Goal: Task Accomplishment & Management: Use online tool/utility

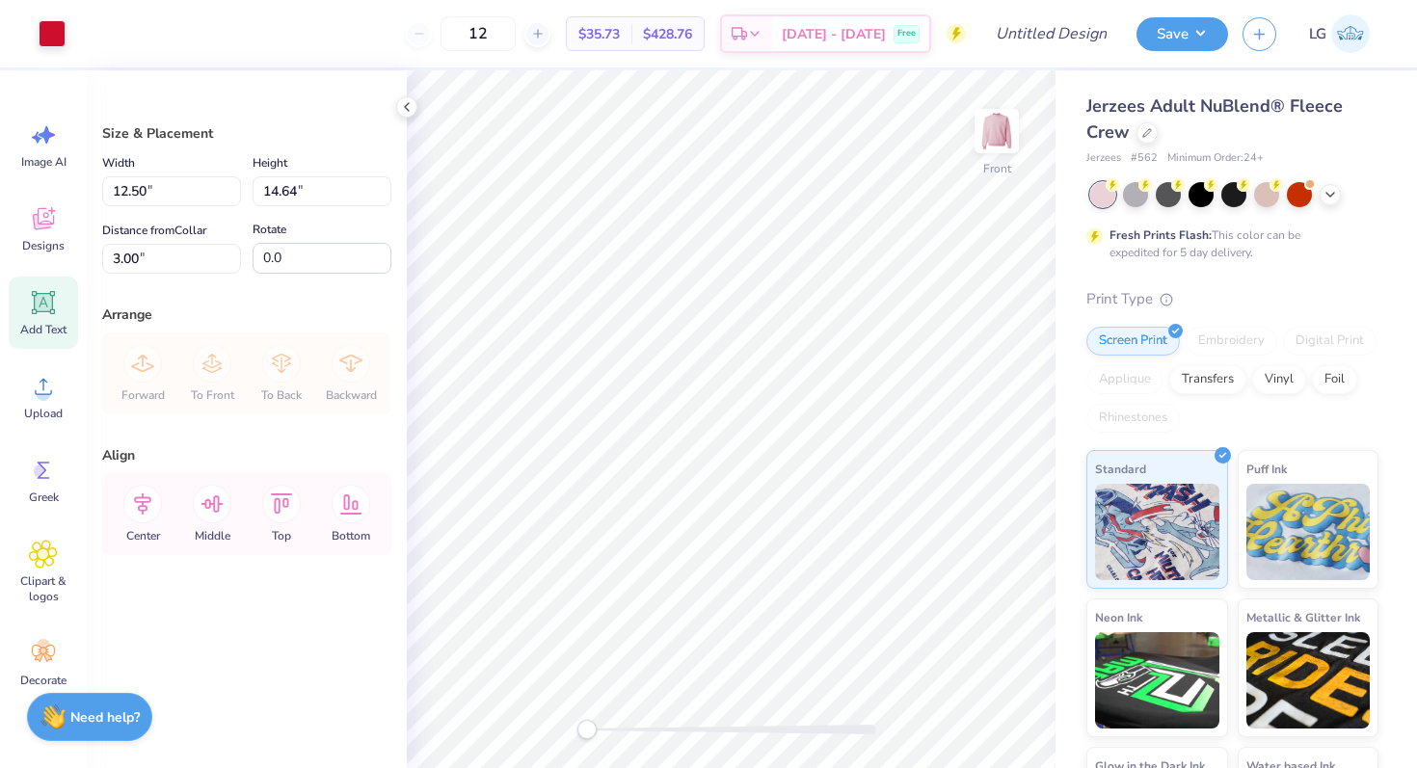
click at [46, 290] on icon at bounding box center [43, 302] width 29 height 29
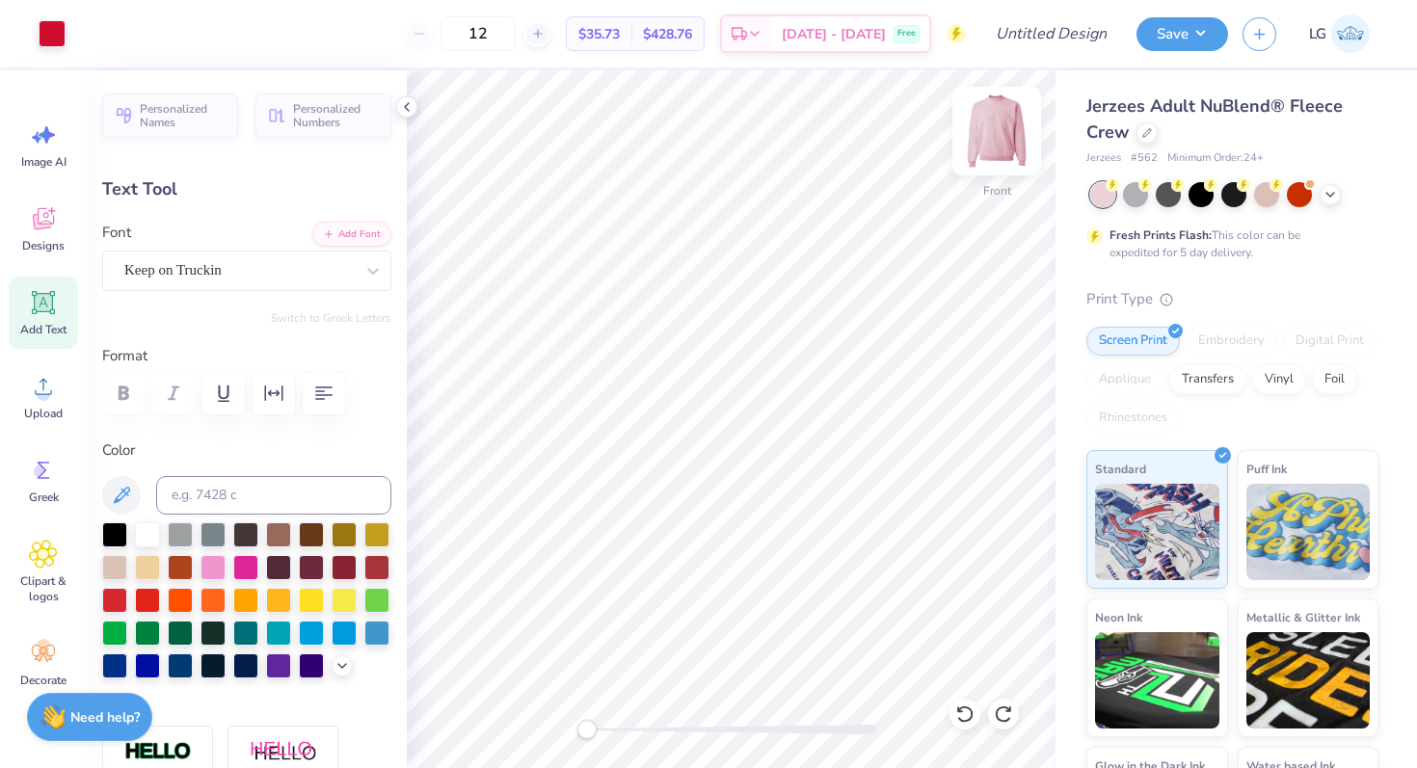
click at [996, 134] on img at bounding box center [996, 131] width 77 height 77
click at [44, 302] on icon at bounding box center [44, 303] width 18 height 18
type input "6.03"
type input "1.75"
type input "10.63"
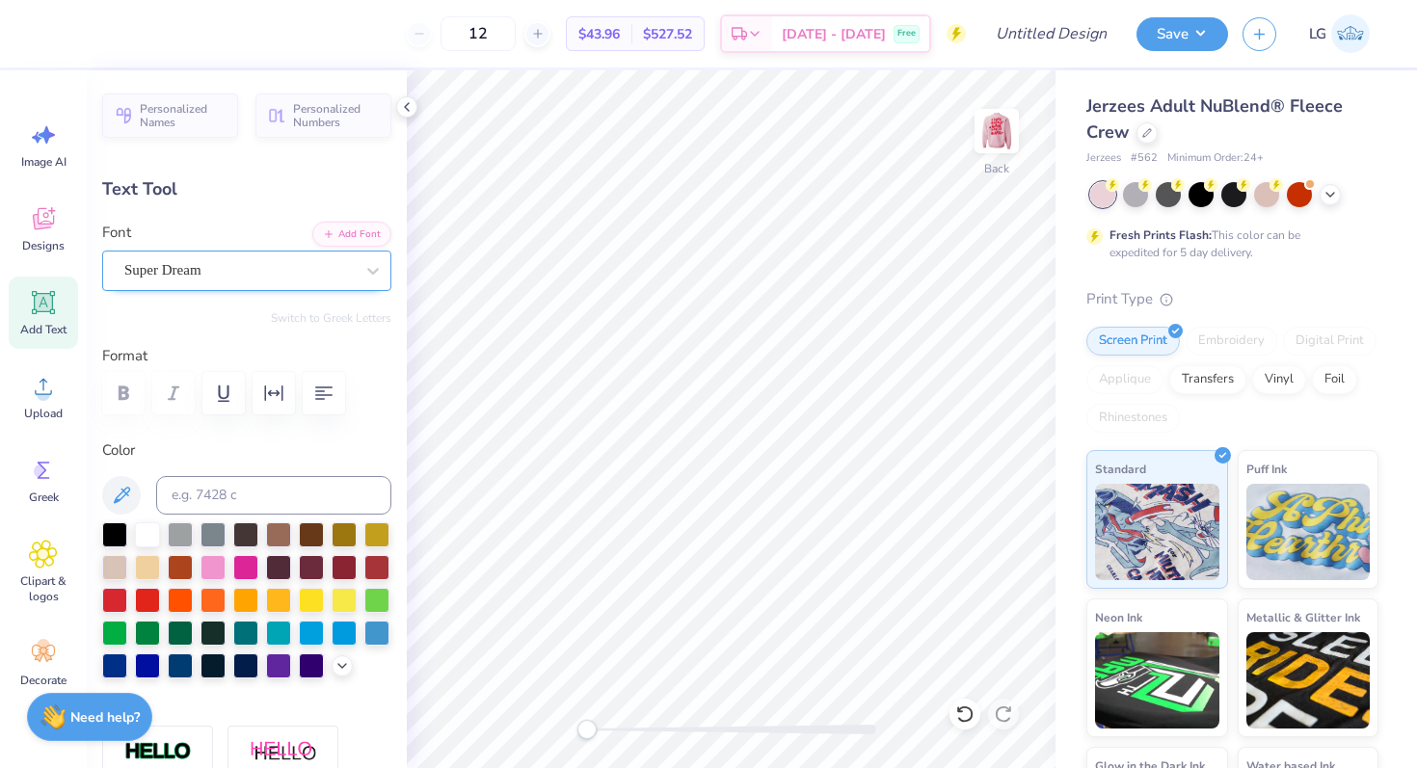
click at [180, 276] on div "Super Dream" at bounding box center [238, 270] width 233 height 30
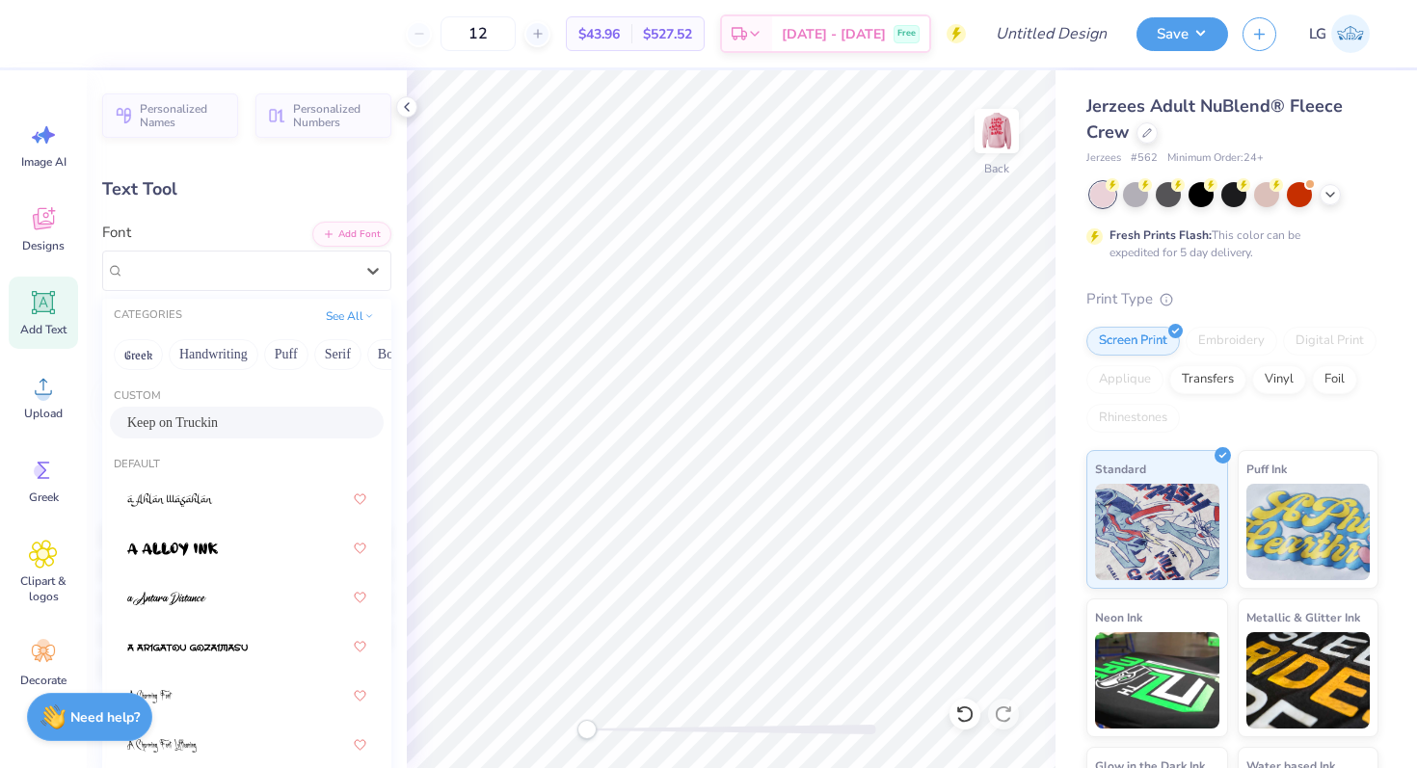
click at [212, 416] on span "Keep on Truckin" at bounding box center [172, 423] width 91 height 20
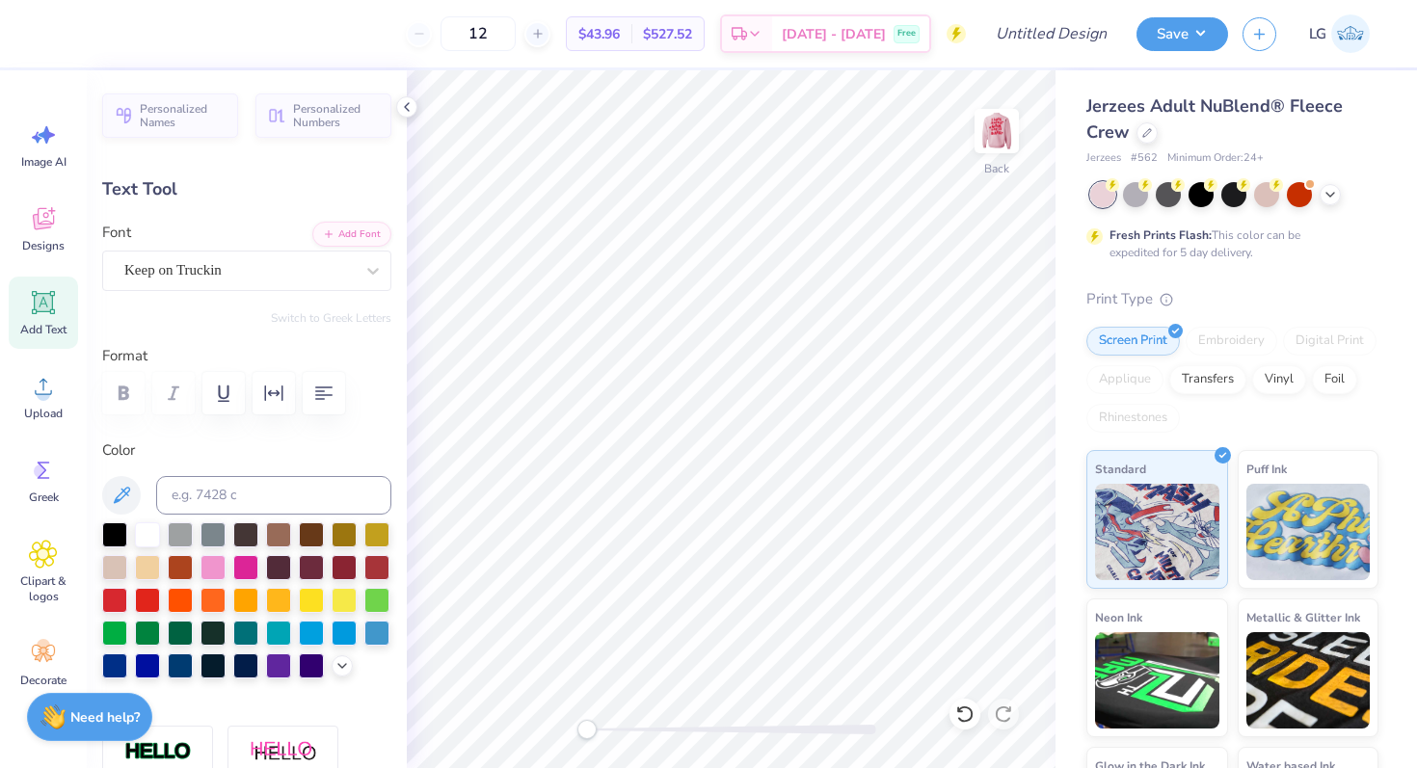
scroll to position [0, 8]
type textarea "ALPHA GAMMA DELTA"
type input "14.52"
type input "0.99"
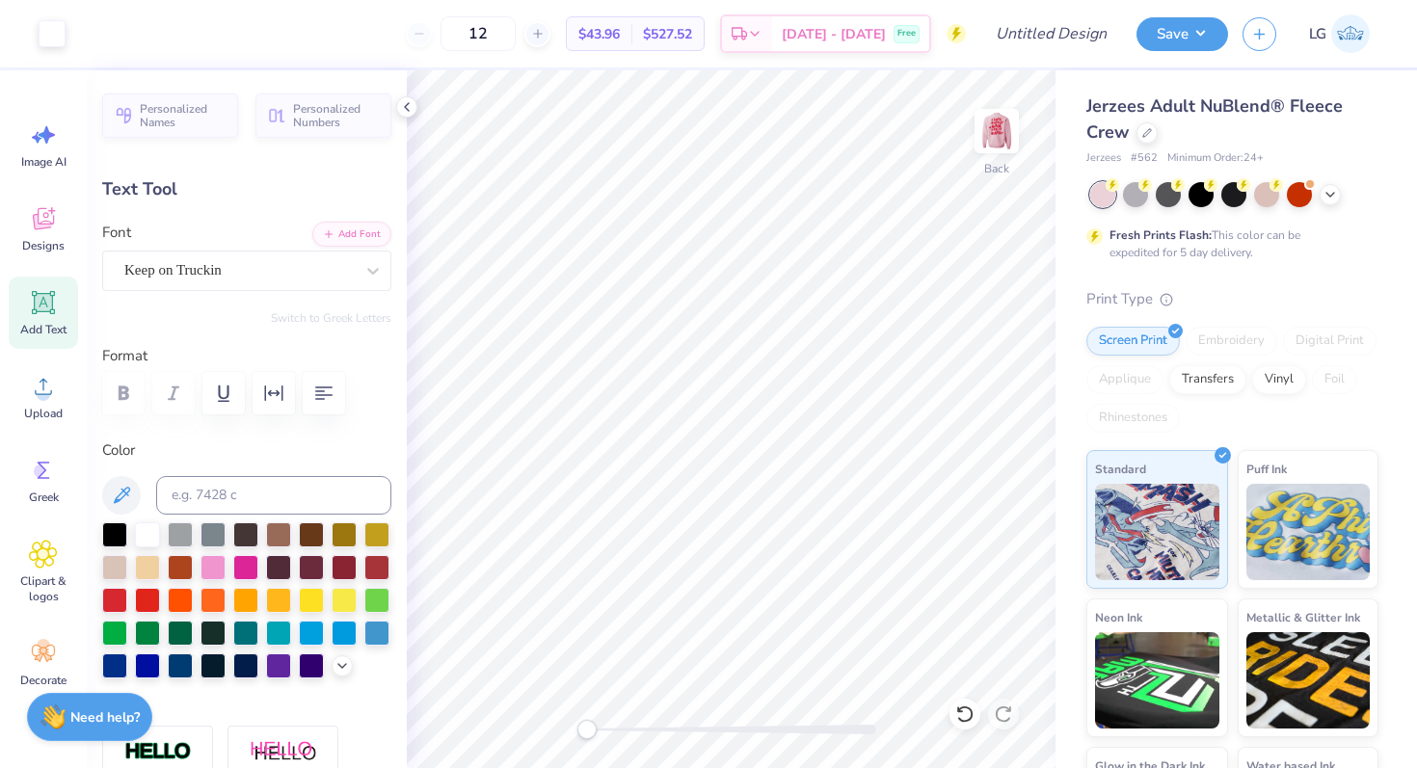
type input "11.00"
type input "9.24"
type input "0.63"
type input "3.28"
click at [220, 281] on div at bounding box center [238, 270] width 229 height 26
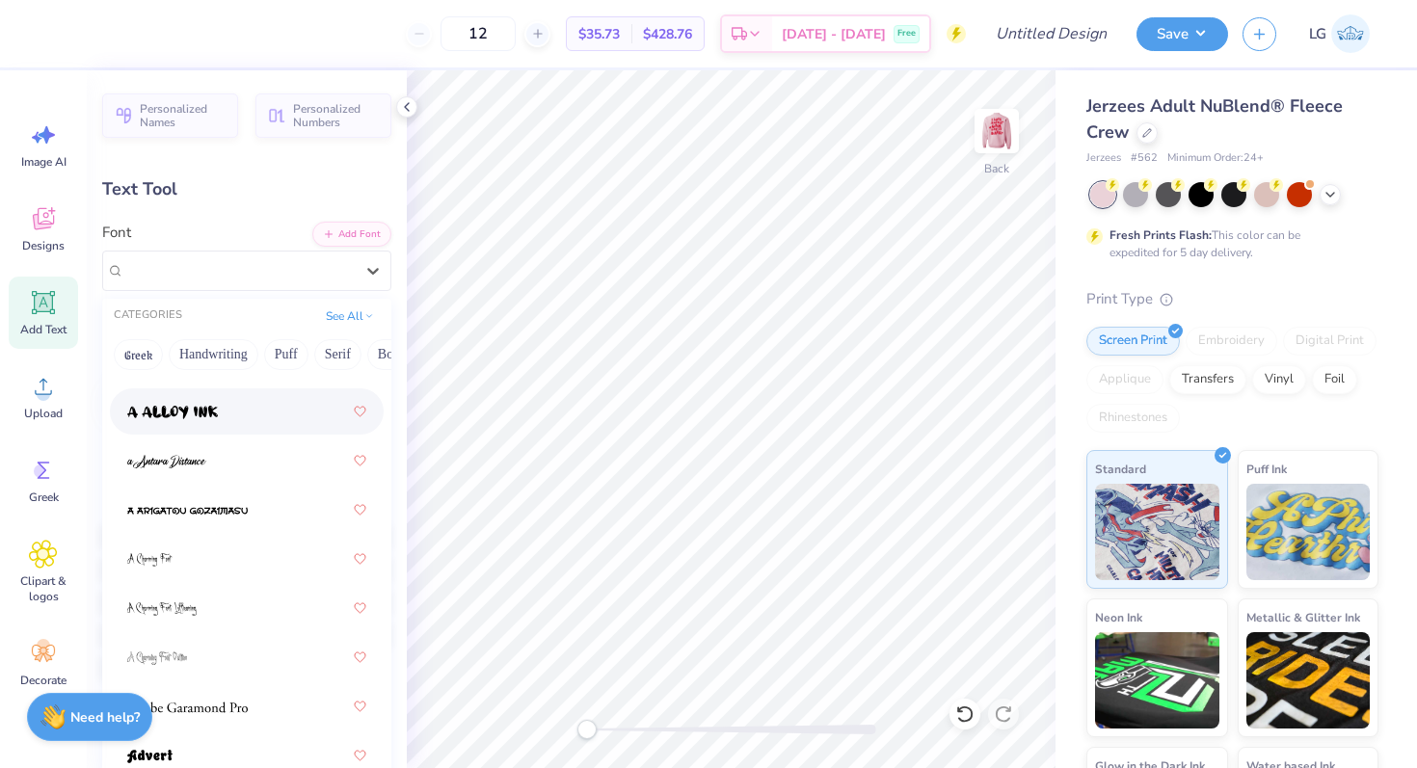
scroll to position [146, 0]
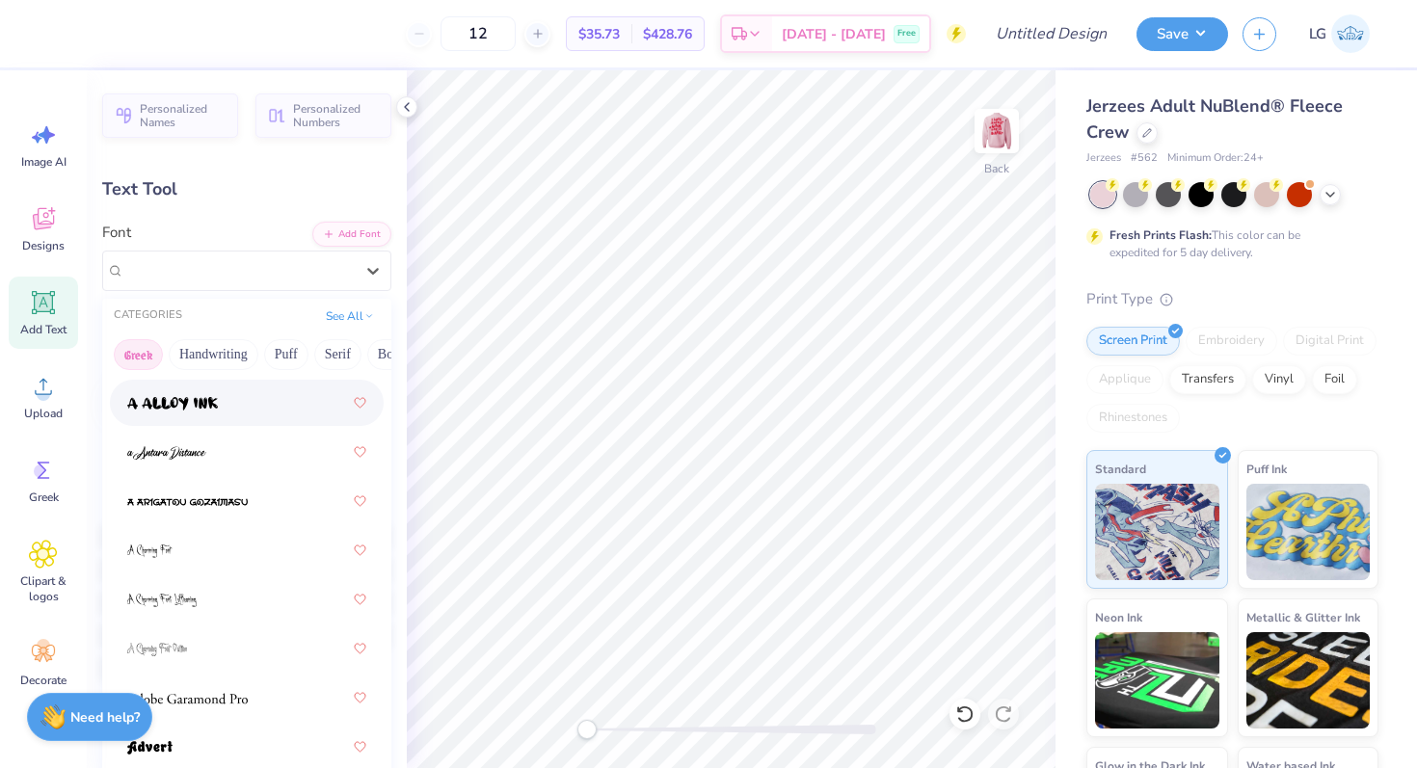
click at [127, 348] on button "Greek" at bounding box center [138, 354] width 49 height 31
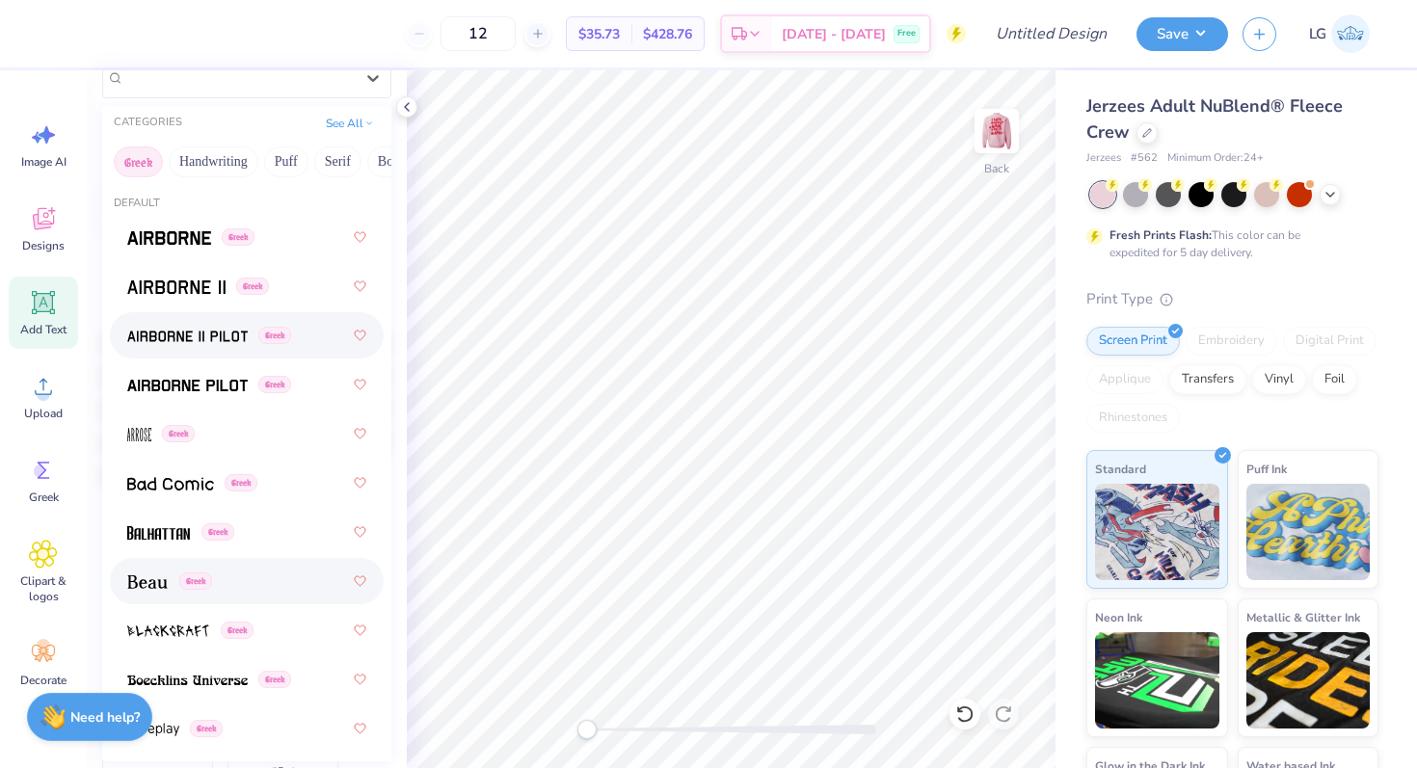
scroll to position [180, 0]
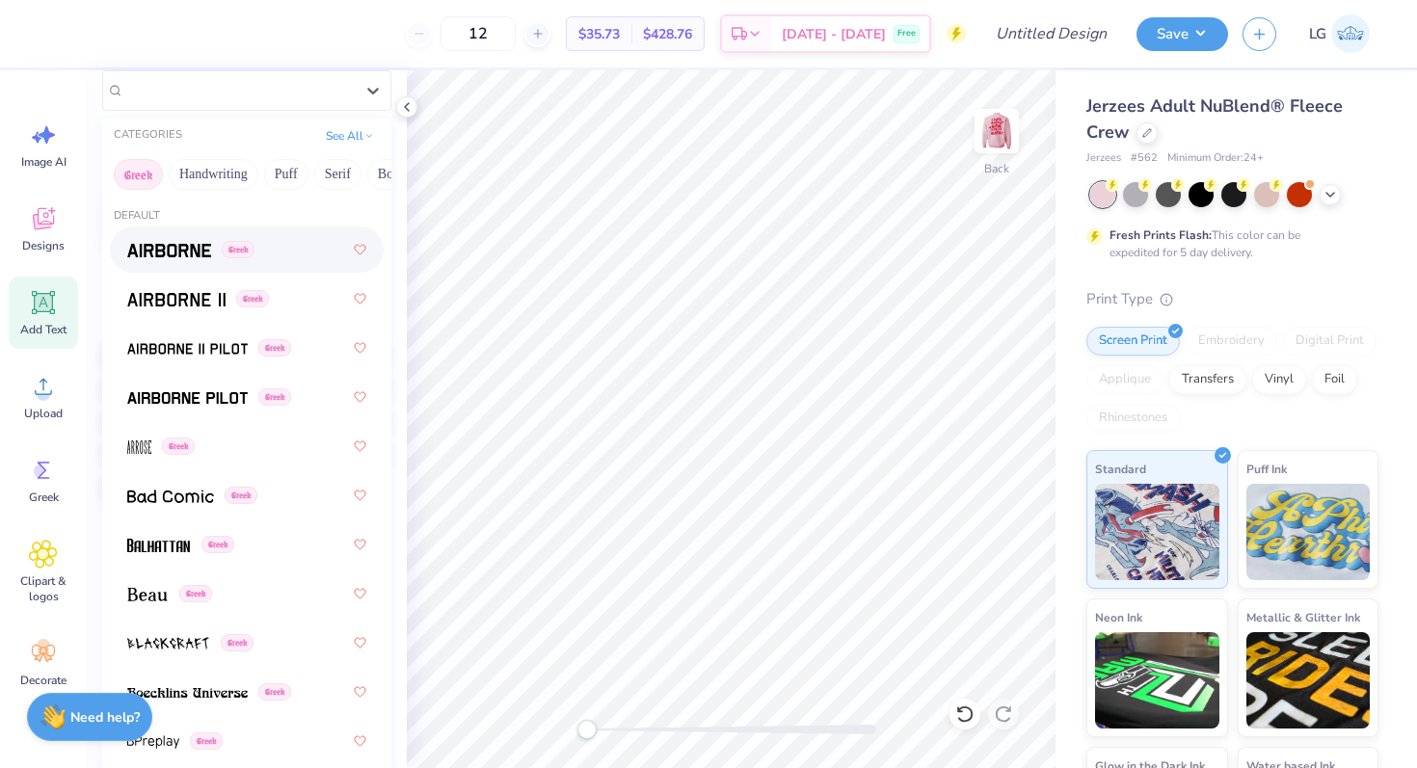
click at [204, 264] on div "Greek" at bounding box center [246, 249] width 239 height 35
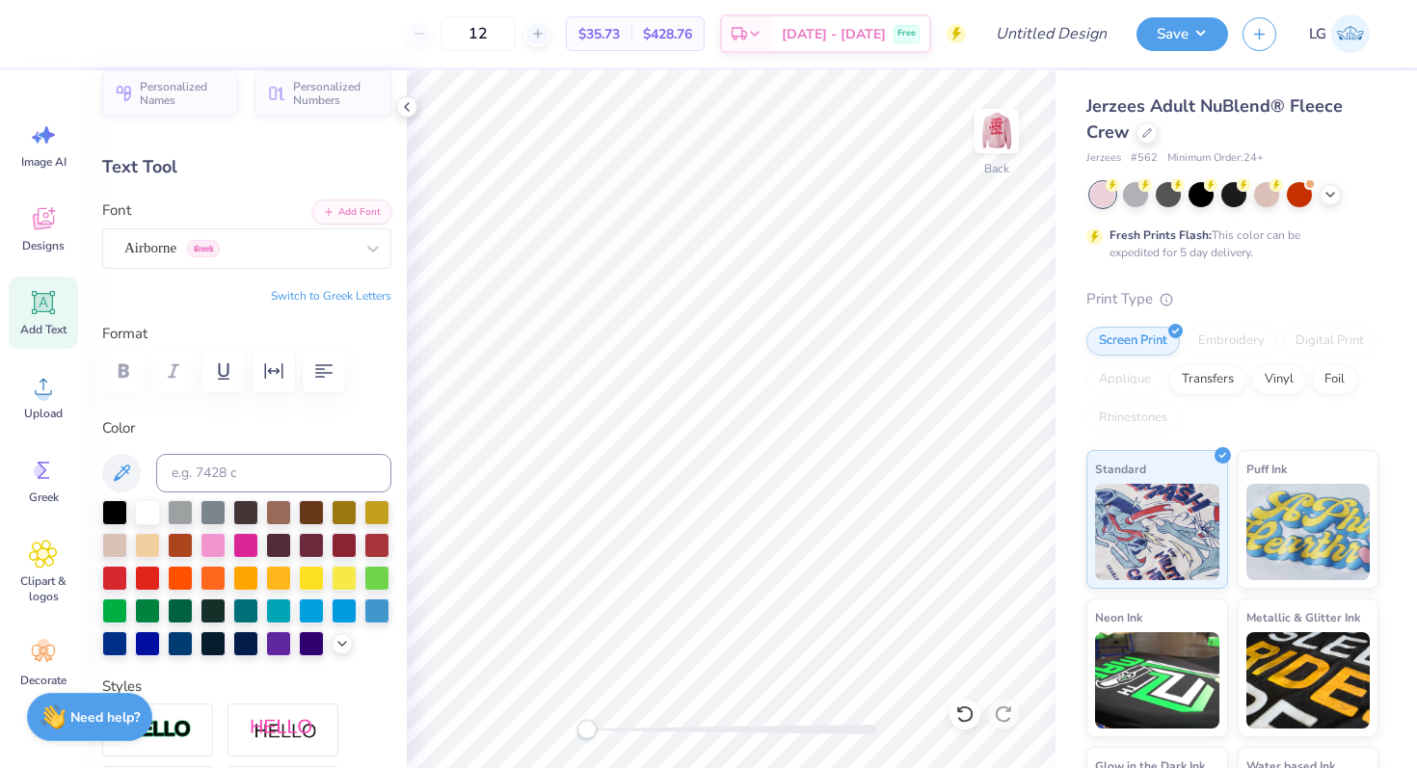
scroll to position [0, 0]
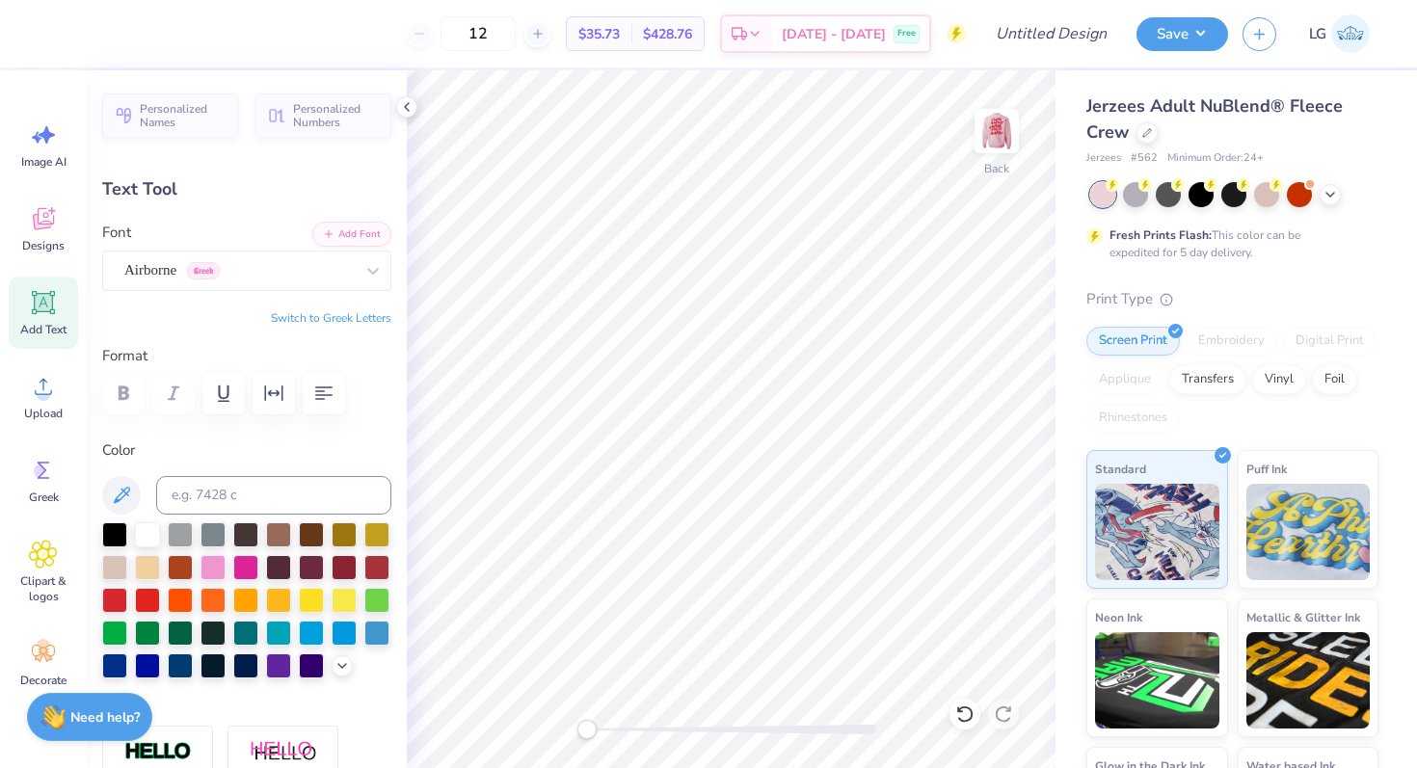
click at [43, 304] on icon at bounding box center [44, 303] width 18 height 18
type input "6.03"
type input "1.75"
type input "10.63"
click at [235, 266] on div "Super Dream" at bounding box center [238, 270] width 233 height 30
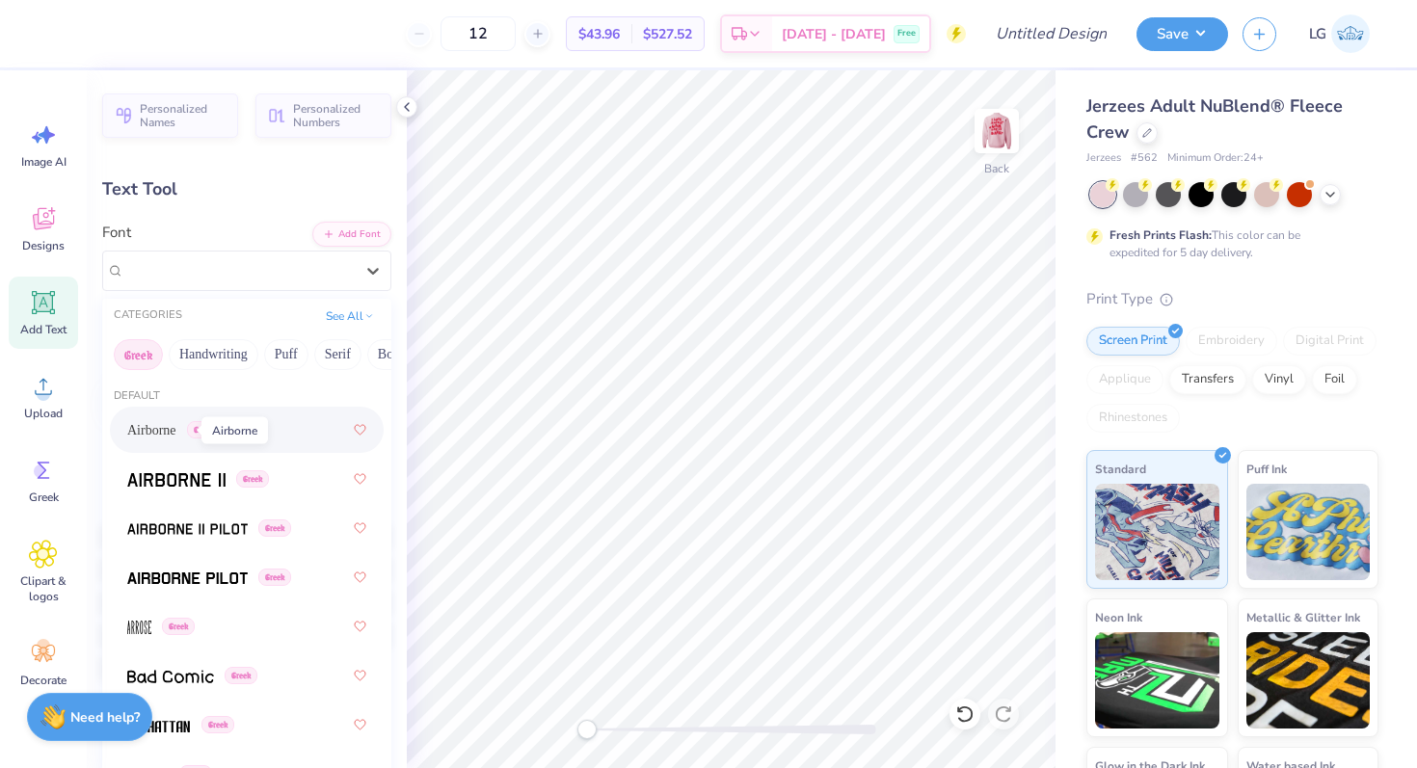
click at [176, 434] on span "Airborne" at bounding box center [151, 430] width 49 height 20
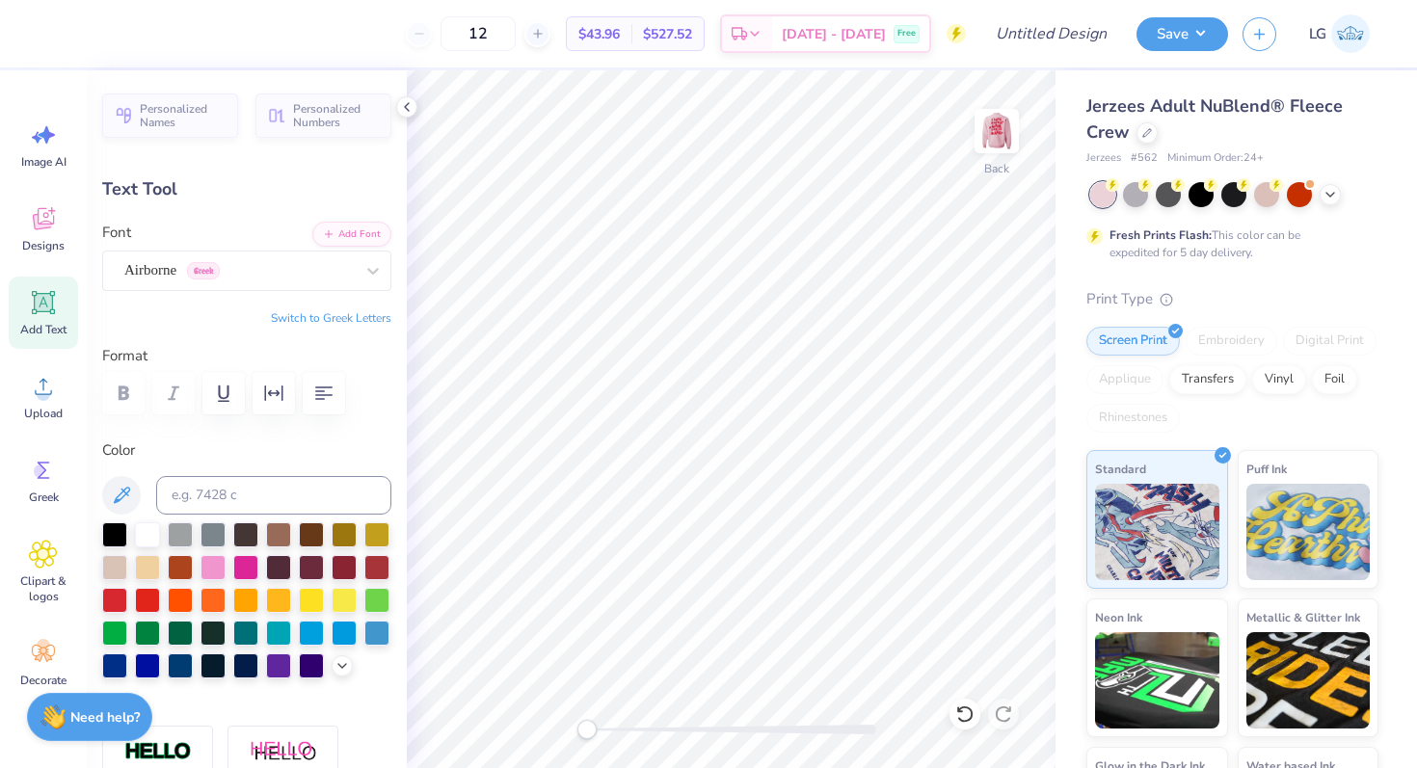
type textarea "AGD"
click at [316, 314] on button "Switch to Greek Letters" at bounding box center [331, 317] width 120 height 15
type input "4.55"
type input "1.83"
type input "10.59"
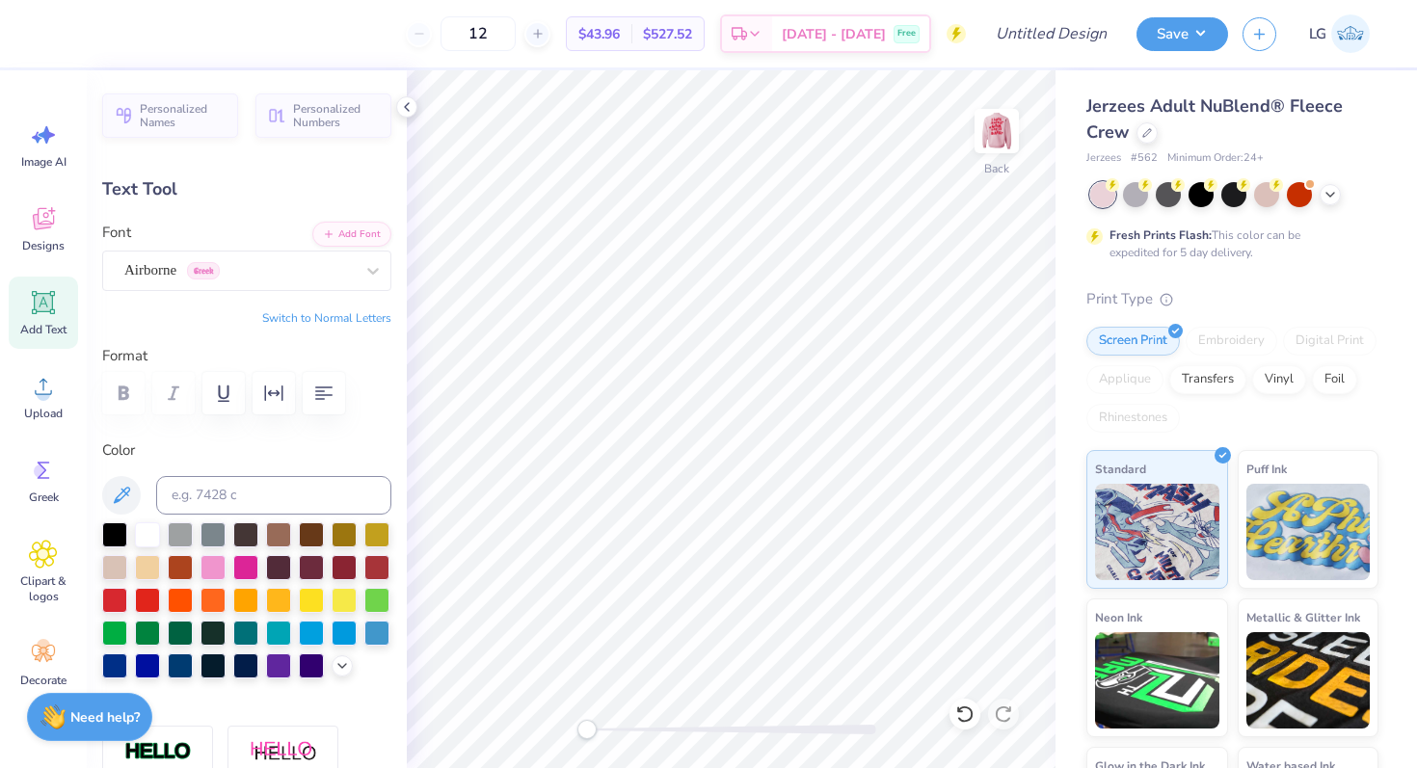
type input "4.50"
type input "1.80"
type input "3.00"
click at [314, 288] on div "Airborne Greek" at bounding box center [246, 271] width 289 height 40
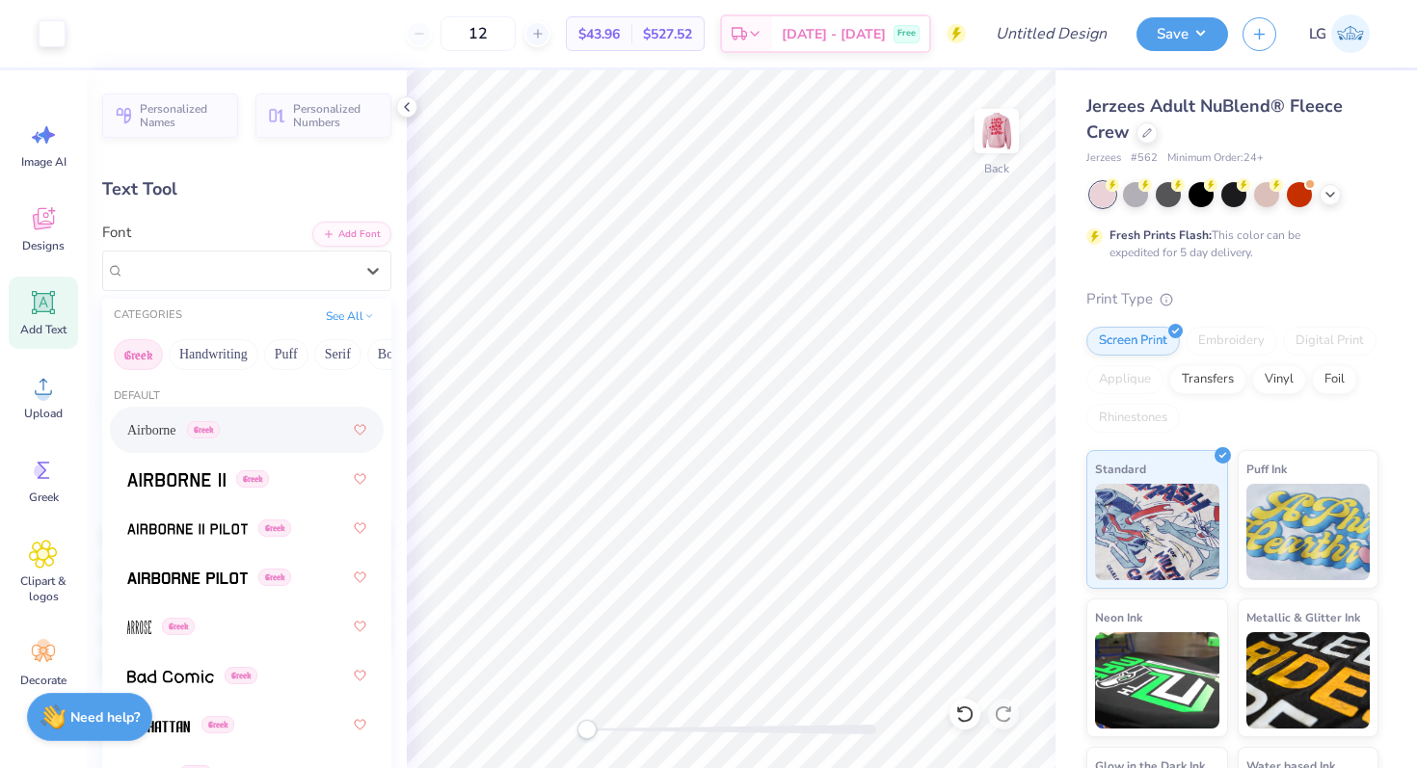
click at [284, 423] on div "Airborne Greek" at bounding box center [246, 430] width 239 height 35
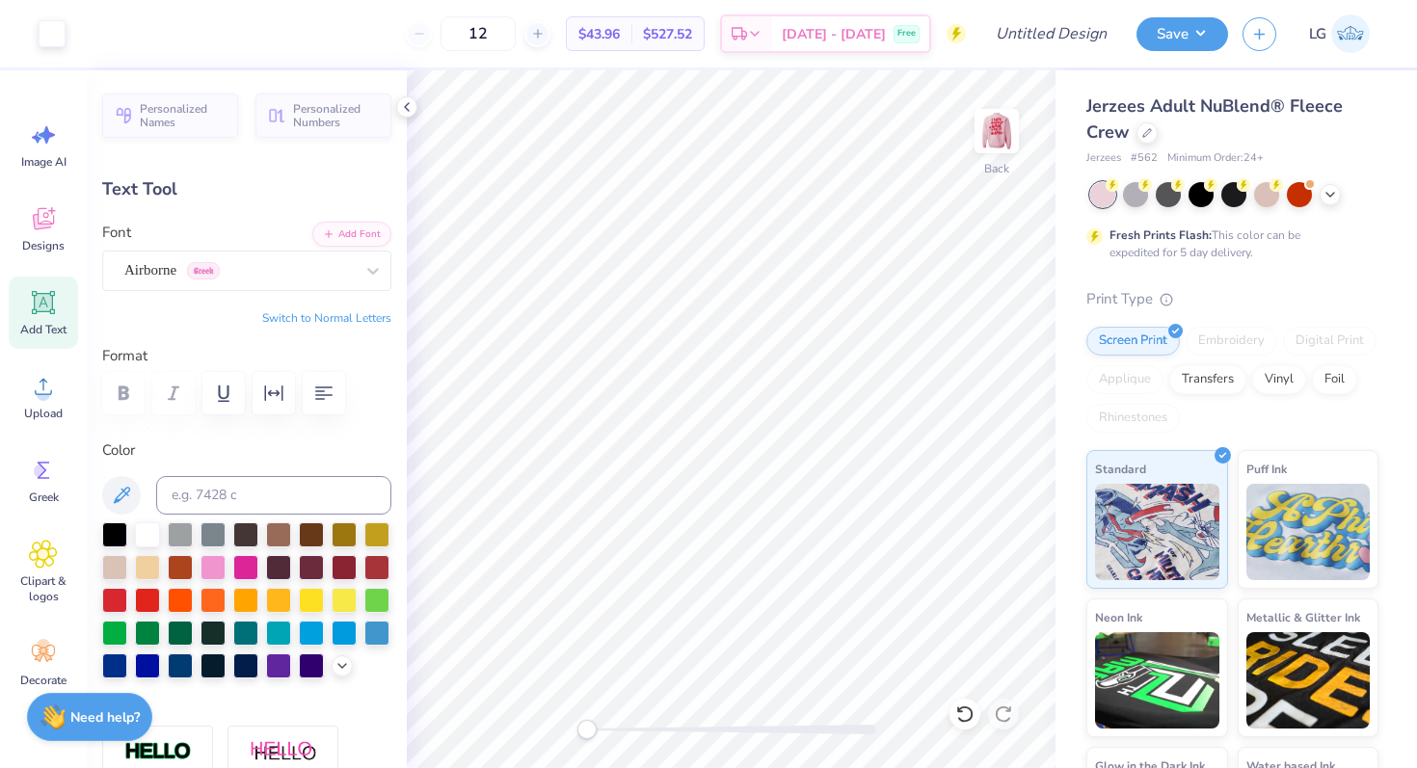
click at [360, 325] on button "Switch to Normal Letters" at bounding box center [326, 317] width 129 height 15
click at [331, 319] on button "Switch to Normal Letters" at bounding box center [326, 317] width 129 height 15
click at [39, 314] on icon at bounding box center [43, 302] width 29 height 29
type input "6.03"
type input "1.75"
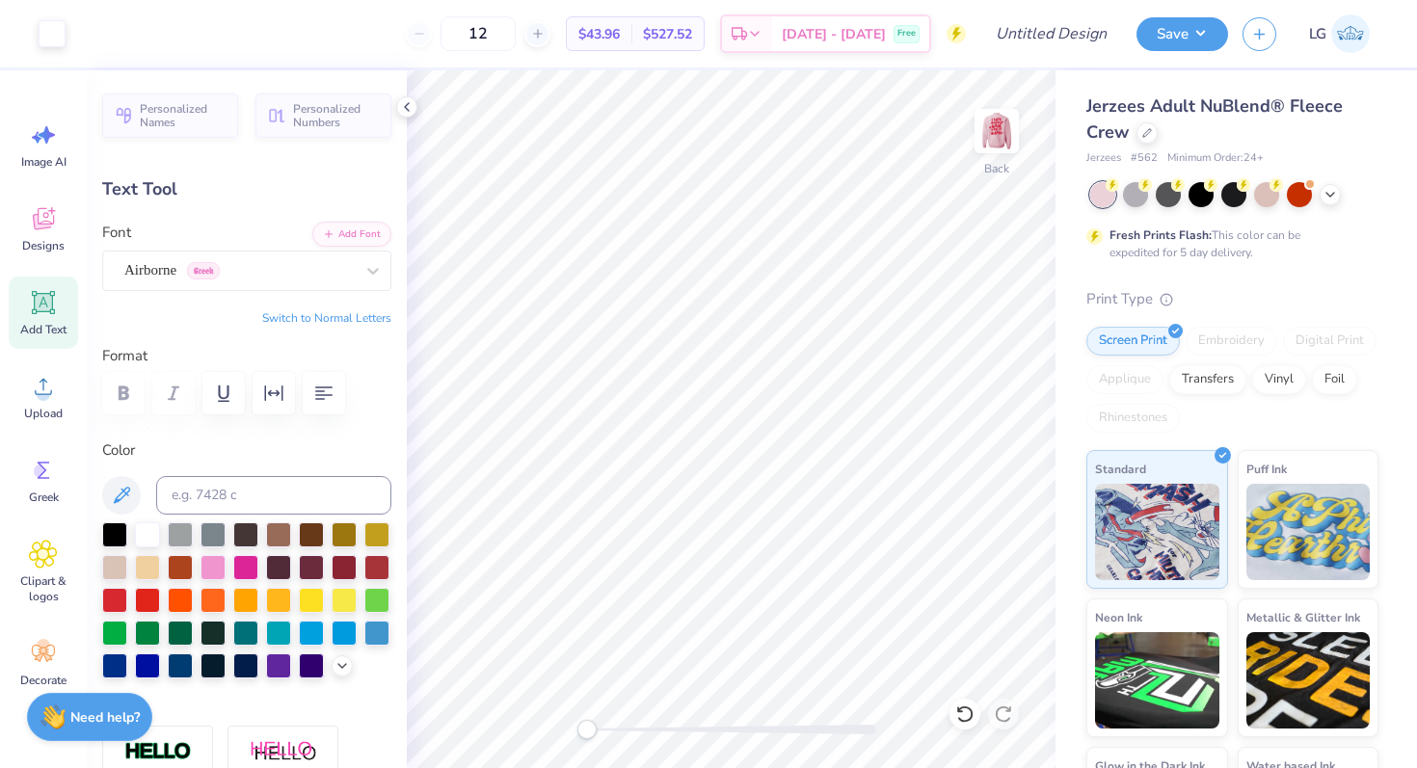
type input "10.63"
click at [251, 277] on div "Super Dream" at bounding box center [238, 270] width 233 height 30
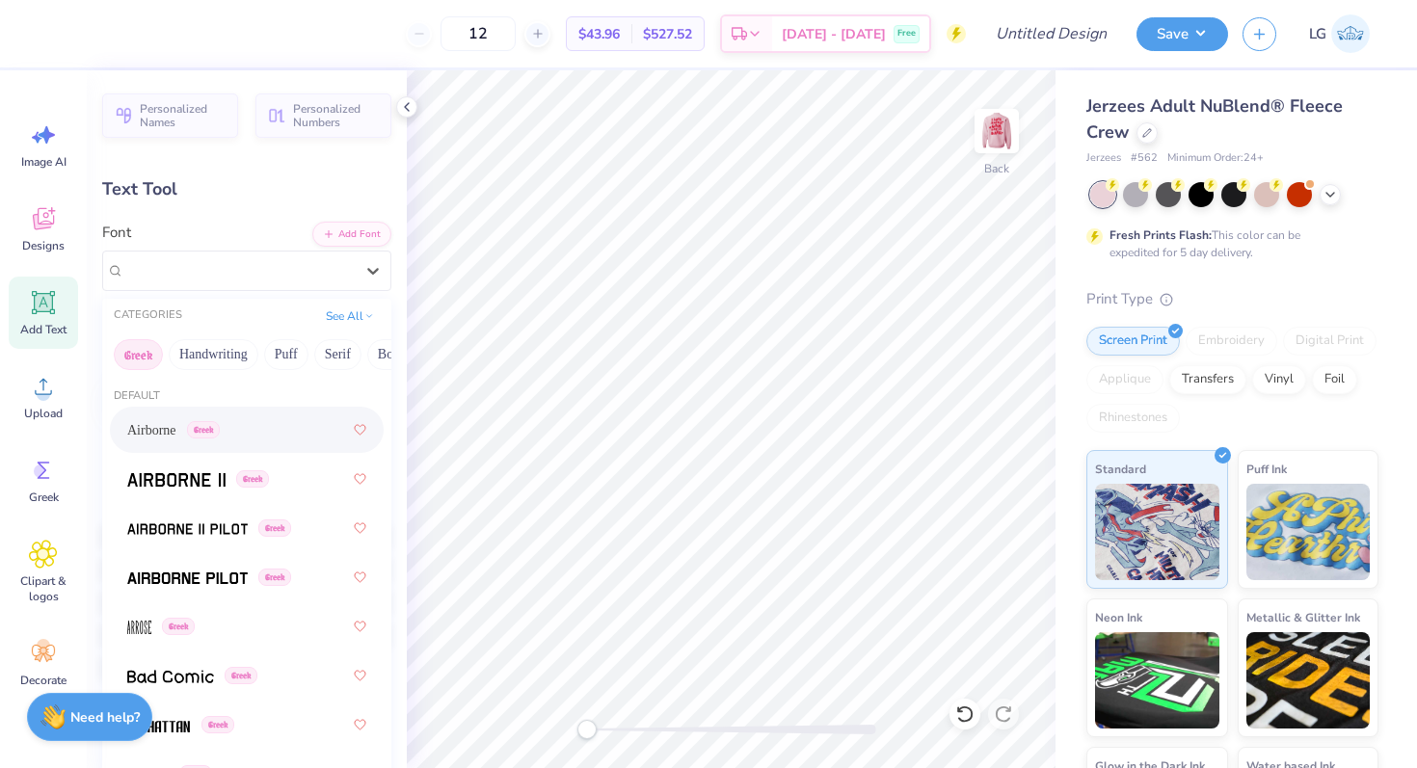
click at [220, 435] on span "Greek" at bounding box center [203, 429] width 33 height 17
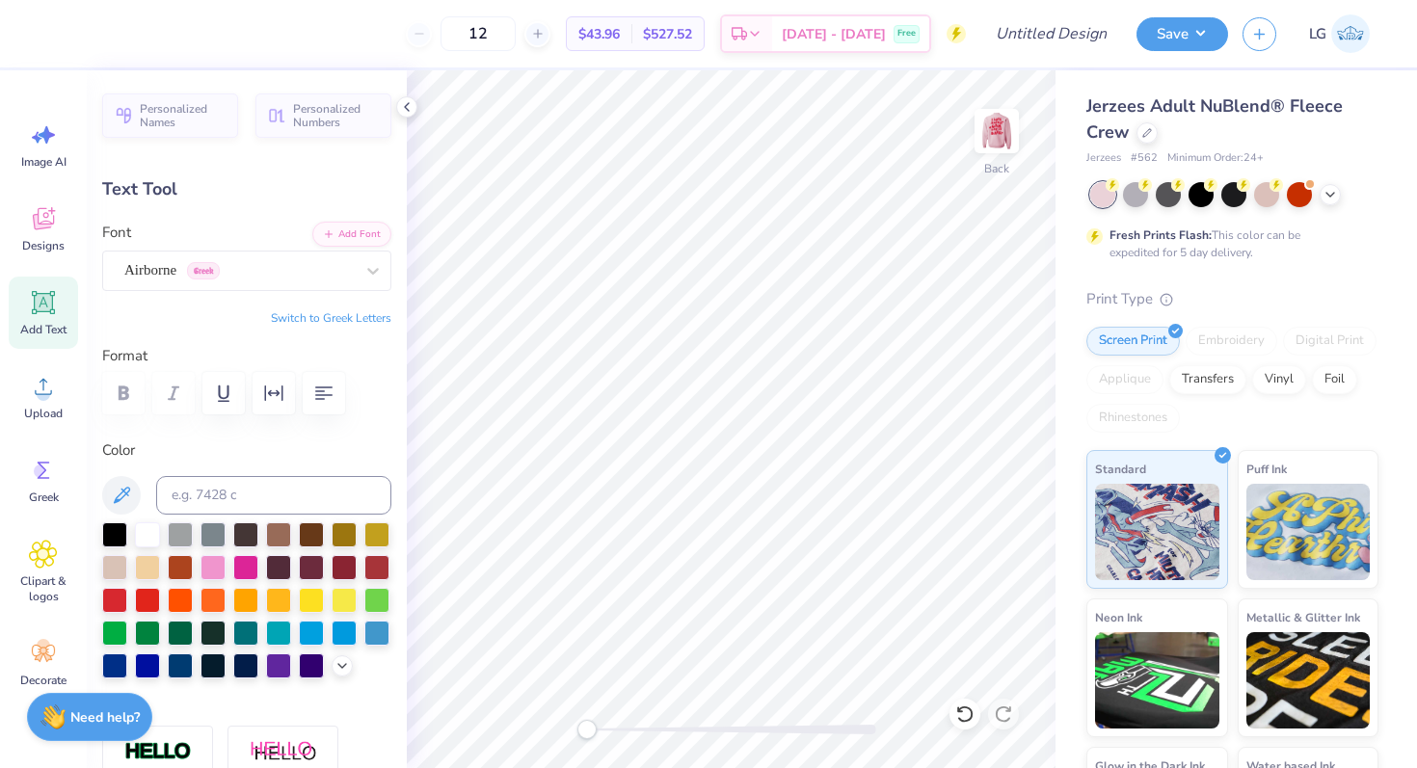
type textarea "s"
type textarea "sisterhood retreat 2025"
type input "14.52"
type input "2.74"
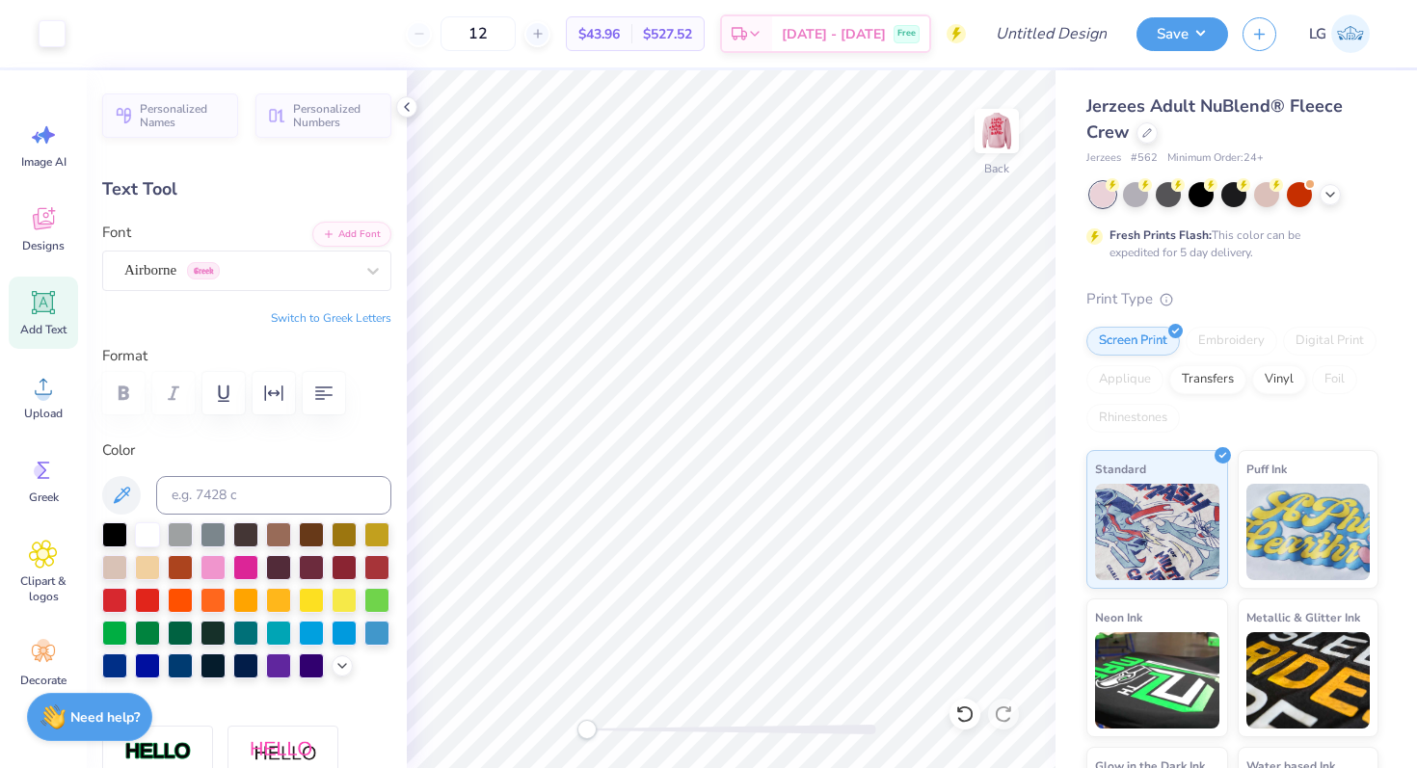
type input "10.13"
click at [328, 387] on icon "button" at bounding box center [323, 393] width 17 height 13
type input "6.53"
type input "1.23"
type input "5.03"
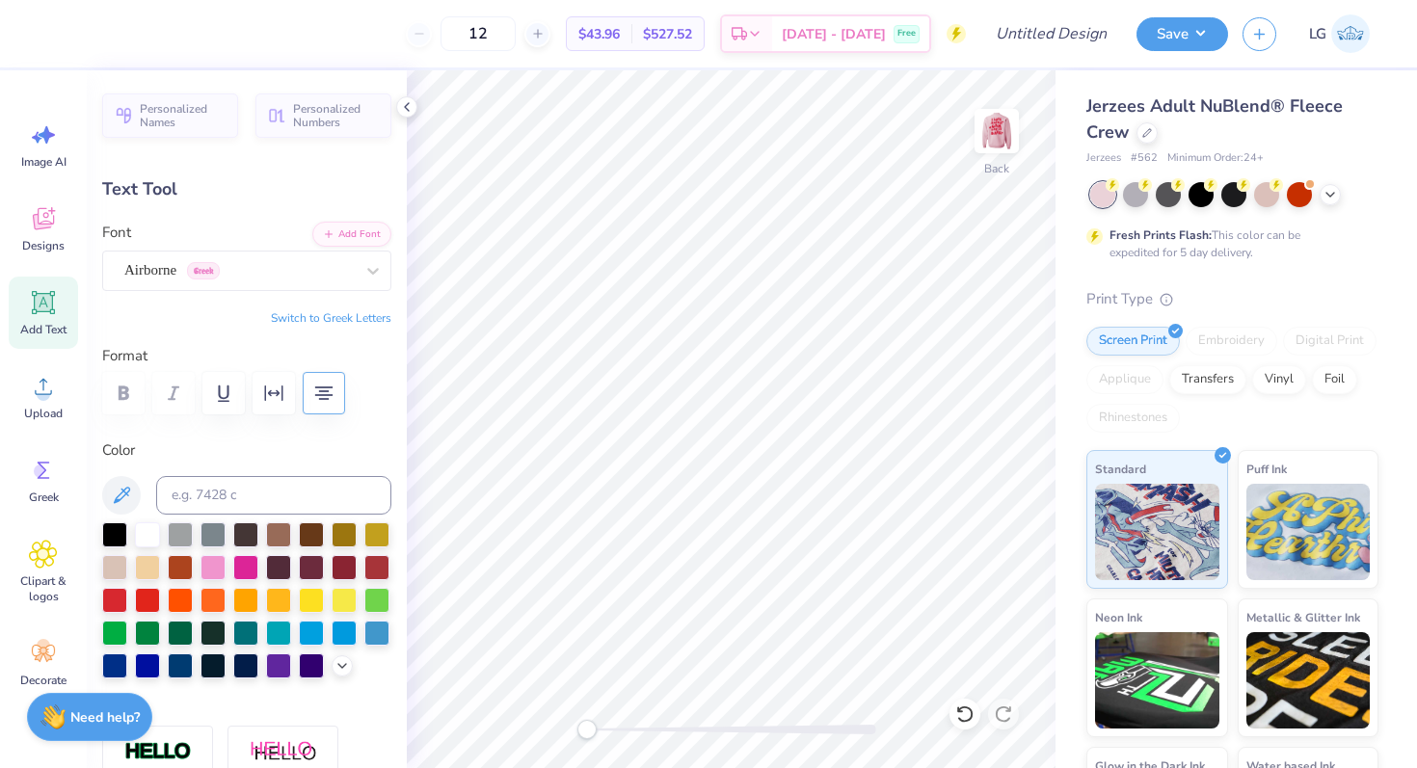
type input "0.95"
type input "5.22"
type input "4.50"
type input "1.80"
type input "3.00"
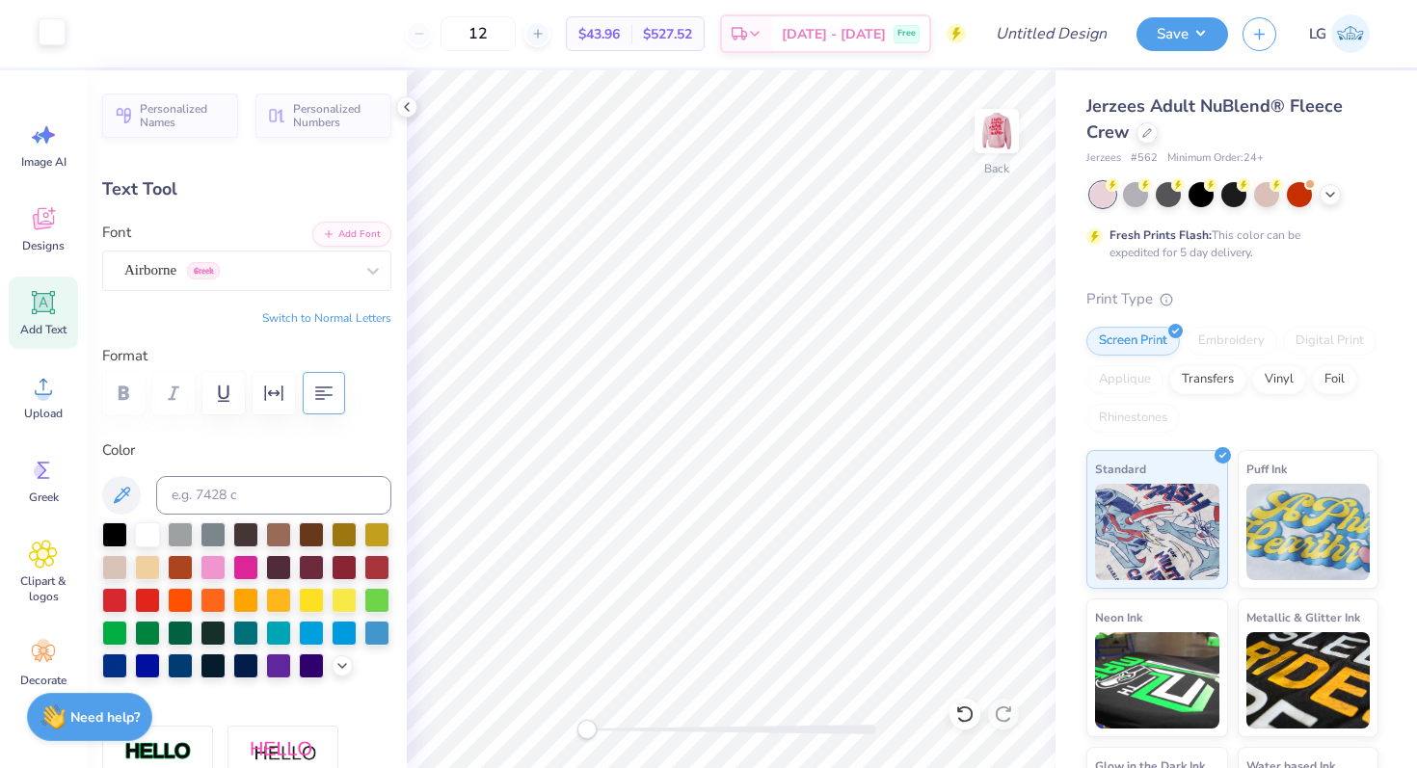
click at [47, 30] on div at bounding box center [52, 31] width 27 height 27
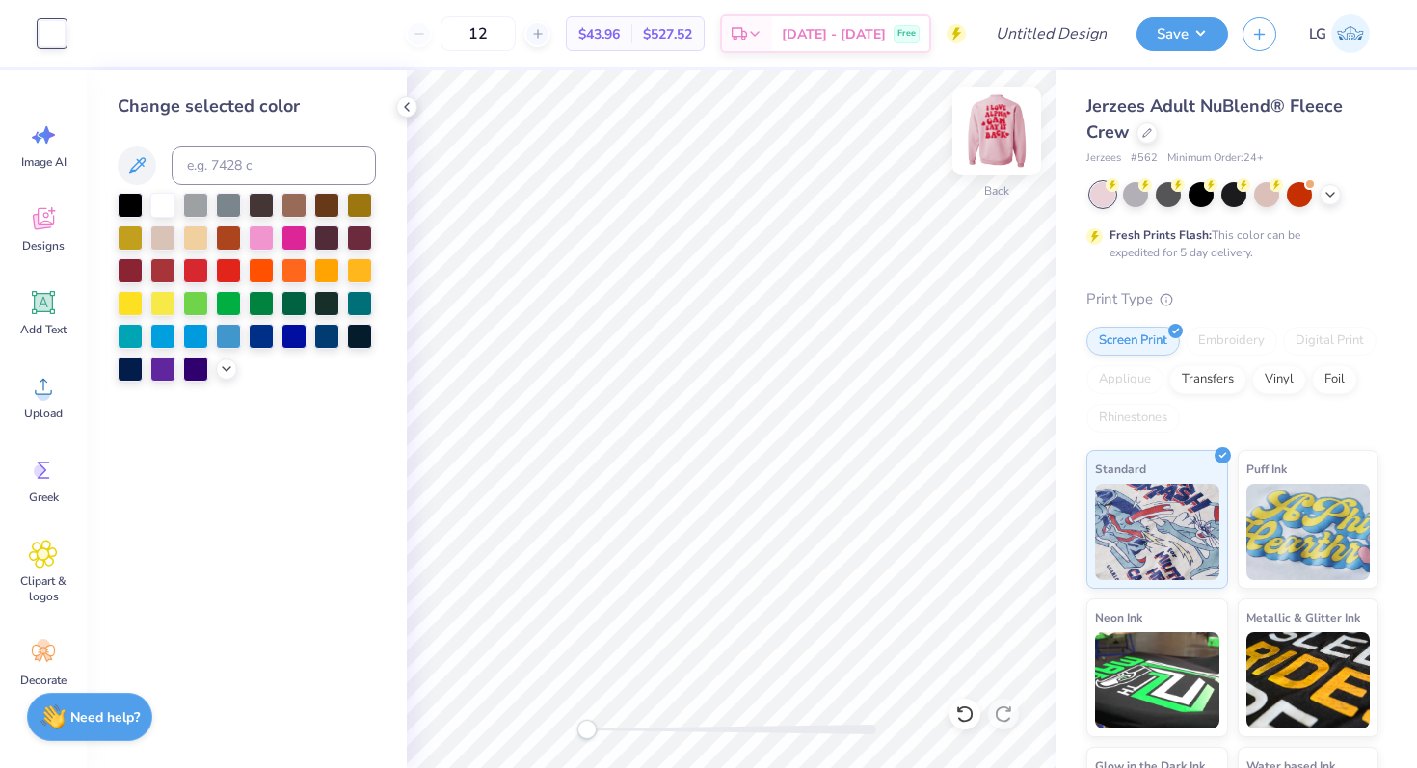
click at [1001, 127] on img at bounding box center [996, 131] width 77 height 77
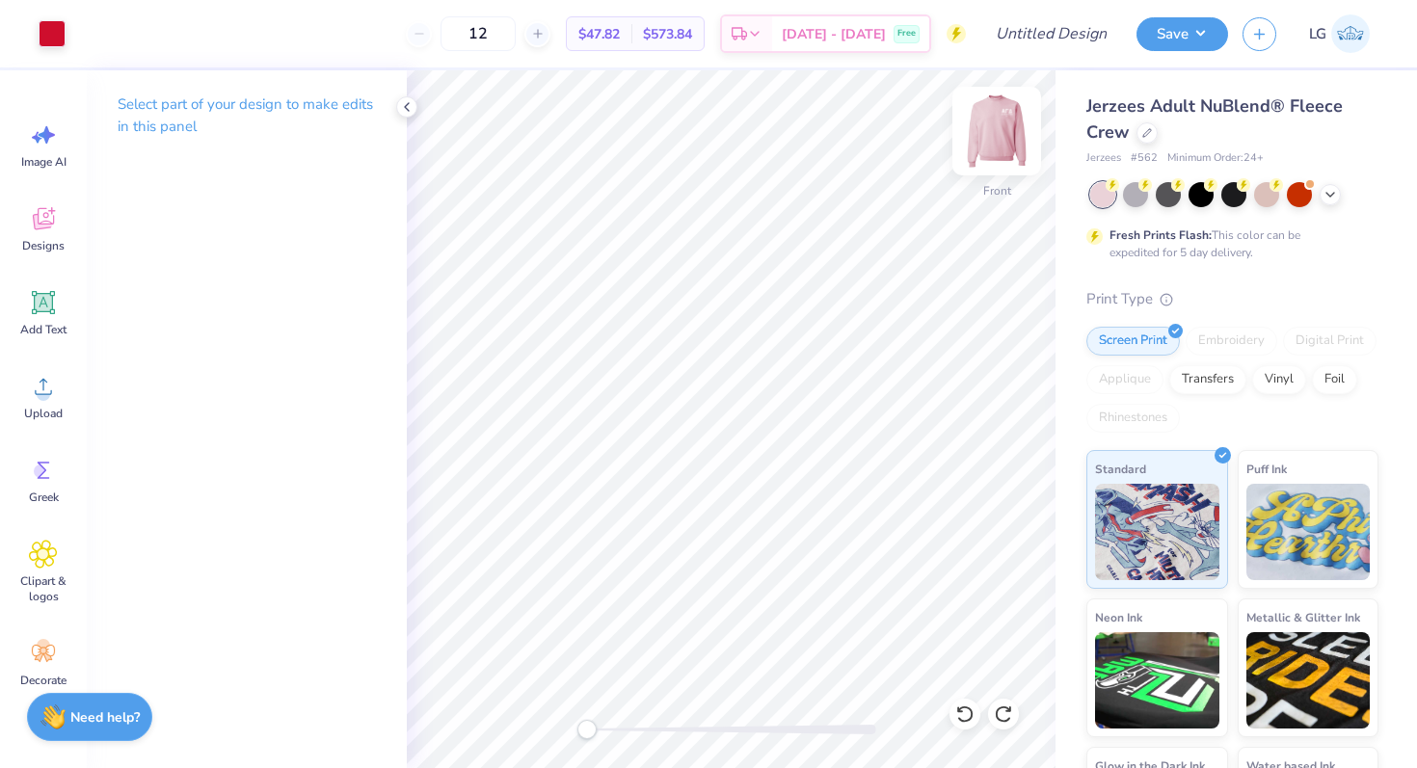
click at [1008, 120] on img at bounding box center [996, 131] width 77 height 77
click at [44, 35] on div at bounding box center [52, 31] width 27 height 27
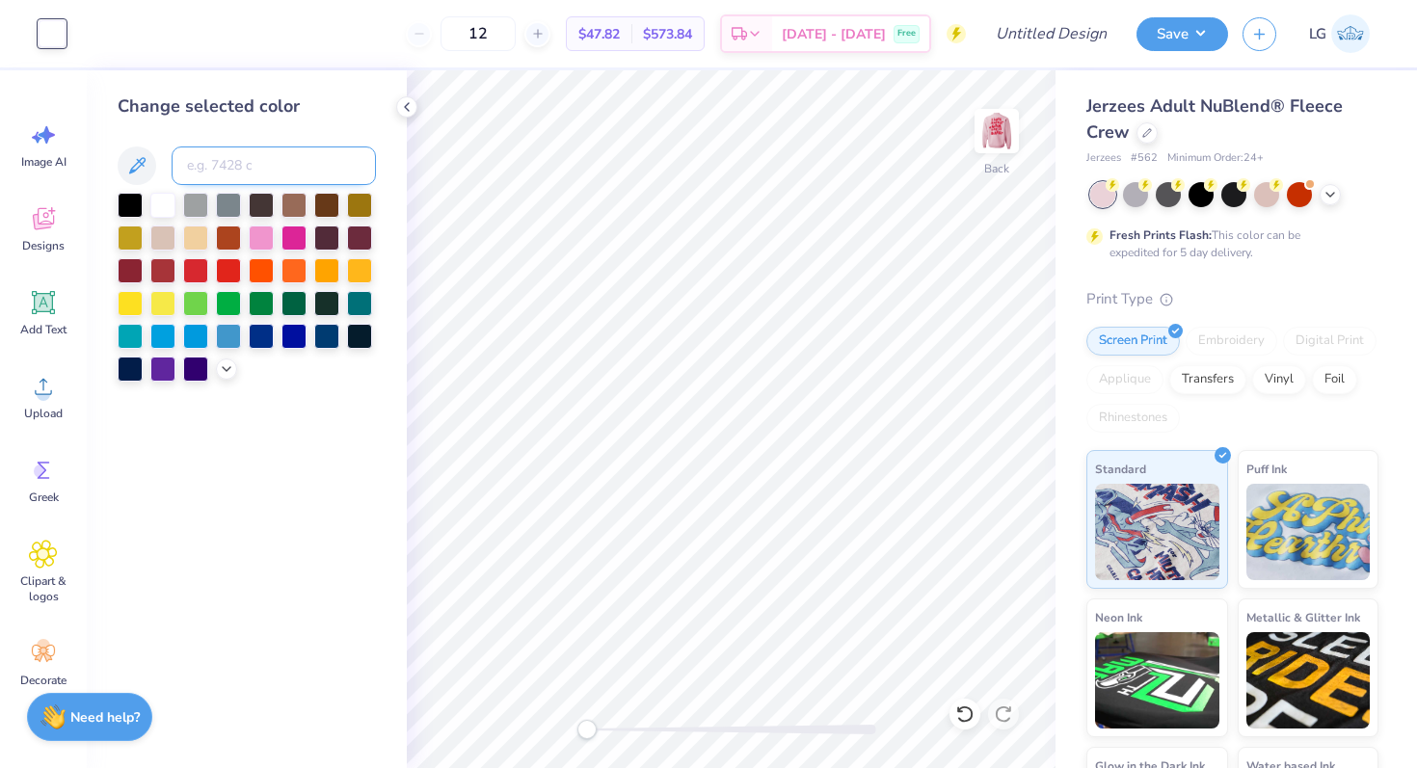
click at [221, 159] on input at bounding box center [274, 166] width 204 height 39
type input "186"
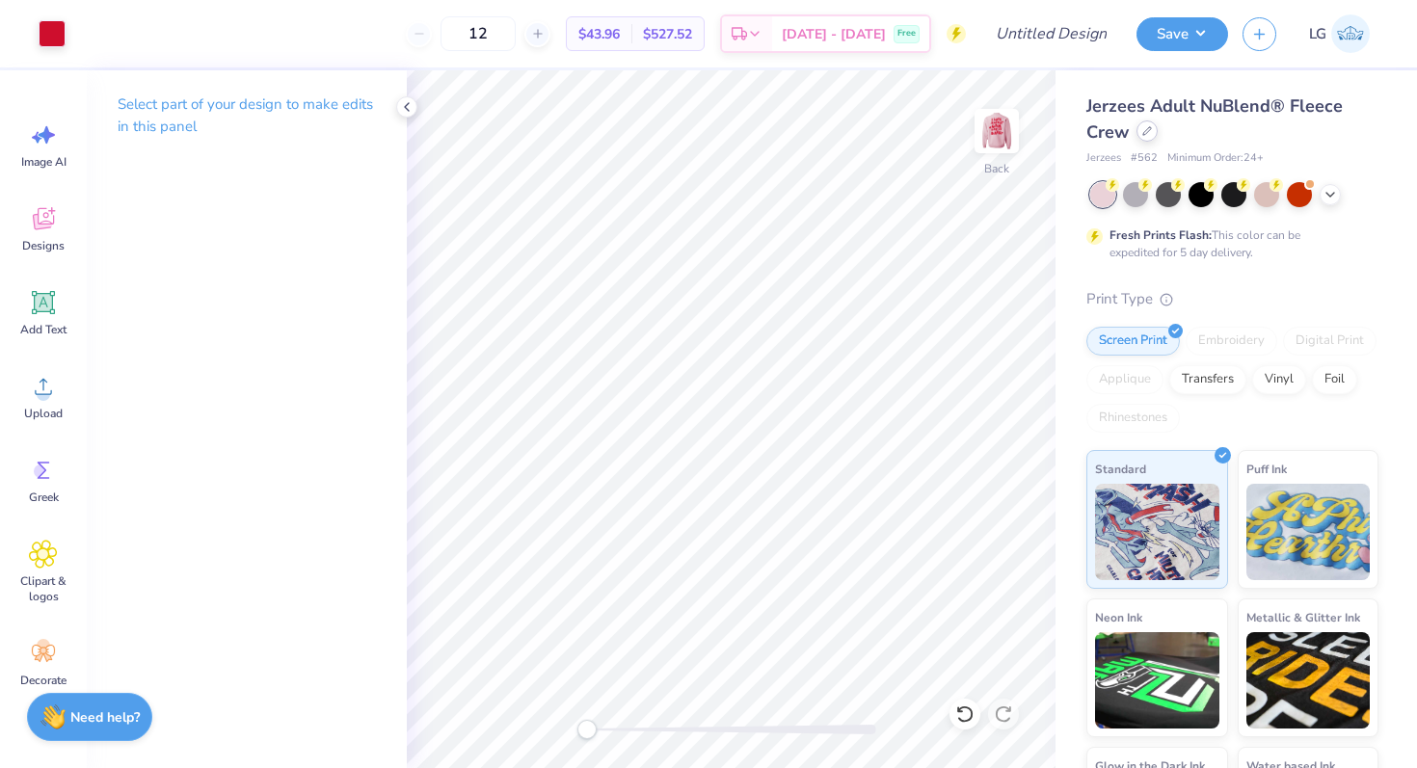
click at [1145, 132] on icon at bounding box center [1147, 131] width 10 height 10
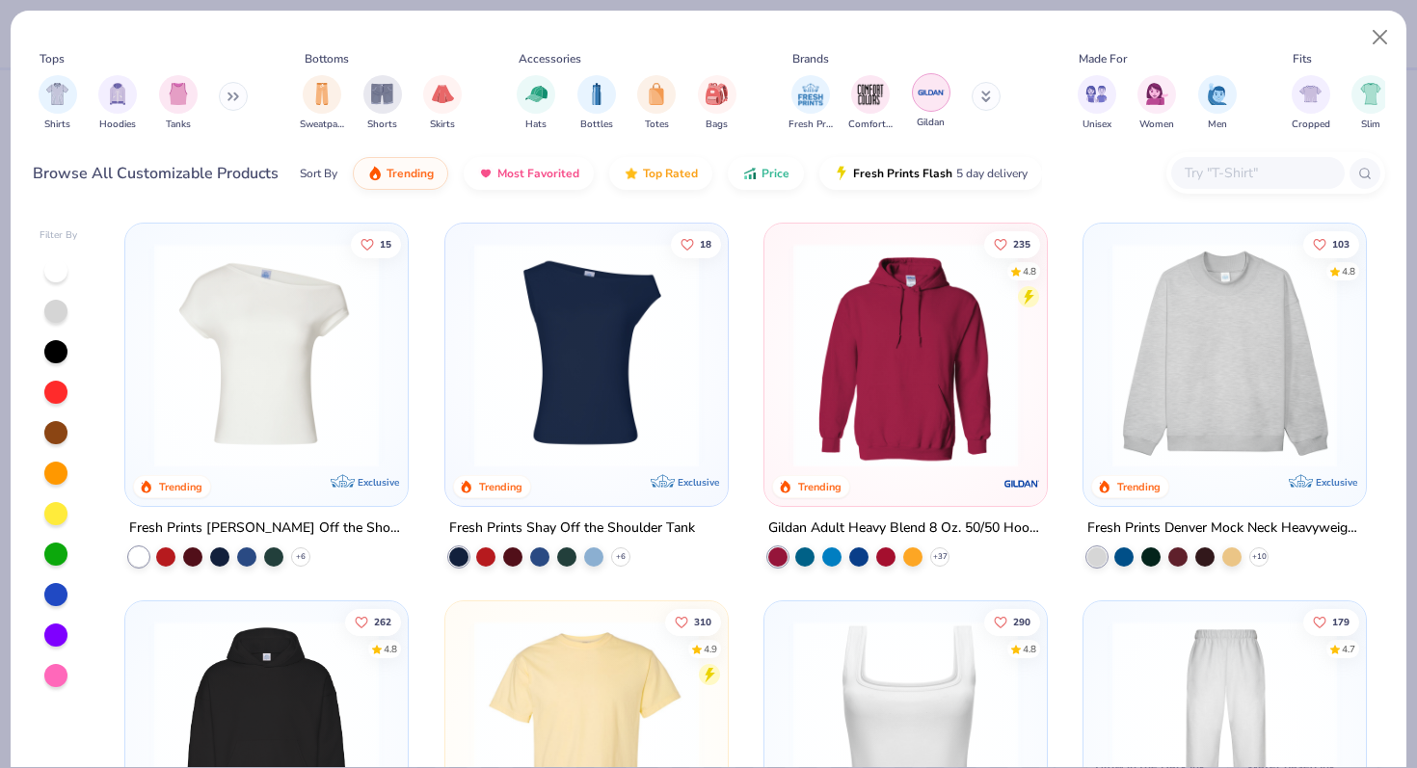
click at [933, 89] on img "filter for Gildan" at bounding box center [931, 92] width 29 height 29
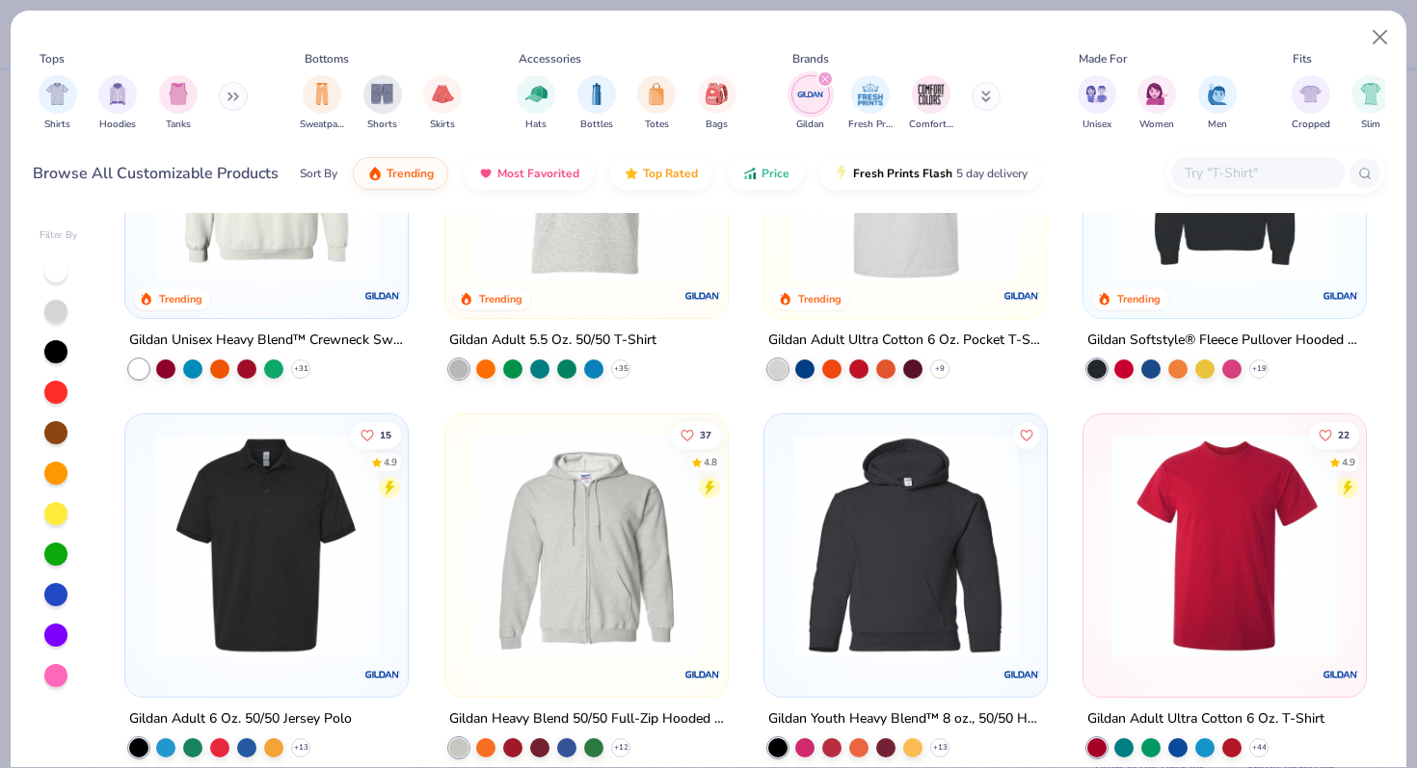
scroll to position [570, 0]
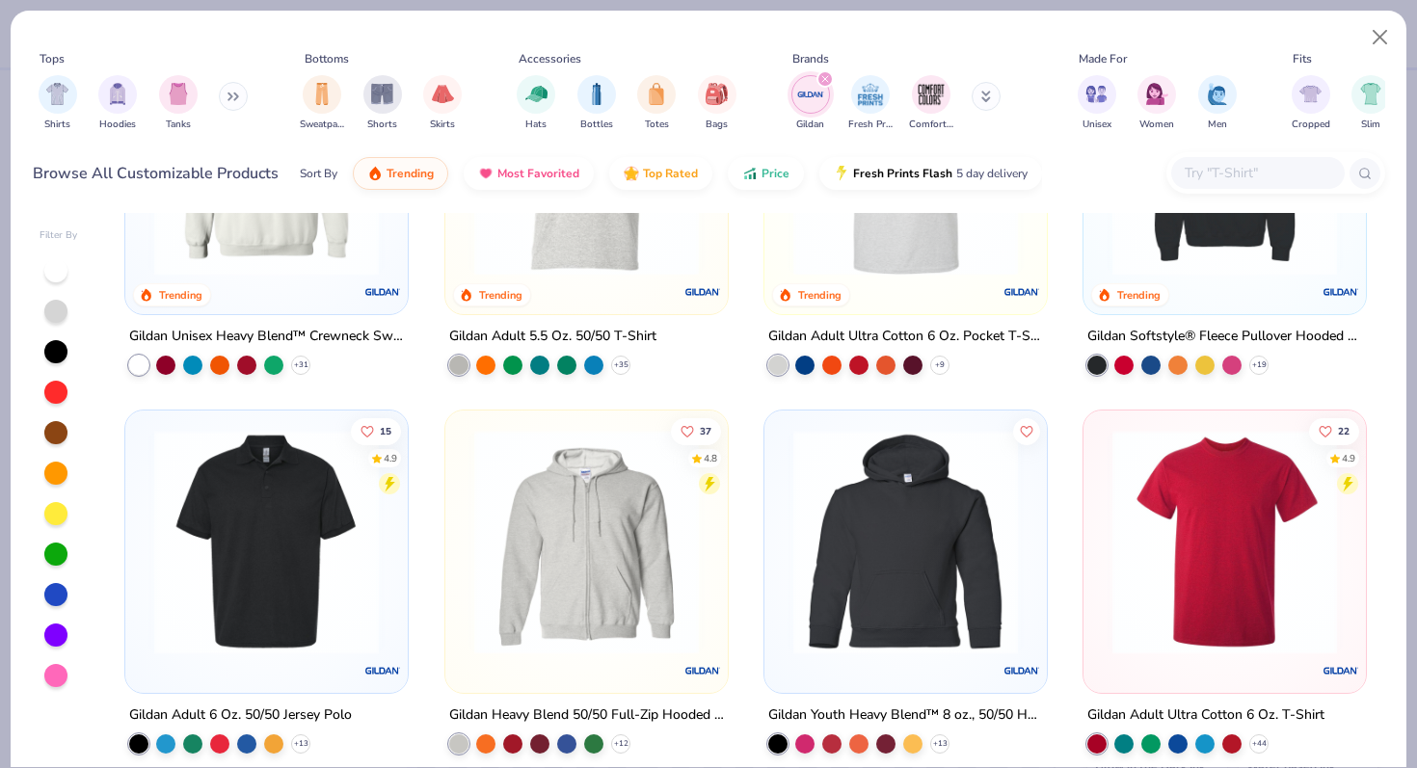
click at [627, 501] on img at bounding box center [587, 541] width 244 height 225
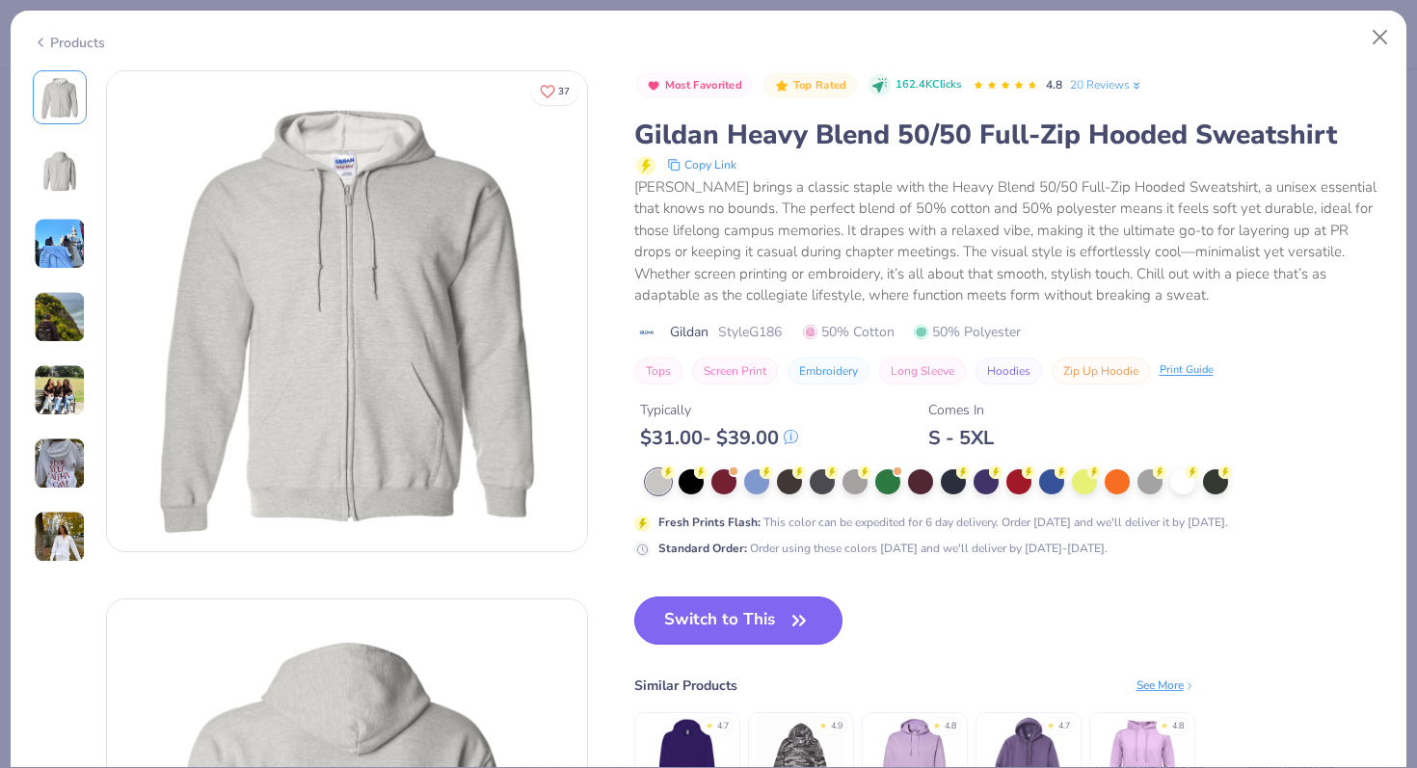
click at [703, 613] on button "Switch to This" at bounding box center [738, 621] width 209 height 48
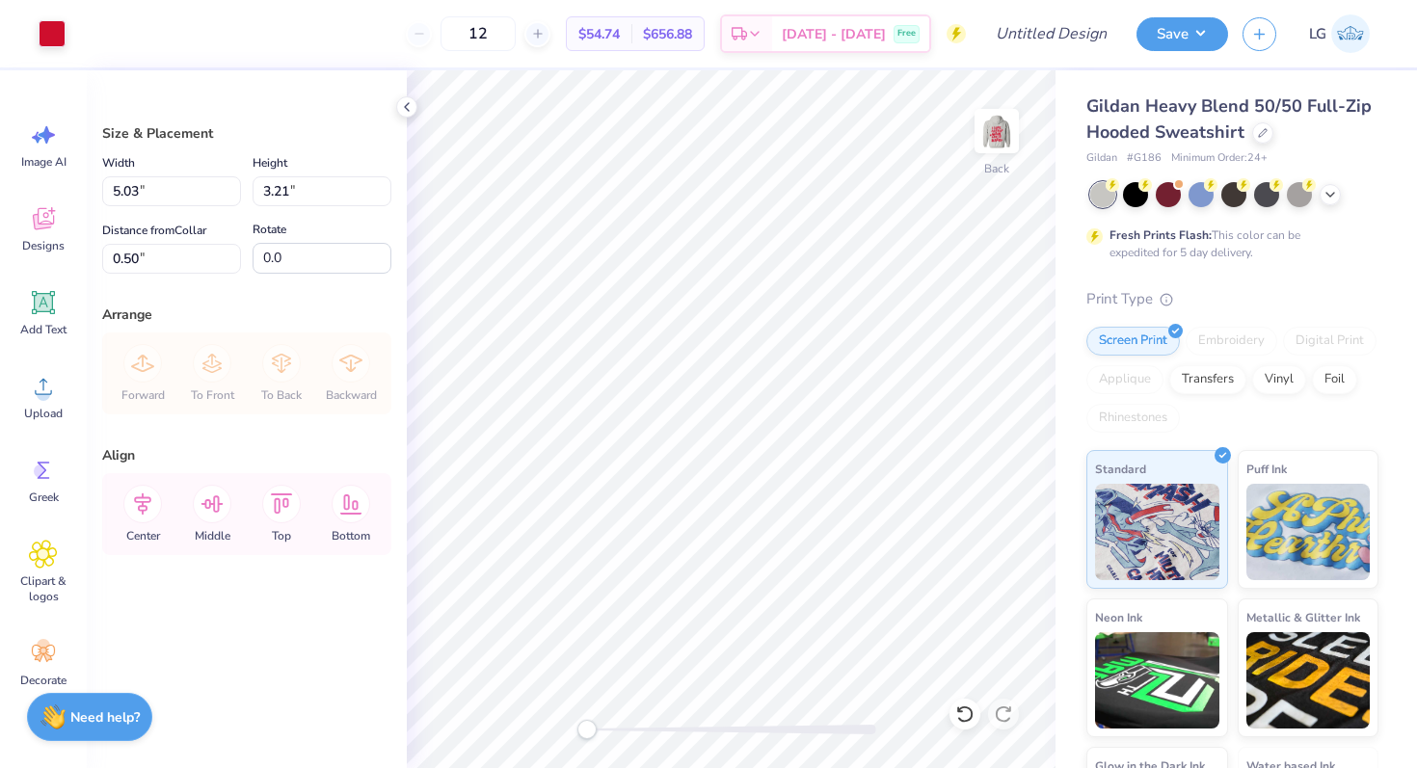
type input "3.00"
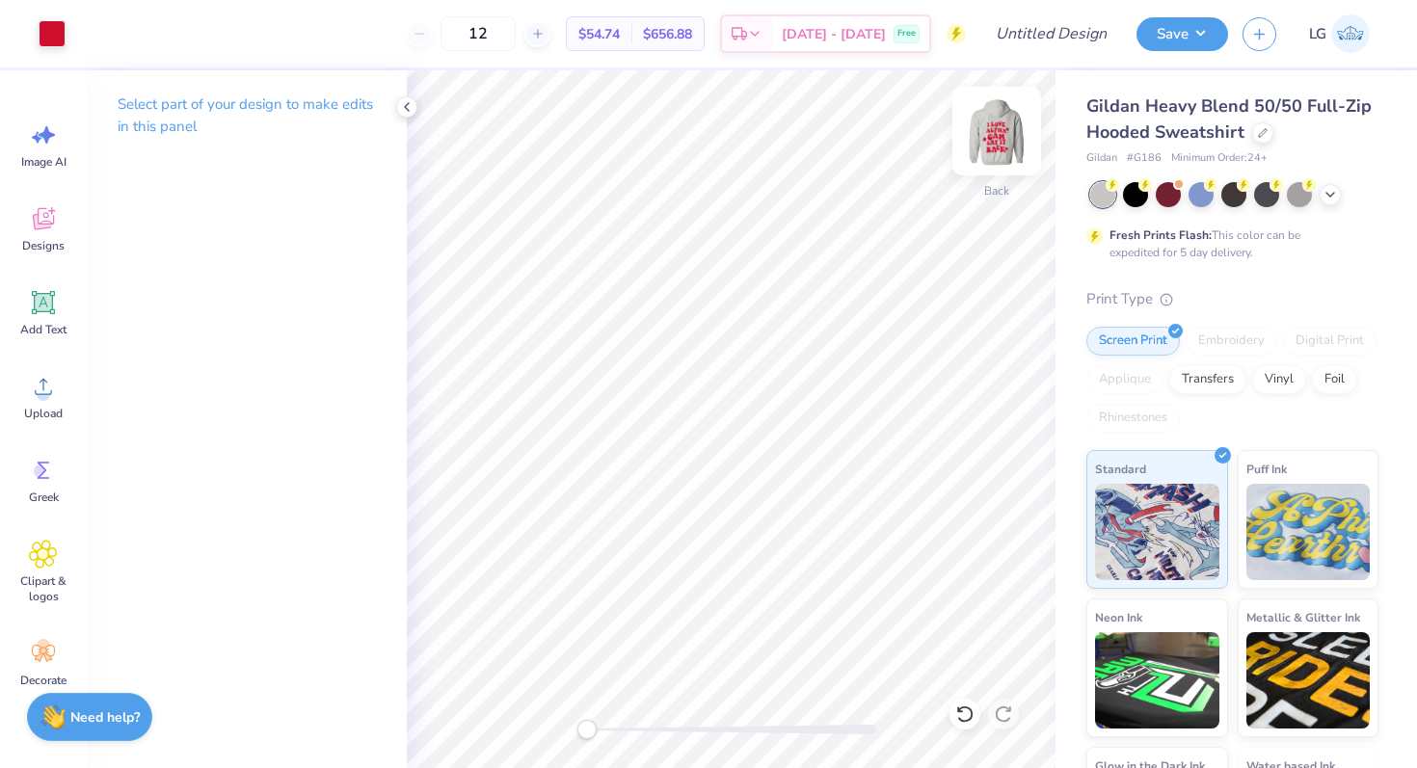
click at [996, 160] on img at bounding box center [996, 131] width 77 height 77
click at [999, 136] on img at bounding box center [996, 131] width 77 height 77
click at [999, 136] on img at bounding box center [996, 131] width 39 height 39
click at [1059, 33] on input "Design Title" at bounding box center [1075, 33] width 94 height 39
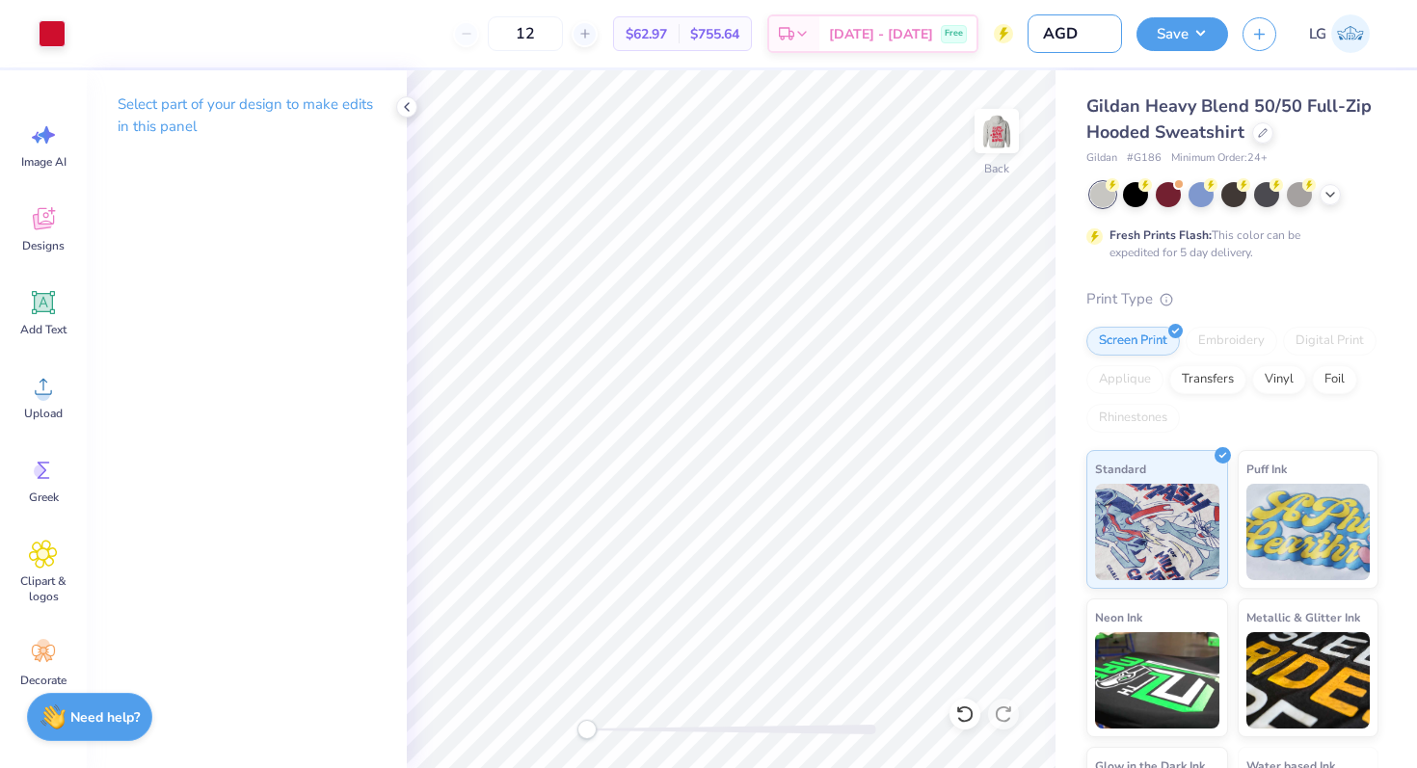
type input "AGD SJU Retreat"
click at [1174, 22] on button "Save" at bounding box center [1183, 31] width 92 height 34
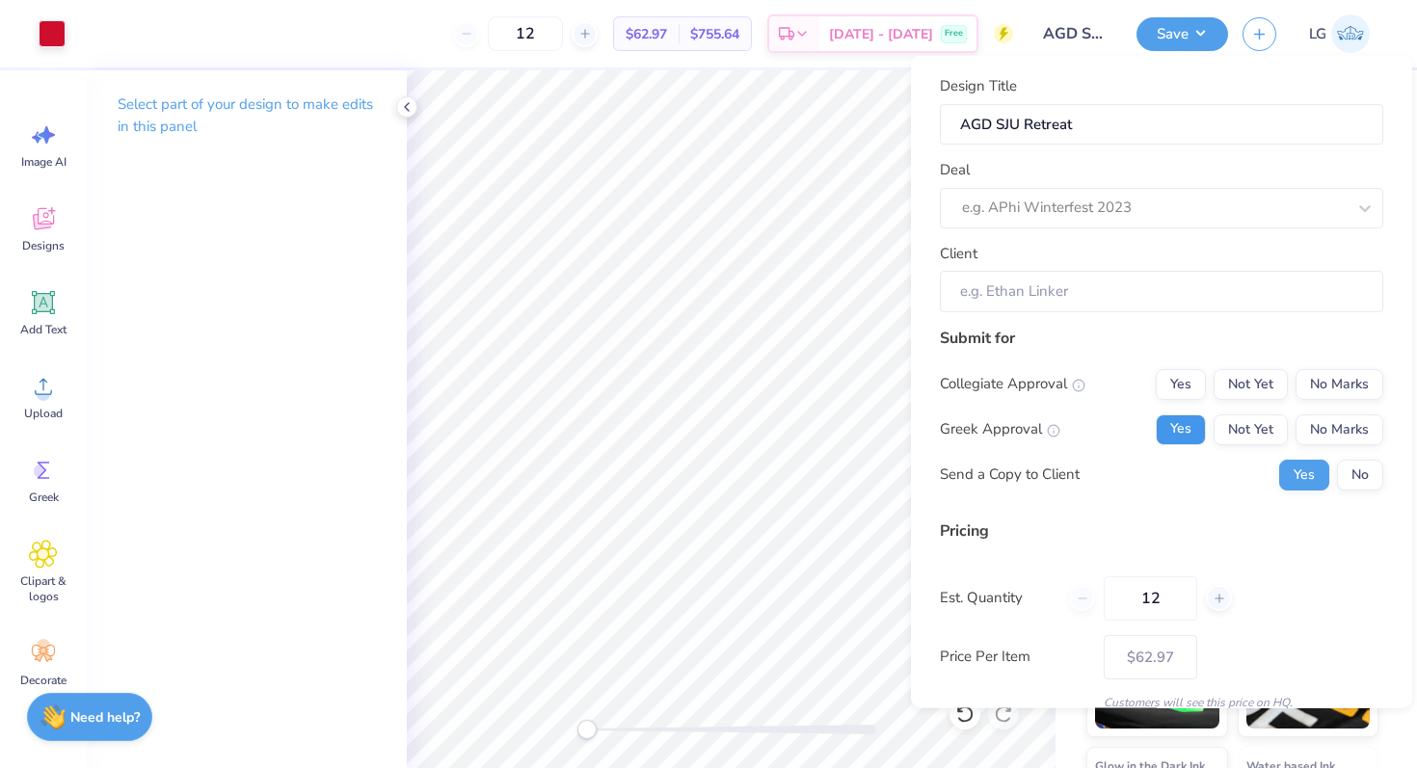
click at [1188, 426] on button "Yes" at bounding box center [1181, 429] width 50 height 31
click at [1335, 391] on button "No Marks" at bounding box center [1340, 383] width 88 height 31
type input "$62.97"
click at [1353, 475] on button "No" at bounding box center [1360, 474] width 46 height 31
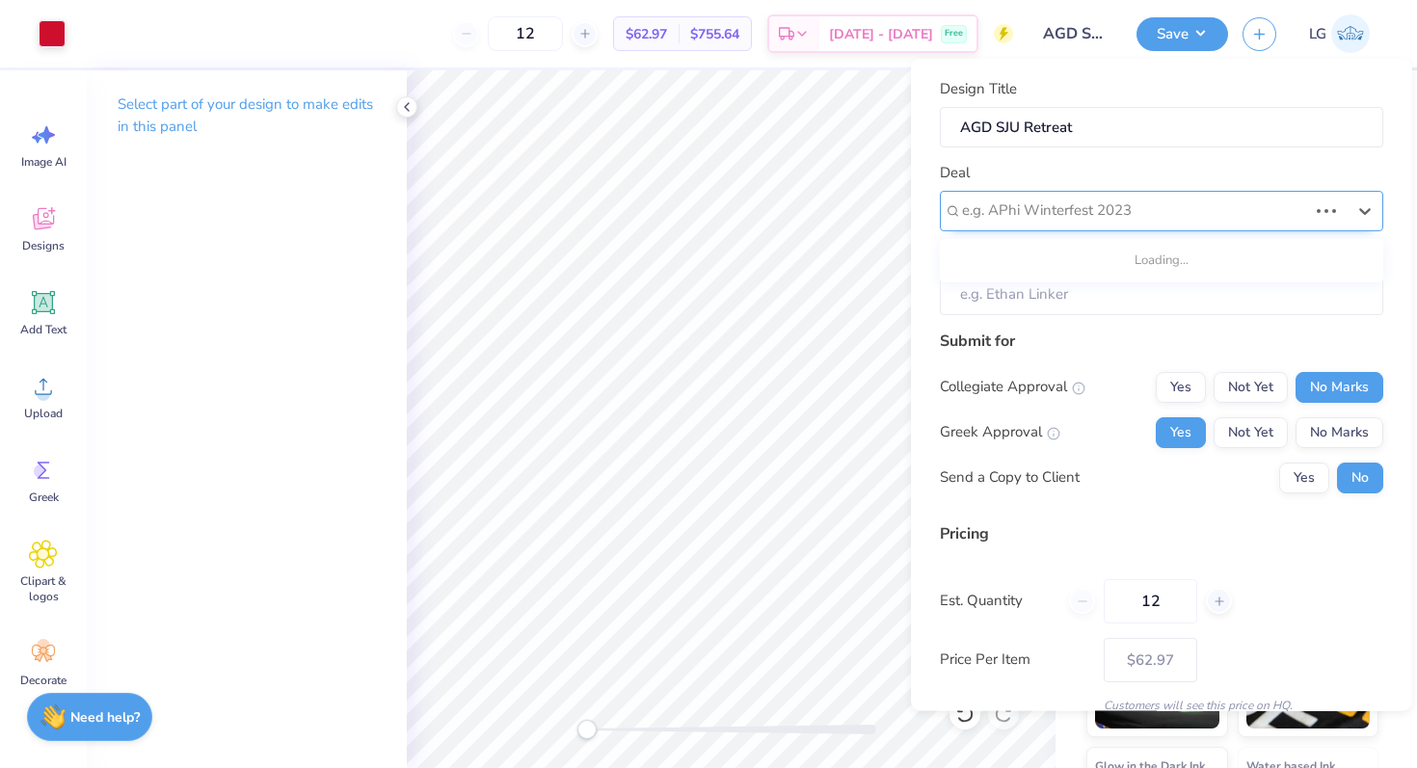
click at [1179, 206] on div at bounding box center [1134, 211] width 345 height 26
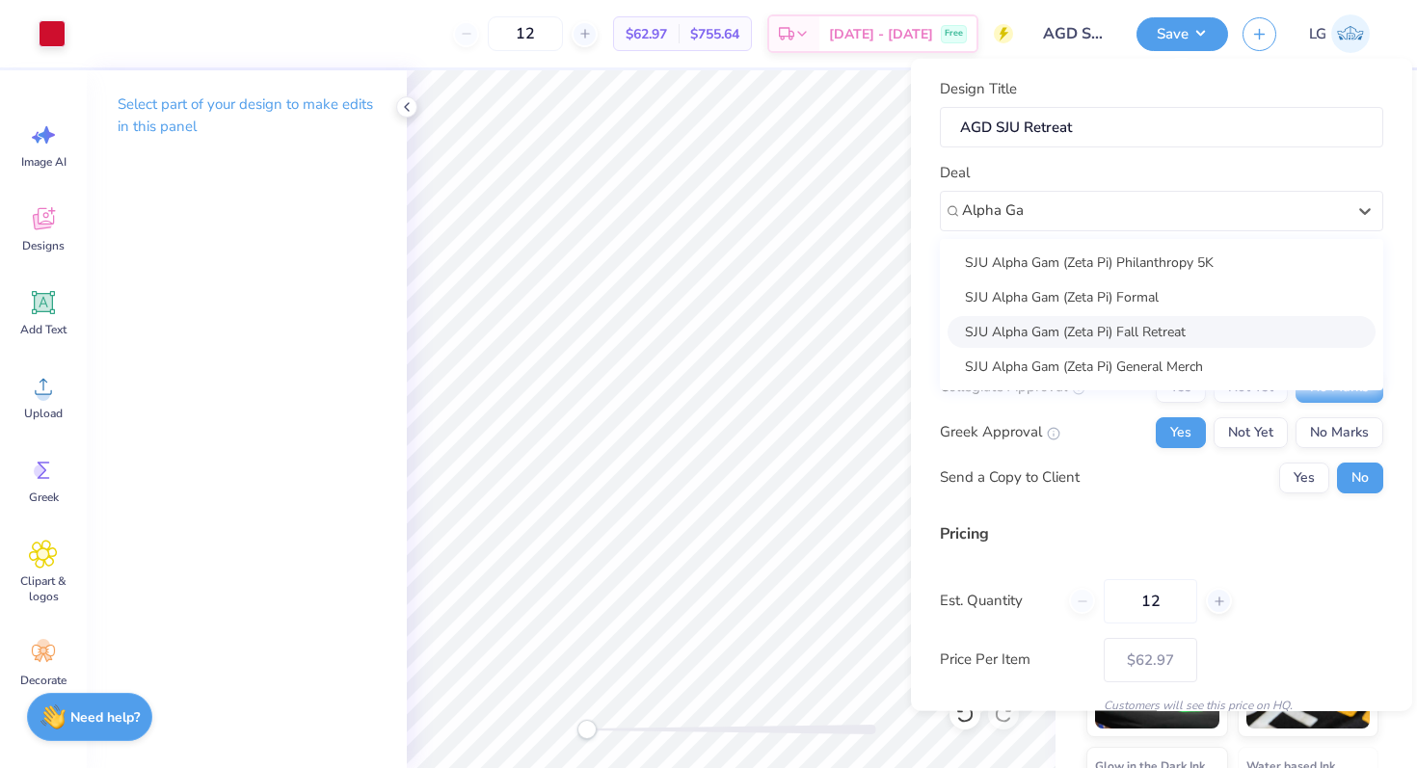
click at [1149, 328] on div "SJU Alpha Gam (Zeta Pi) Fall Retreat" at bounding box center [1162, 331] width 428 height 32
type input "Alpha Ga"
type input "[PERSON_NAME]"
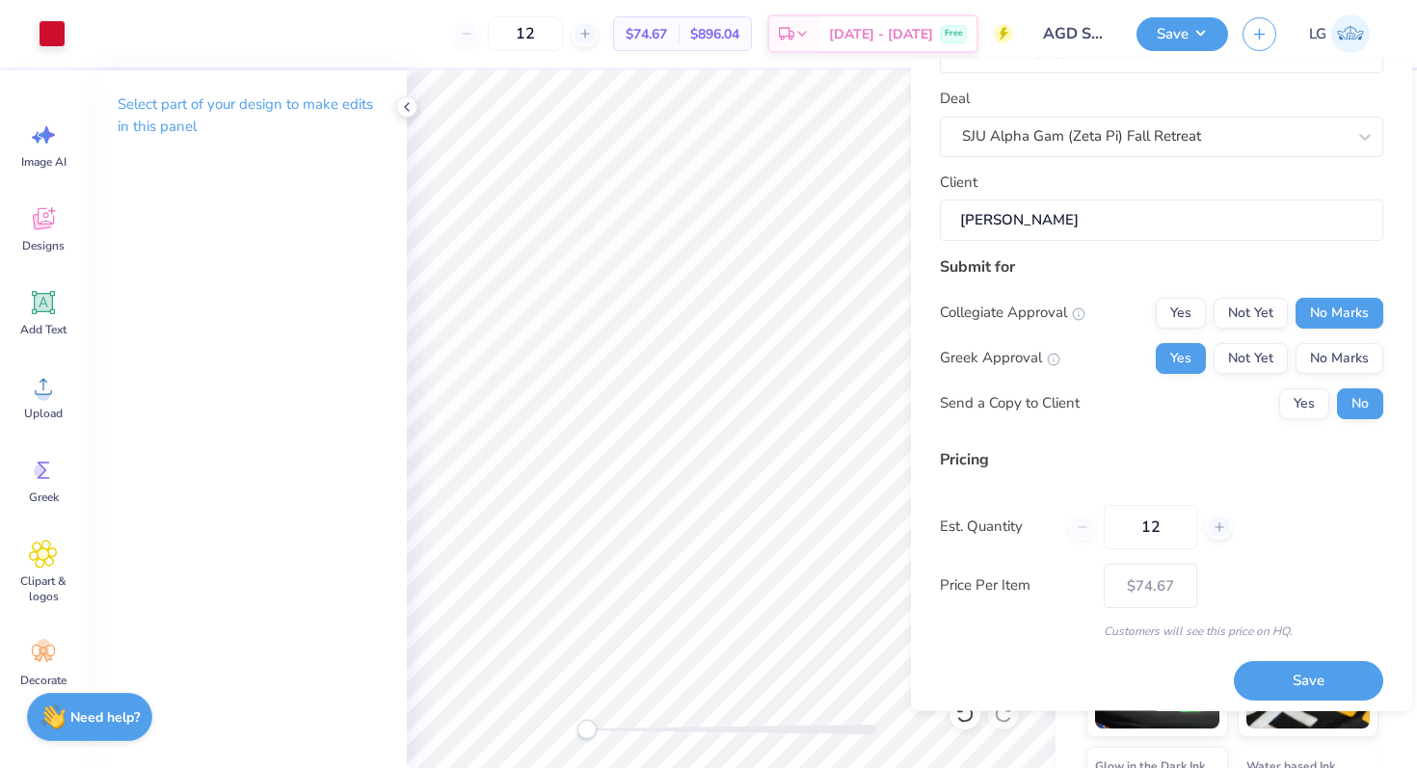
scroll to position [82, 0]
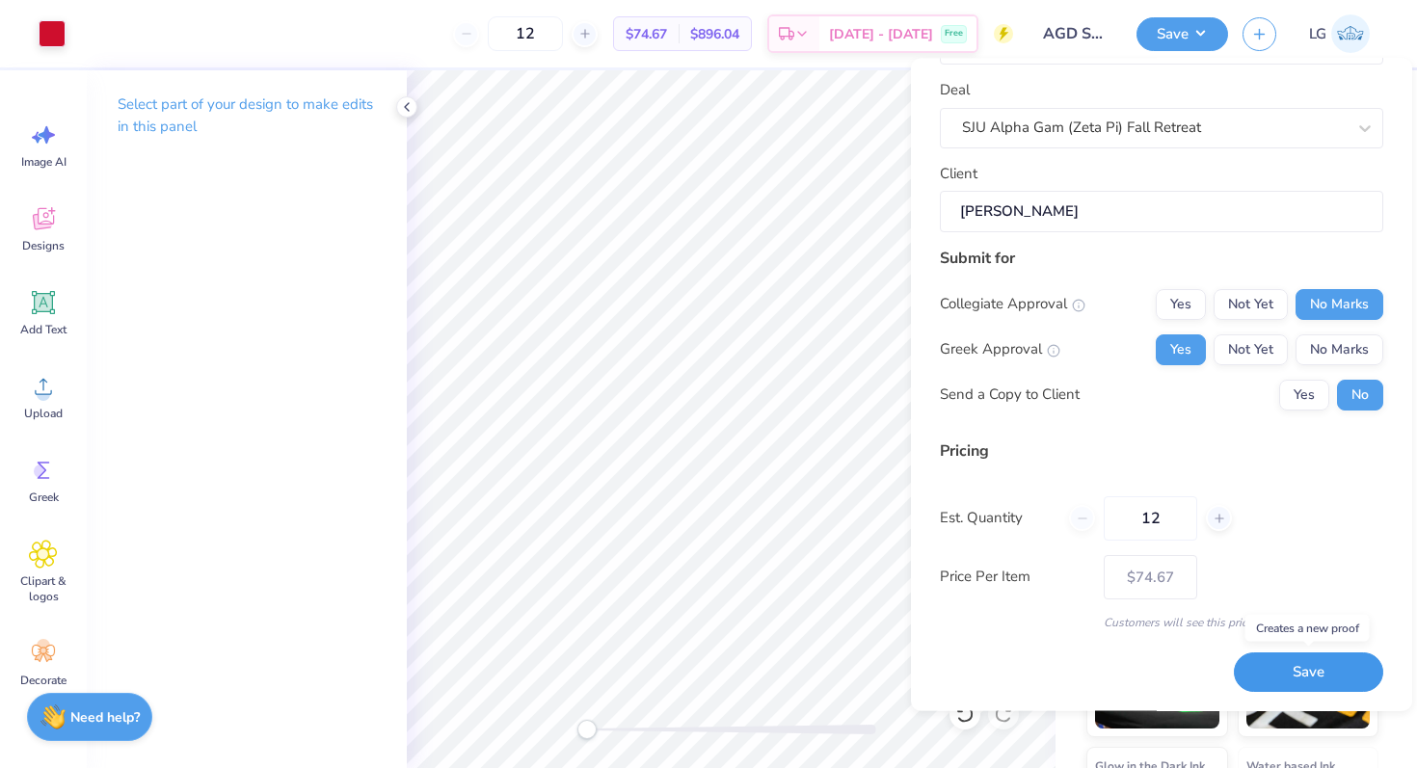
click at [1269, 669] on button "Save" at bounding box center [1308, 674] width 149 height 40
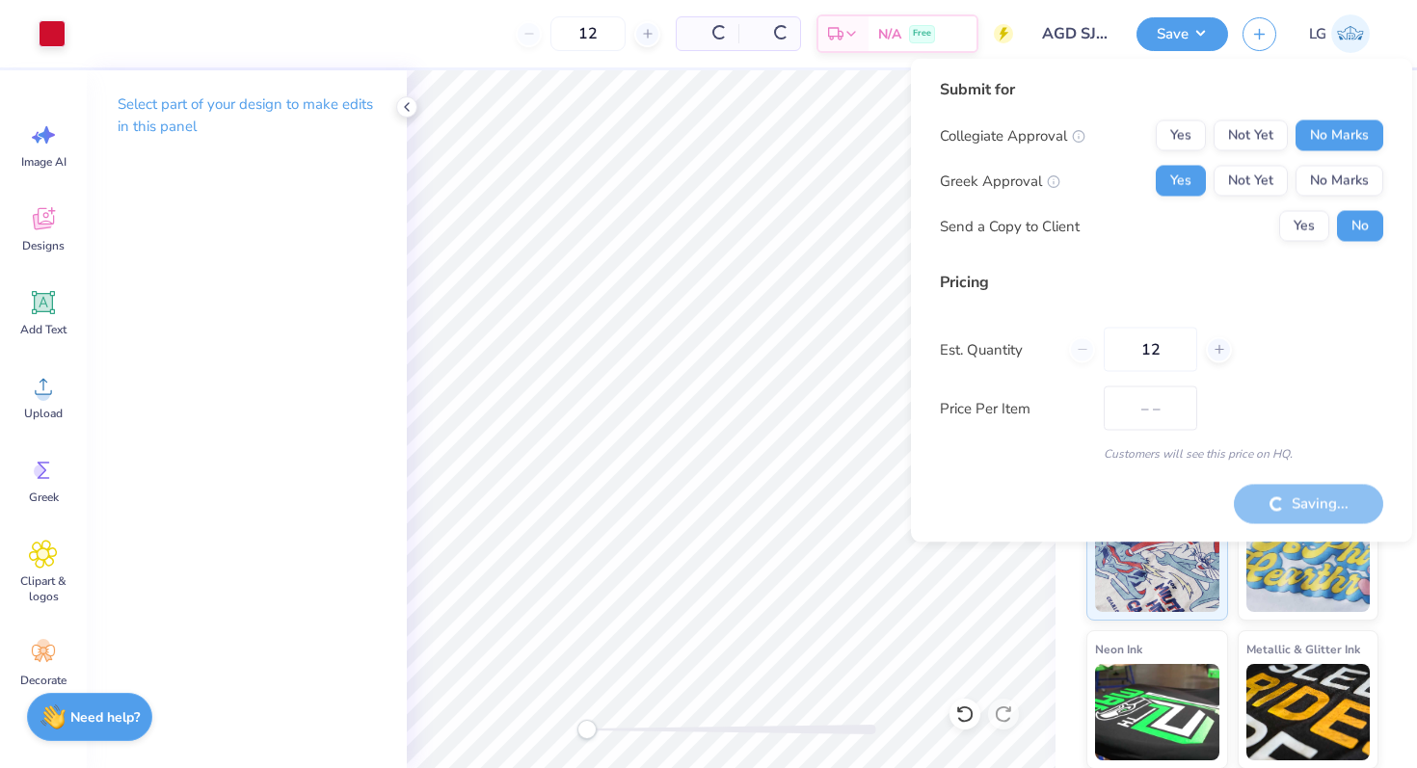
type input "$74.67"
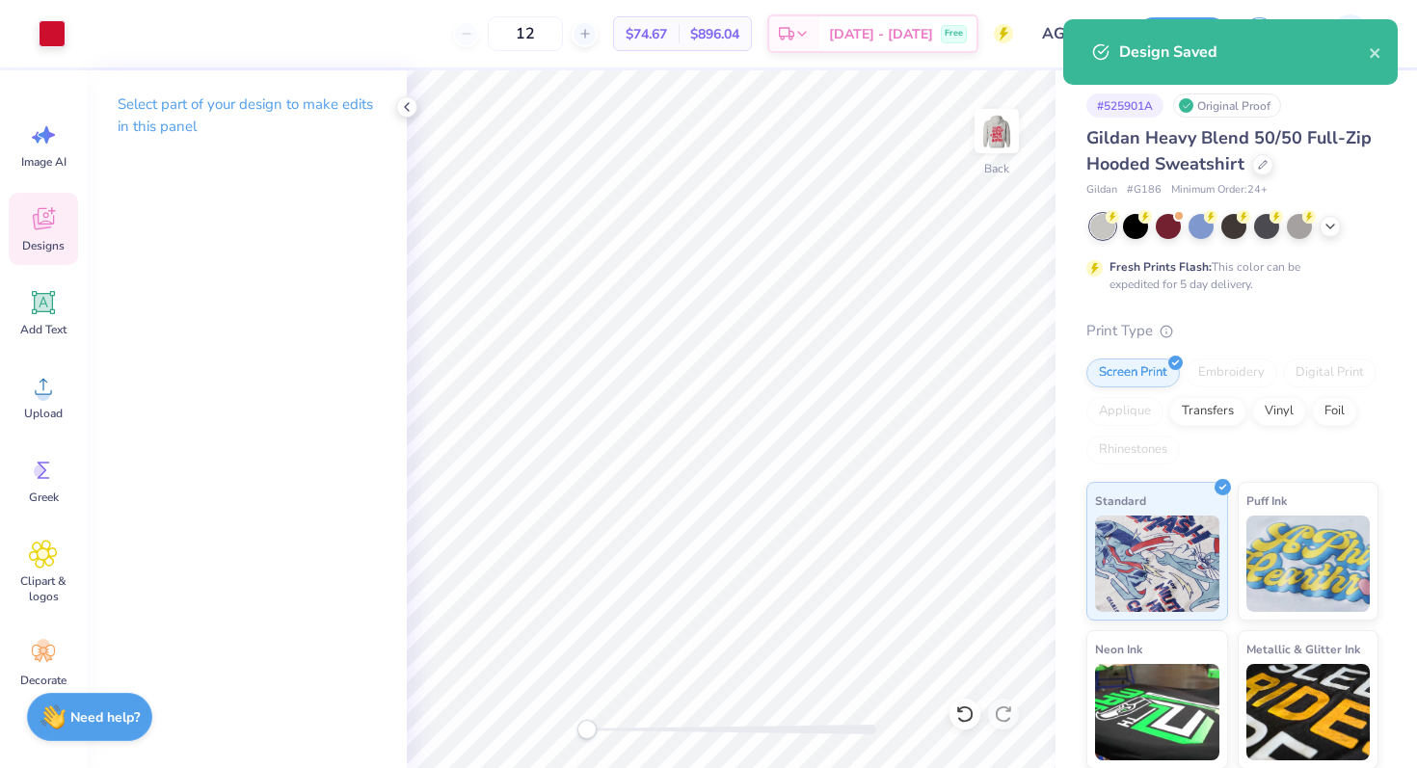
click at [29, 223] on icon at bounding box center [43, 218] width 29 height 29
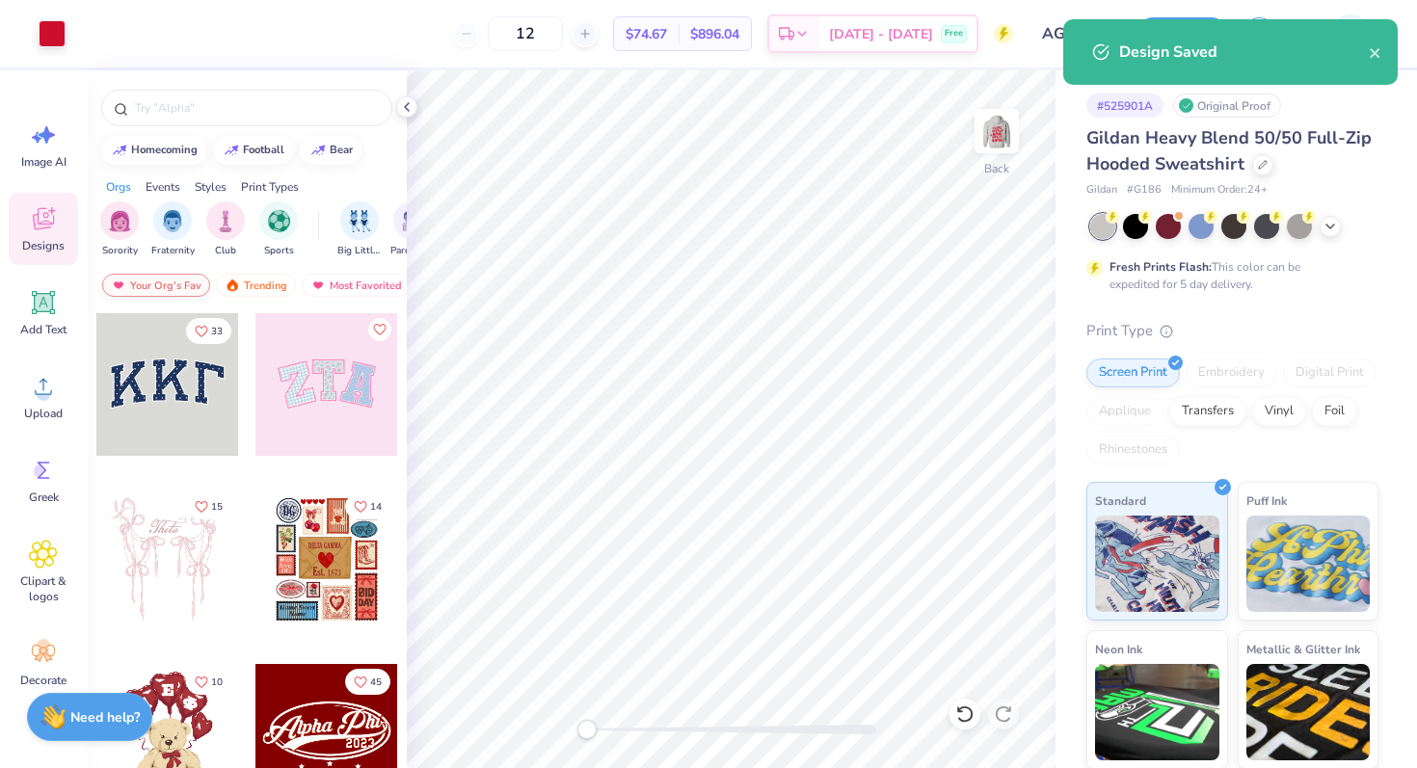
click at [182, 279] on div "Your Org's Fav" at bounding box center [156, 285] width 108 height 23
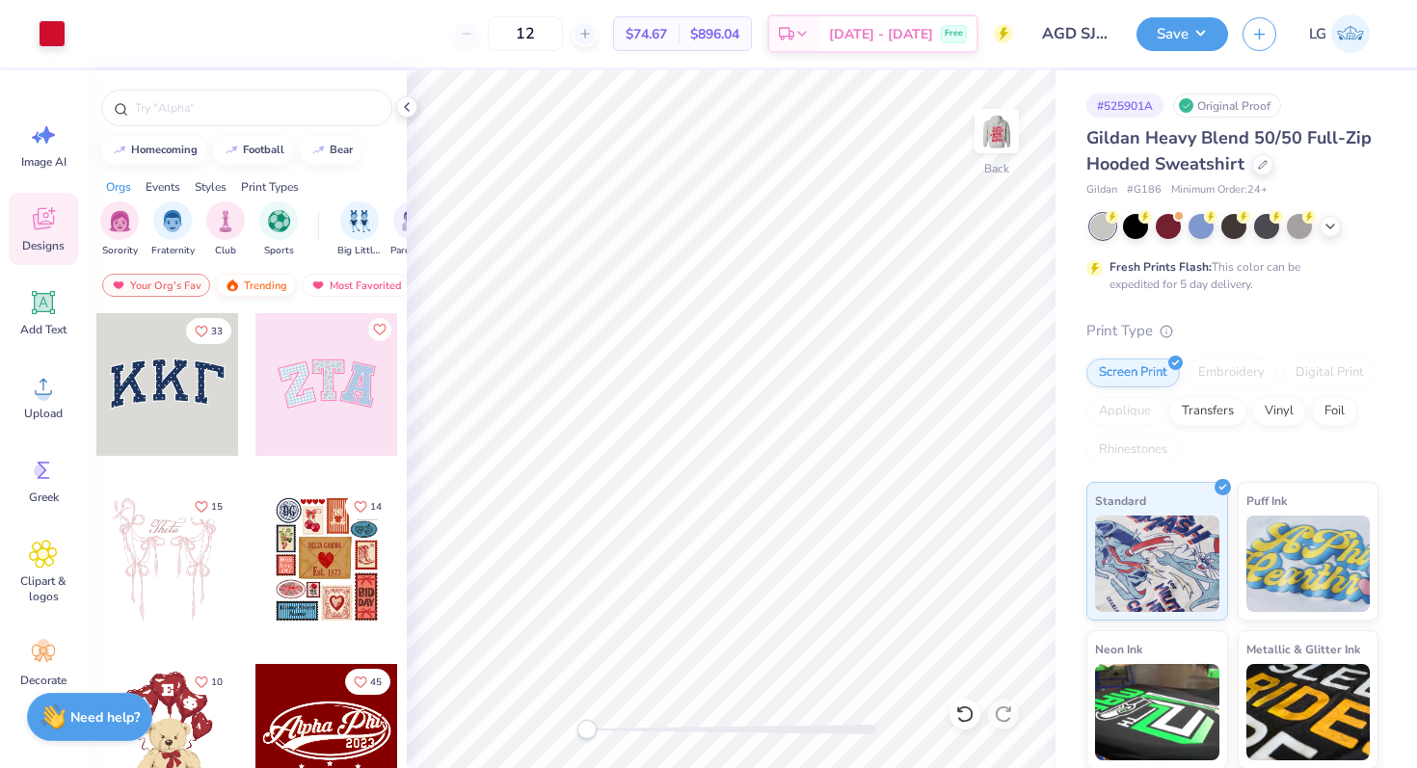
click at [248, 284] on div "Trending" at bounding box center [256, 285] width 80 height 23
click at [366, 281] on div "Most Favorited" at bounding box center [356, 285] width 109 height 23
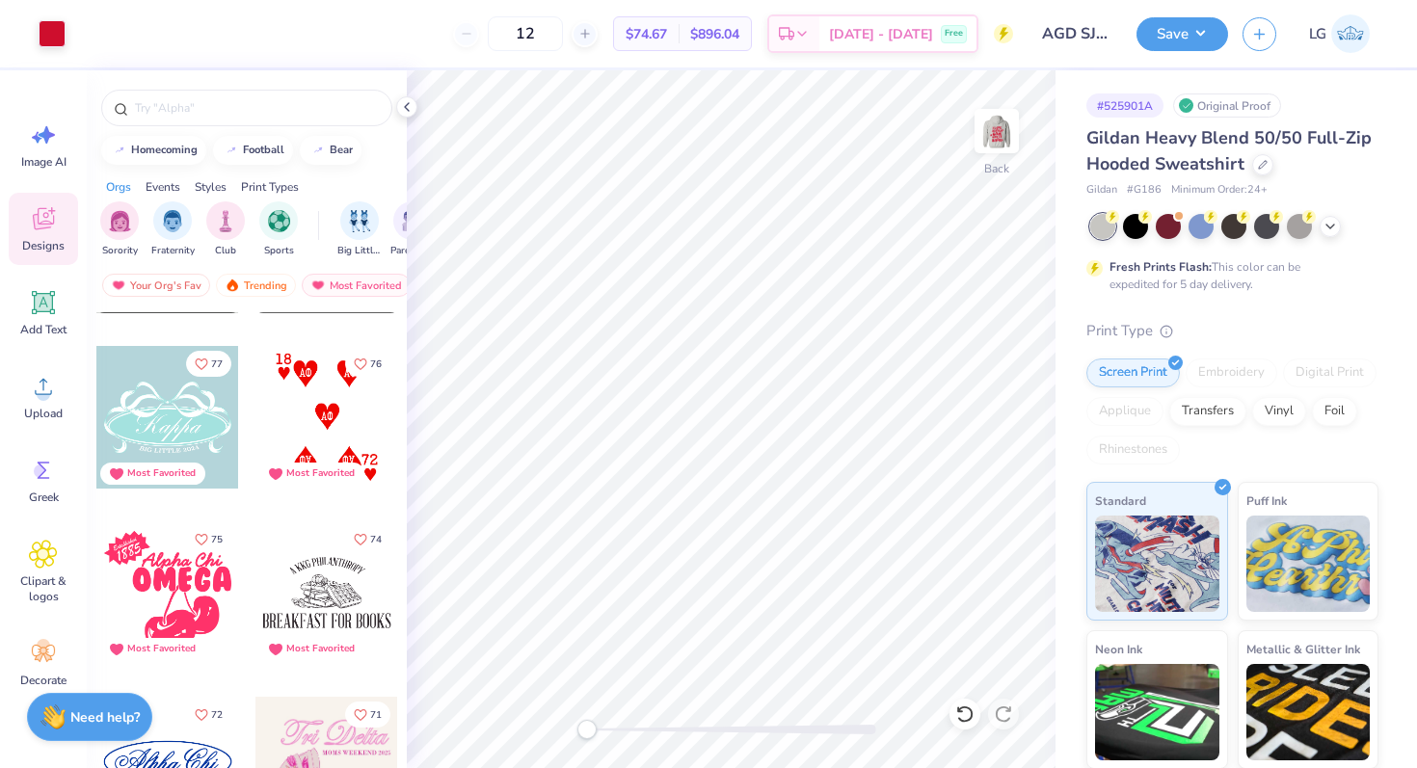
scroll to position [3695, 0]
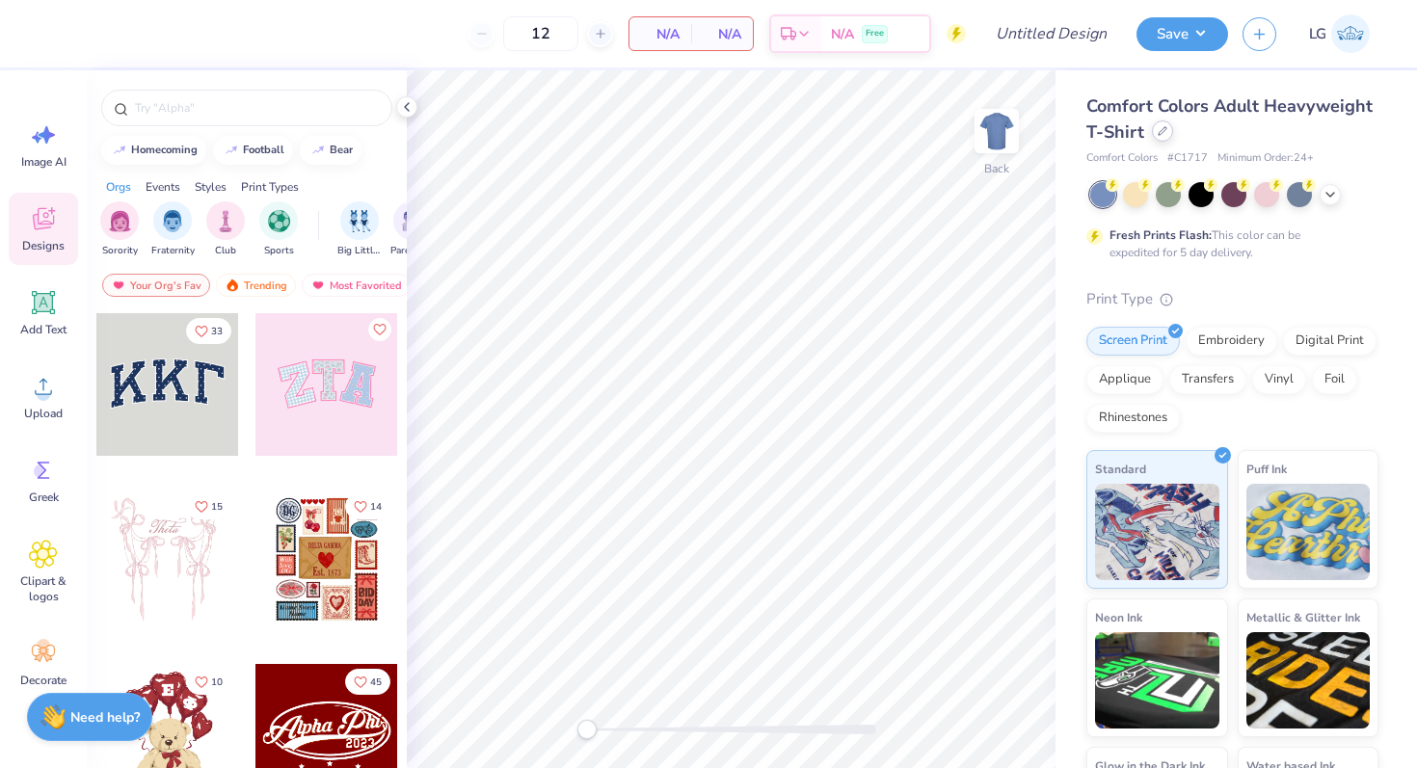
click at [1158, 126] on icon at bounding box center [1163, 131] width 10 height 10
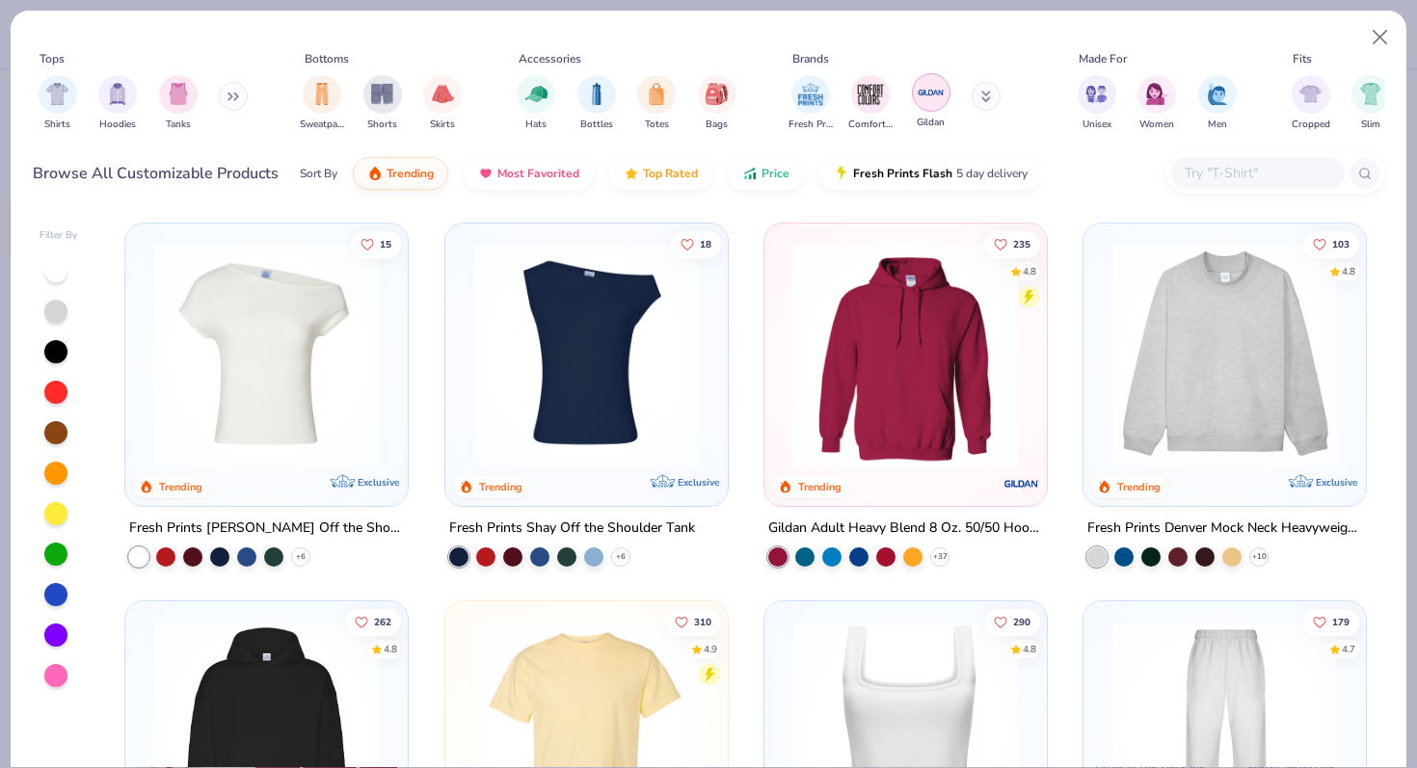
click at [928, 95] on img "filter for Gildan" at bounding box center [931, 92] width 29 height 29
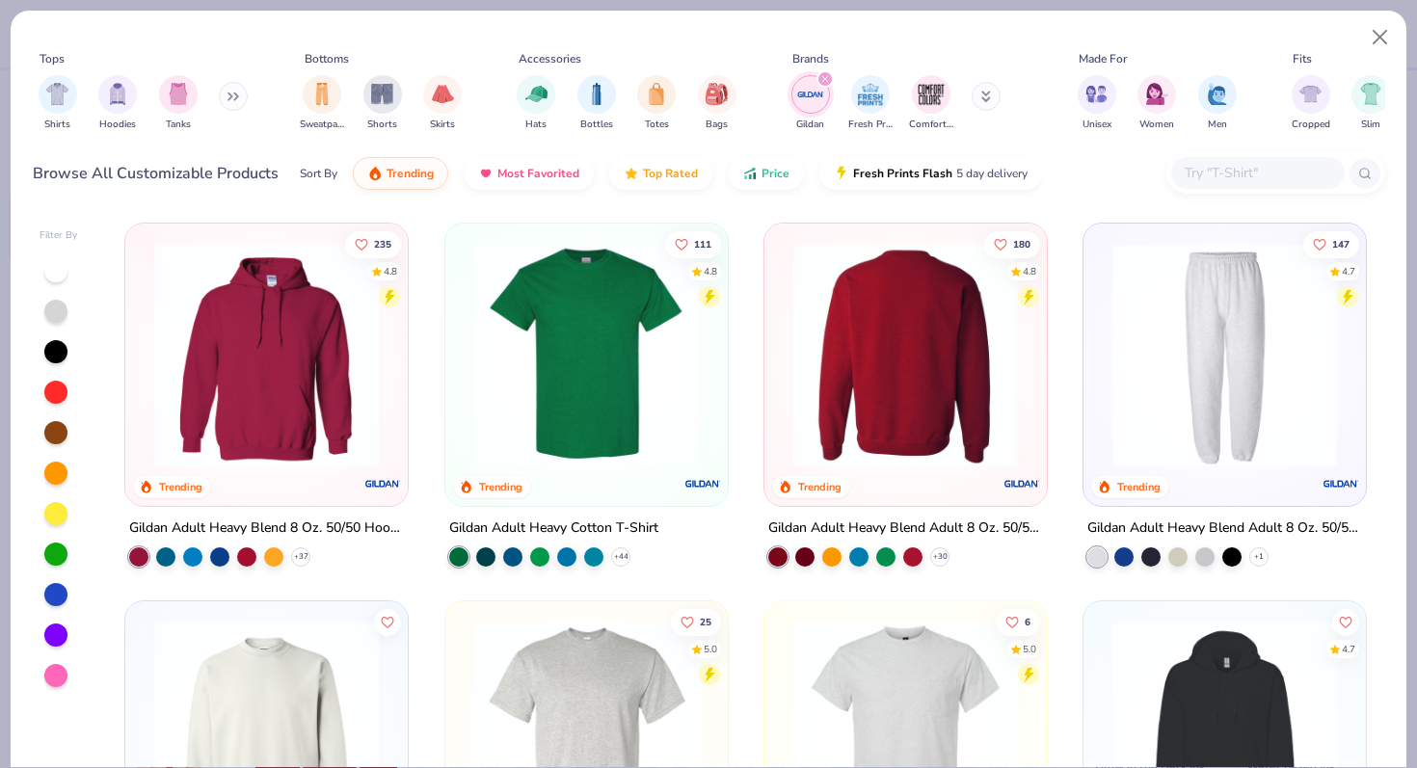
click at [819, 338] on img at bounding box center [906, 355] width 244 height 225
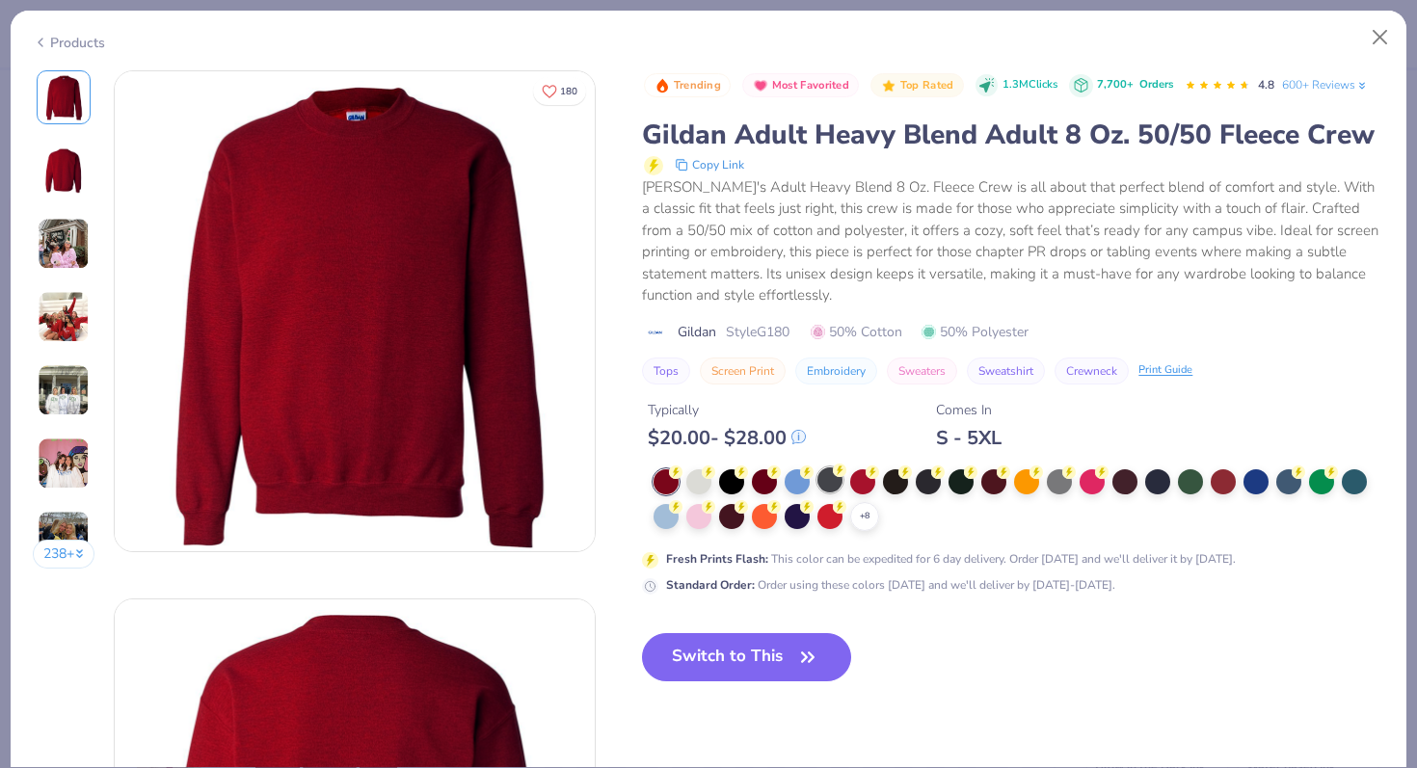
click at [826, 475] on div at bounding box center [829, 480] width 25 height 25
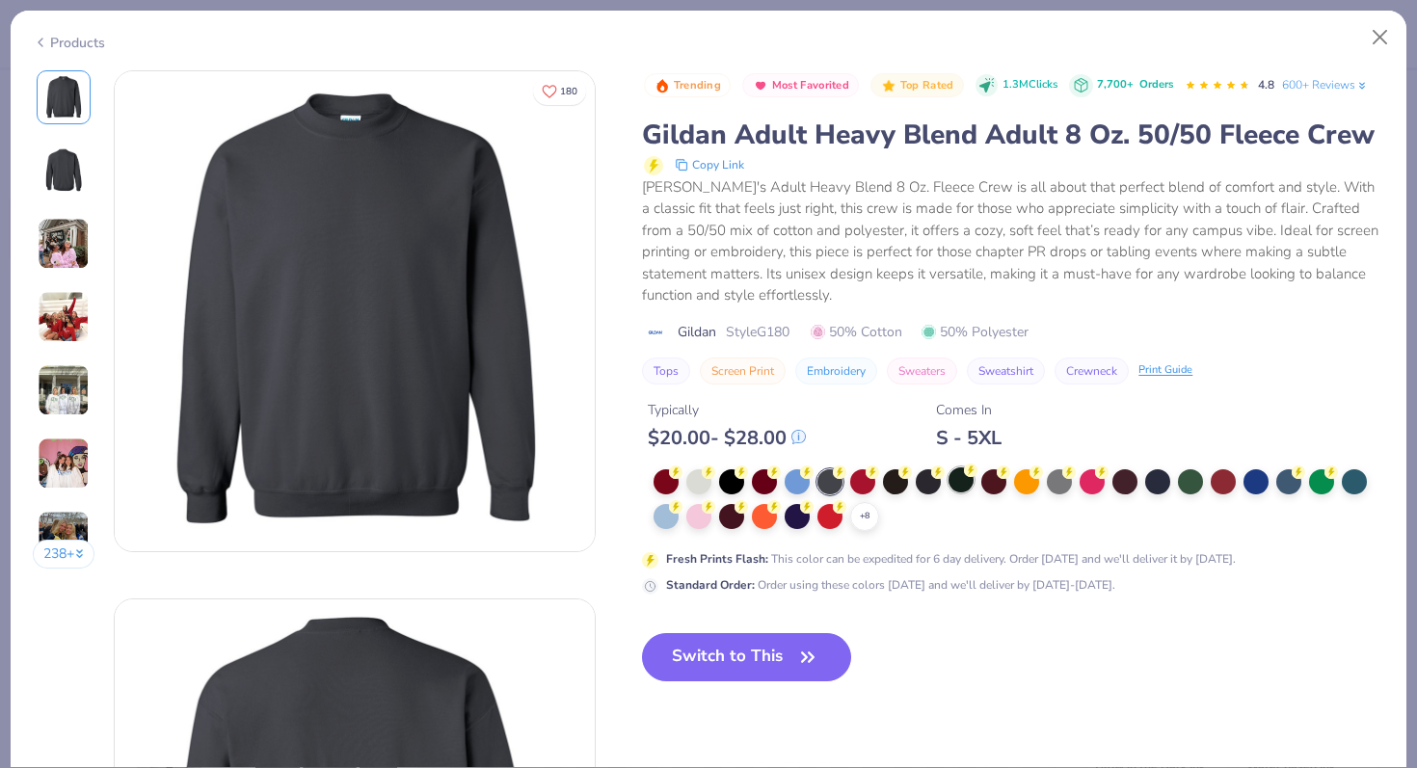
click at [954, 477] on div at bounding box center [961, 480] width 25 height 25
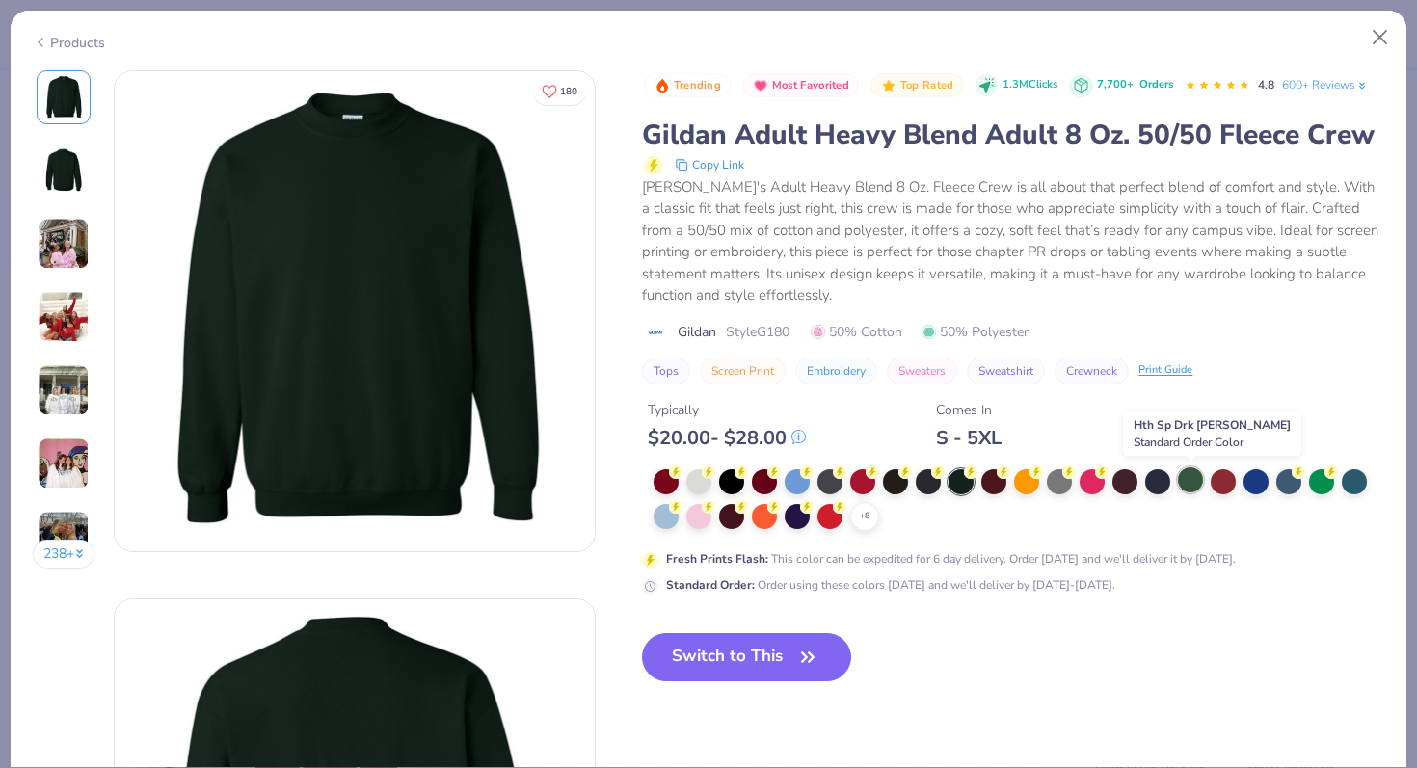
click at [1195, 475] on div at bounding box center [1190, 480] width 25 height 25
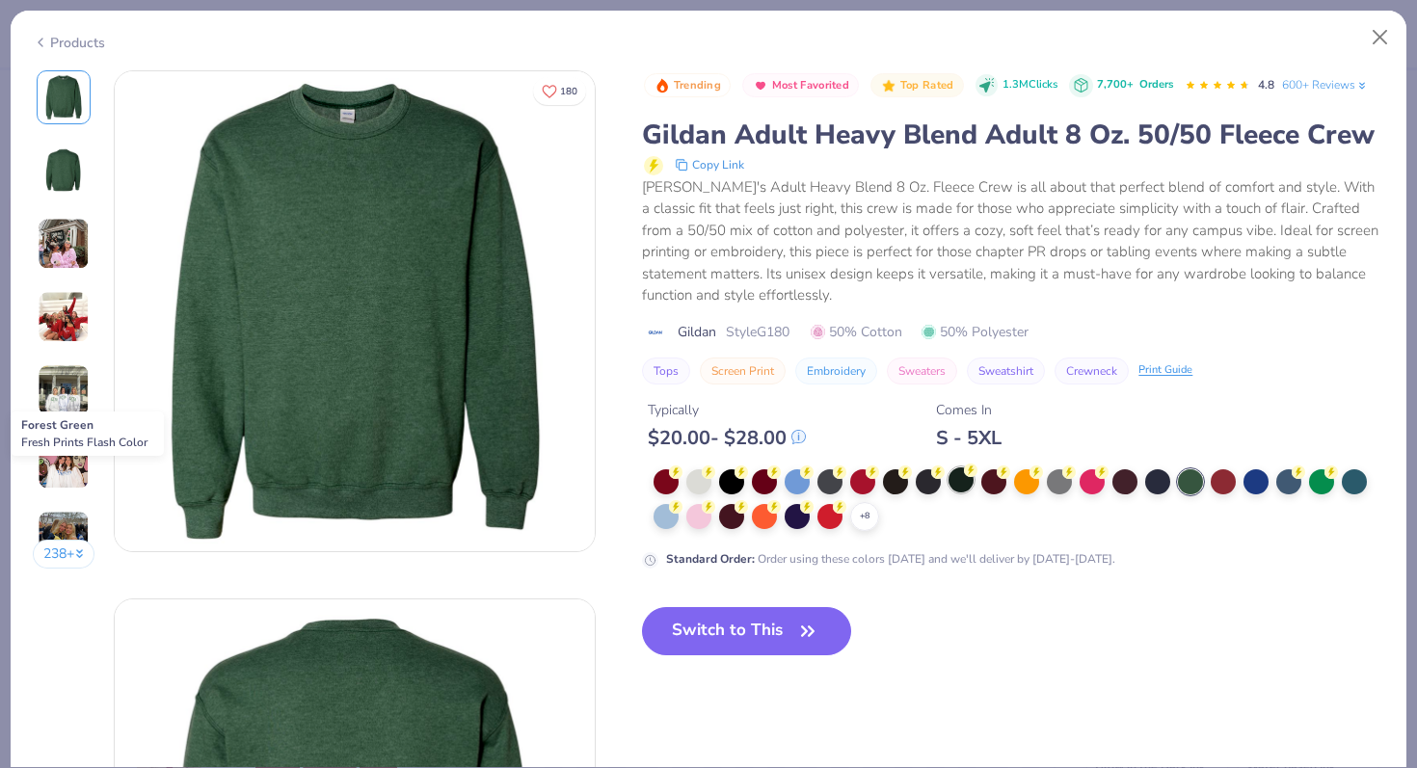
click at [963, 485] on div at bounding box center [961, 480] width 25 height 25
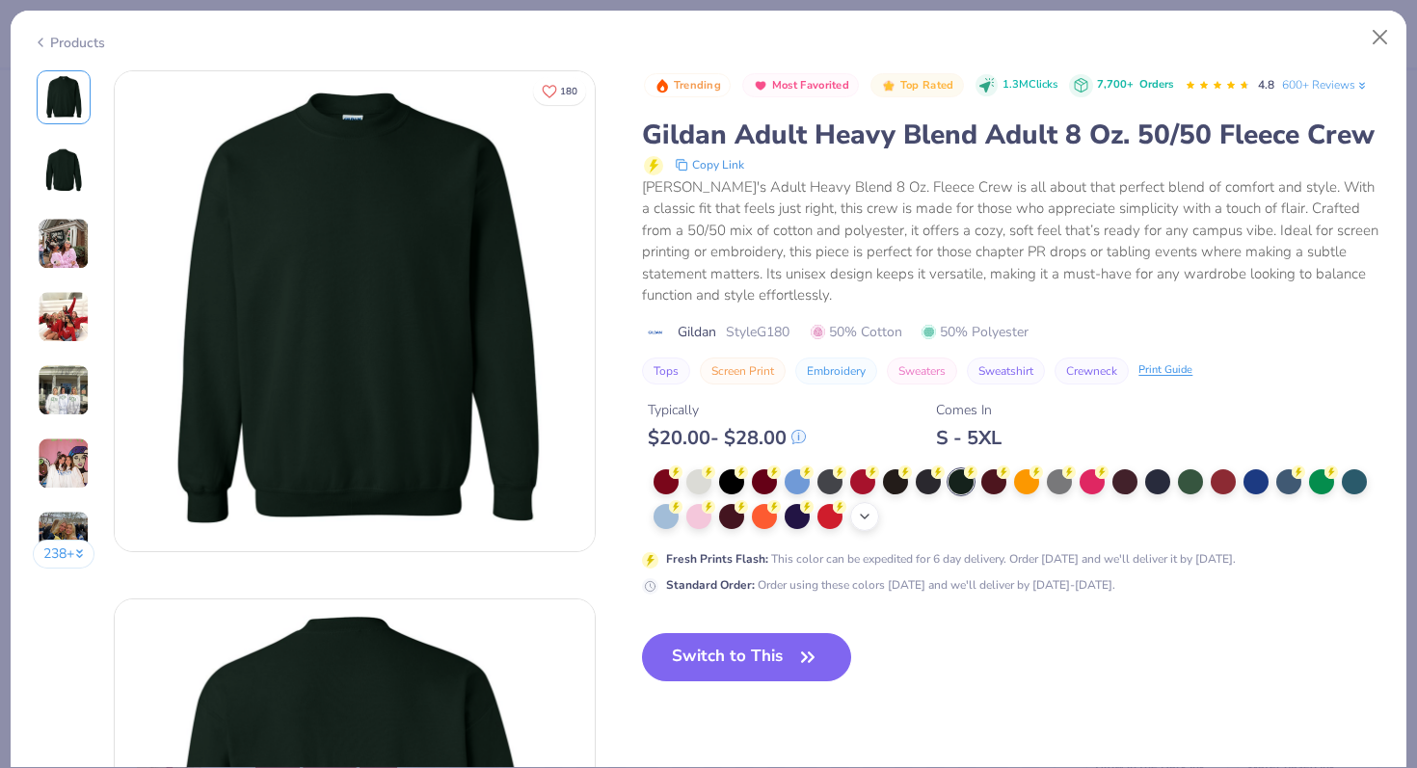
click at [859, 524] on div "+ 8" at bounding box center [864, 516] width 29 height 29
click at [755, 657] on button "Switch to This" at bounding box center [746, 657] width 209 height 48
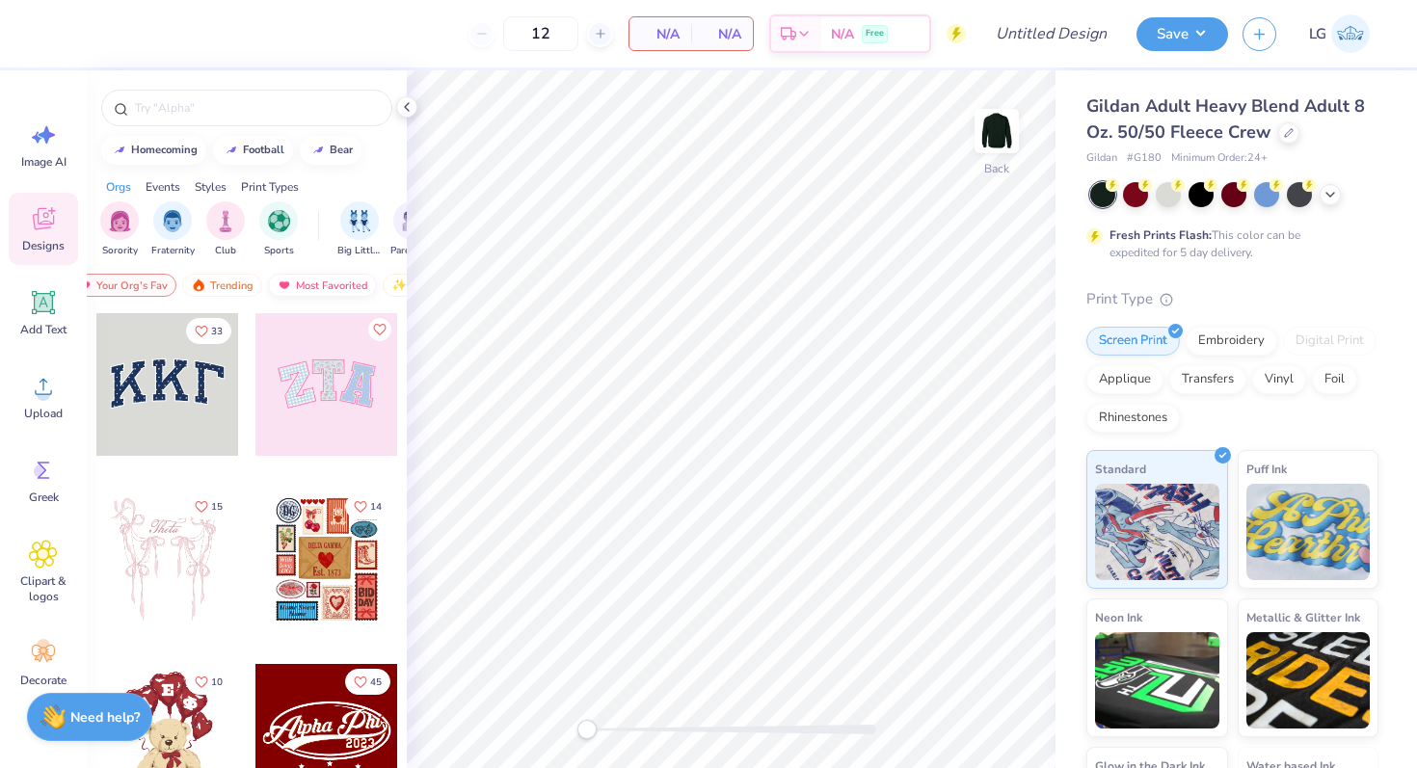
scroll to position [0, 35]
click at [316, 280] on div "Most Favorited" at bounding box center [321, 285] width 109 height 23
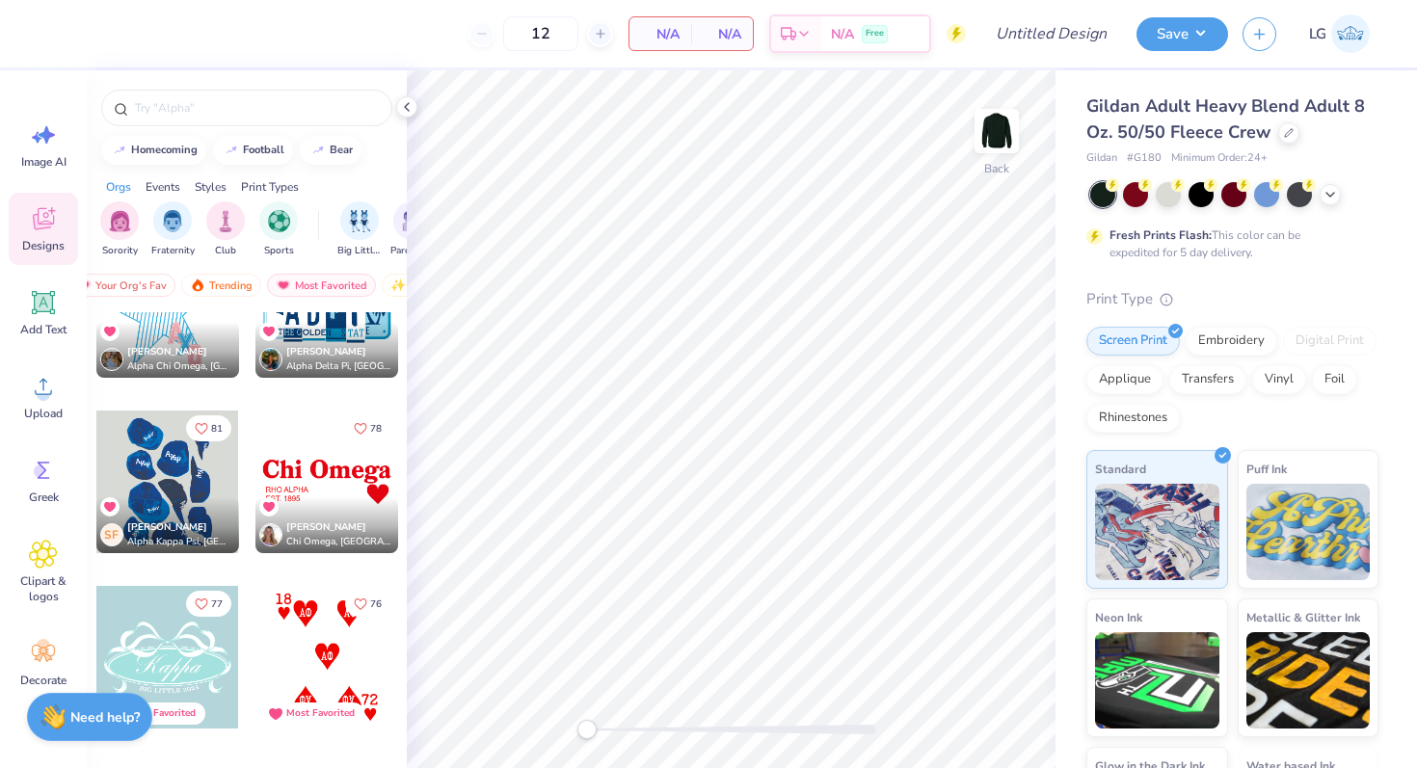
scroll to position [3410, 0]
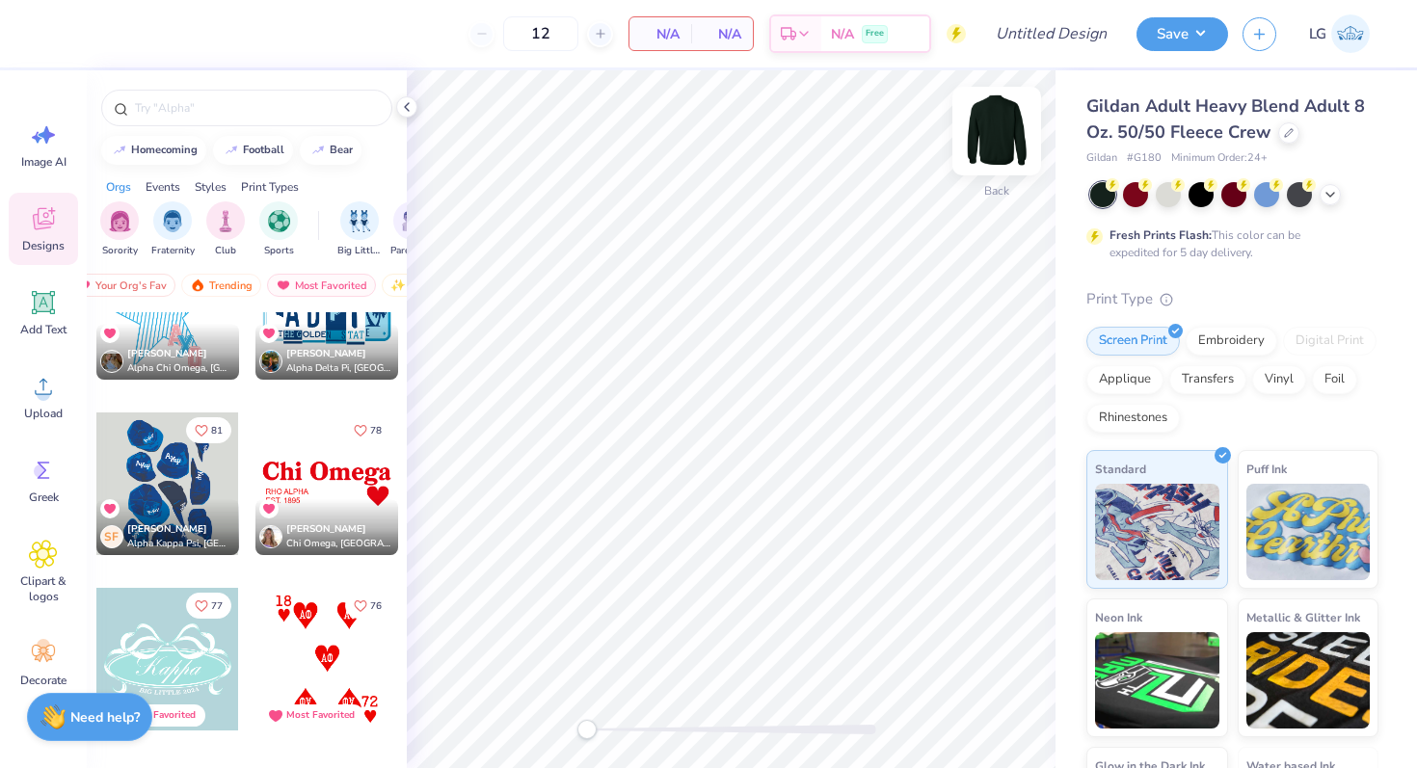
click at [993, 154] on img at bounding box center [996, 131] width 77 height 77
click at [186, 628] on div at bounding box center [167, 659] width 143 height 143
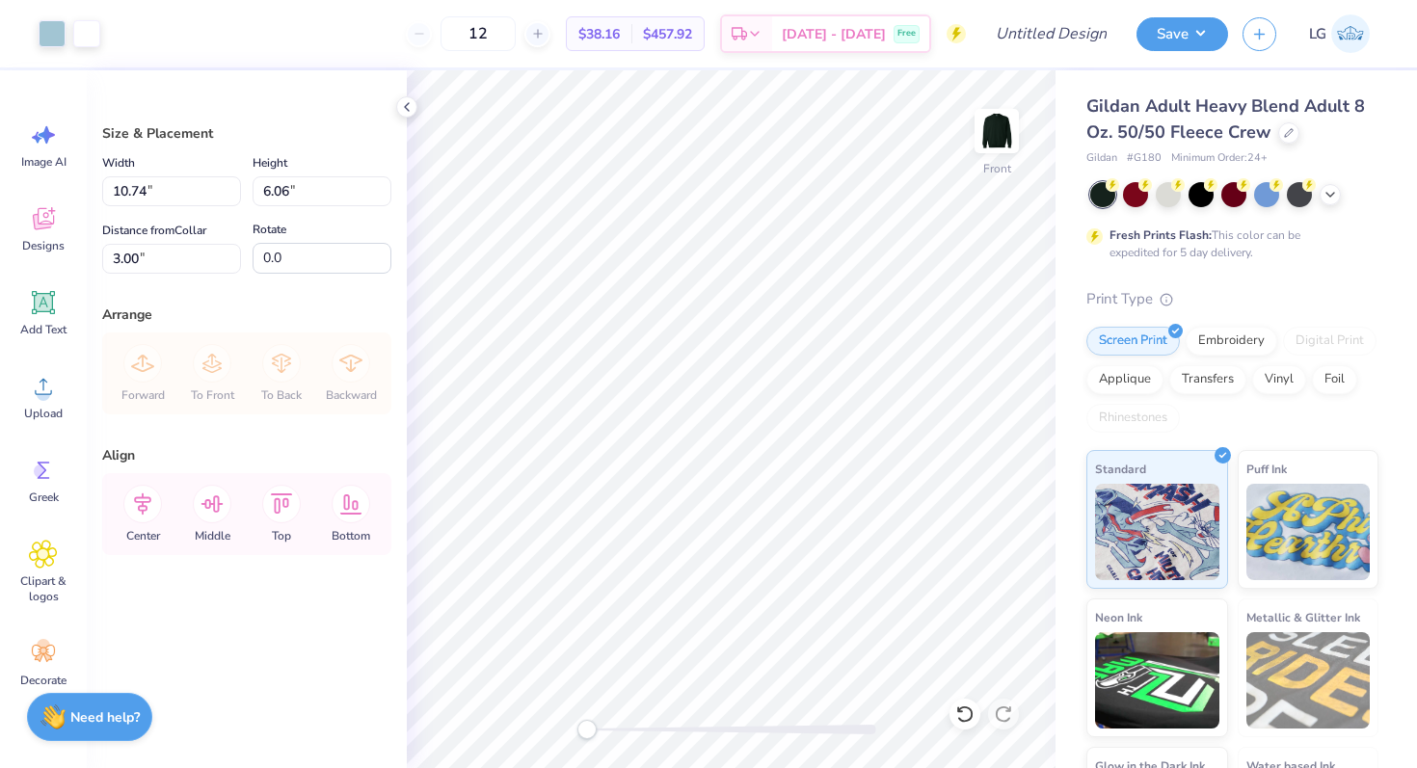
type input "12.32"
type input "6.96"
type input "13.92"
type input "7.86"
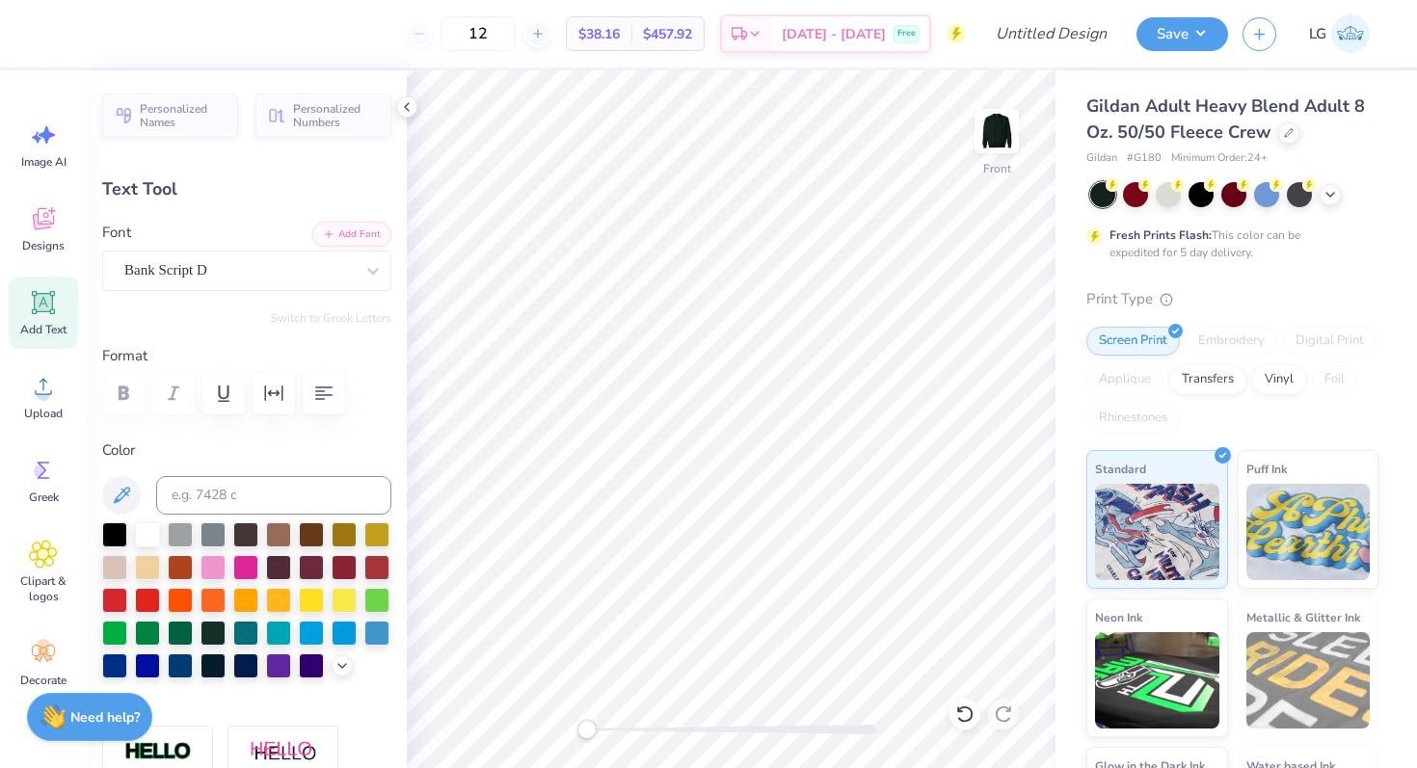
scroll to position [0, 4]
type textarea "Alpha Gamma Delta"
type input "14.61"
type input "2.08"
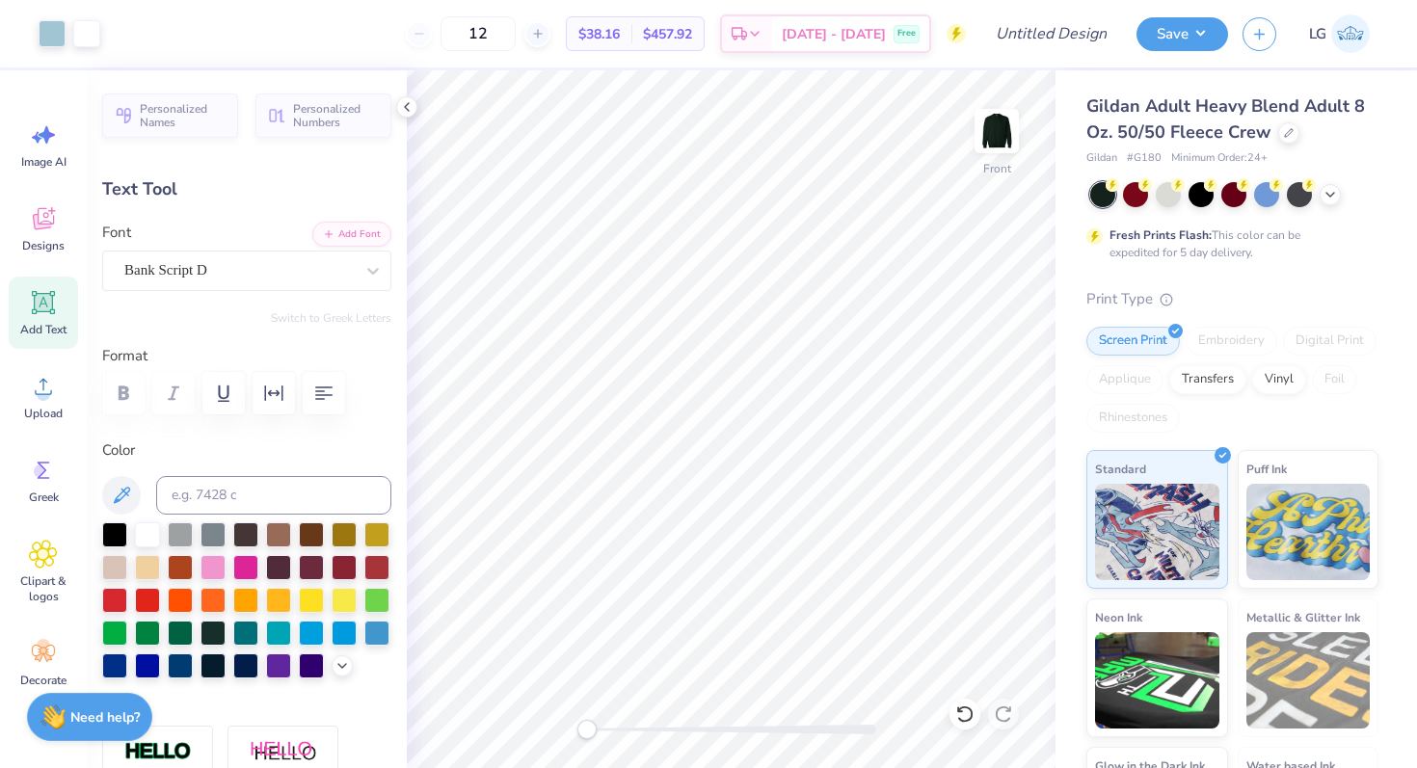
type input "9.77"
type input "12.04"
type input "1.72"
type input "6.51"
type input "0.79"
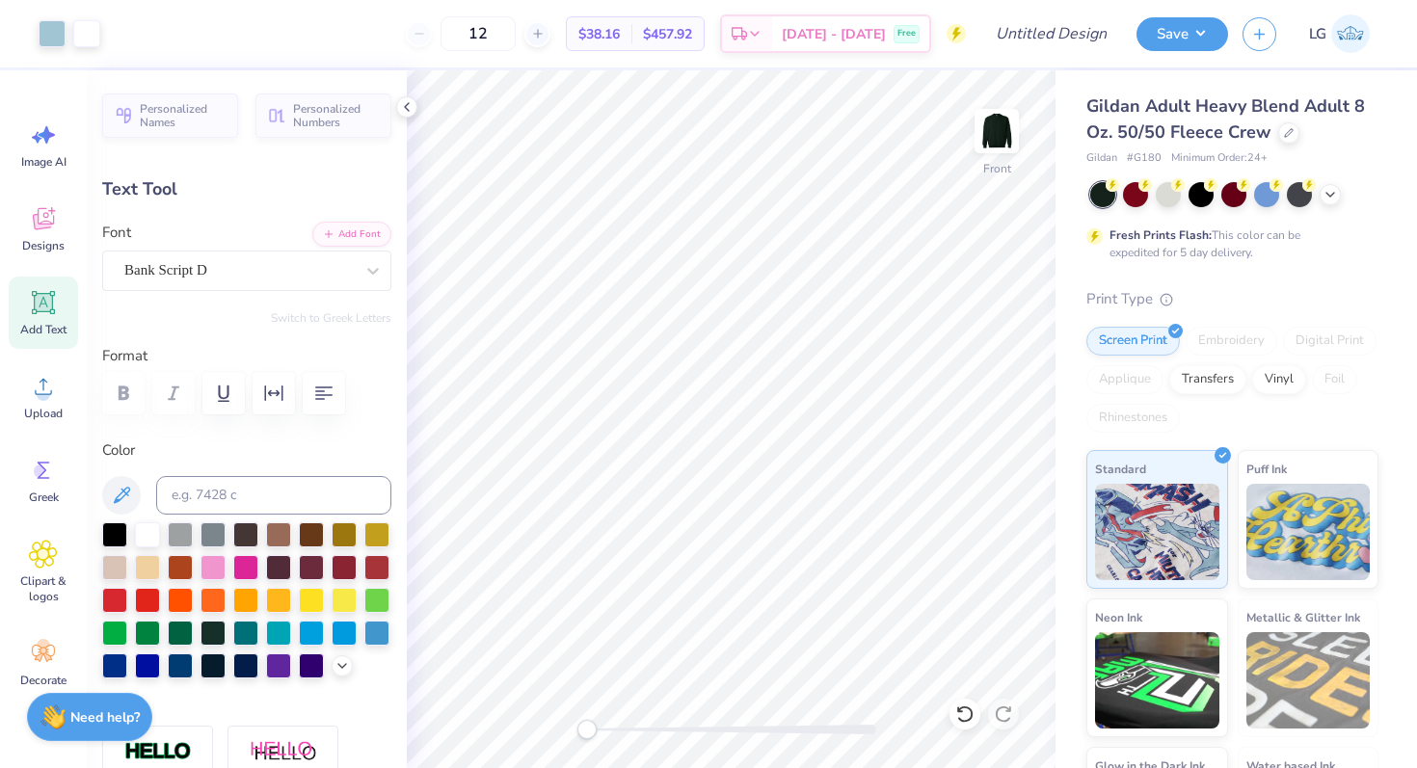
type input "13.02"
type input "-1.0"
type textarea "s"
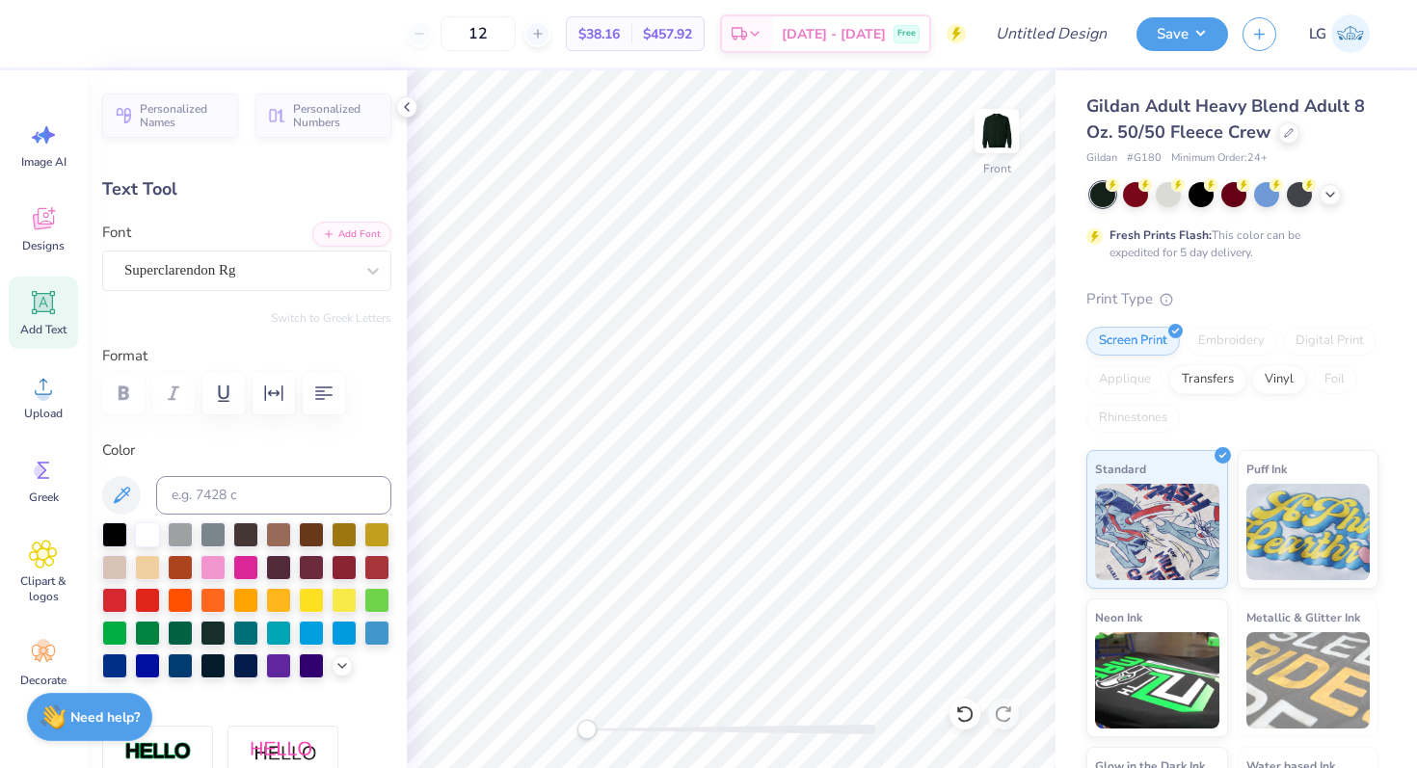
type textarea "SISTERHOOD RETREAT 2025"
type input "0.0"
type input "10.61"
type input "1.05"
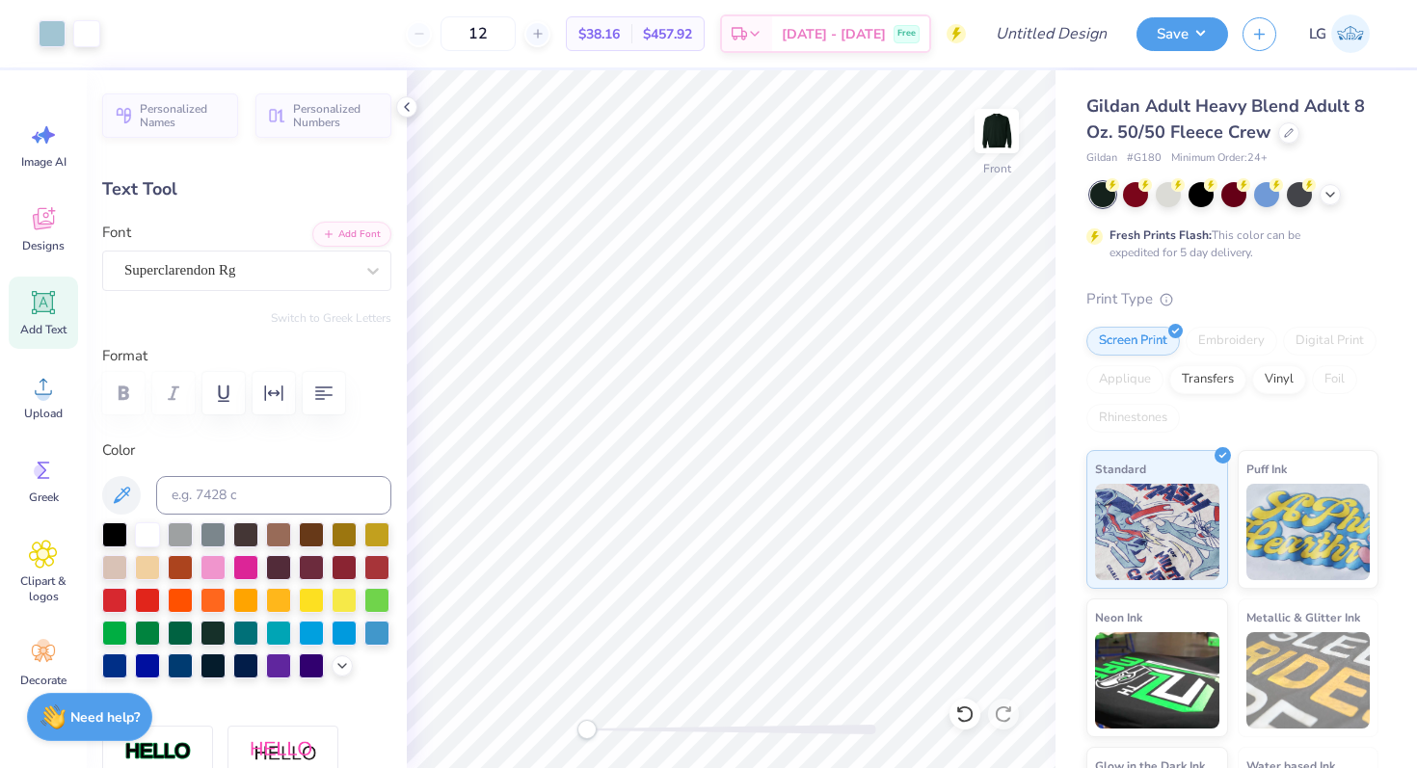
type input "12.86"
type input "-1.0"
type input "9.29"
type input "0.92"
type input "-1.0"
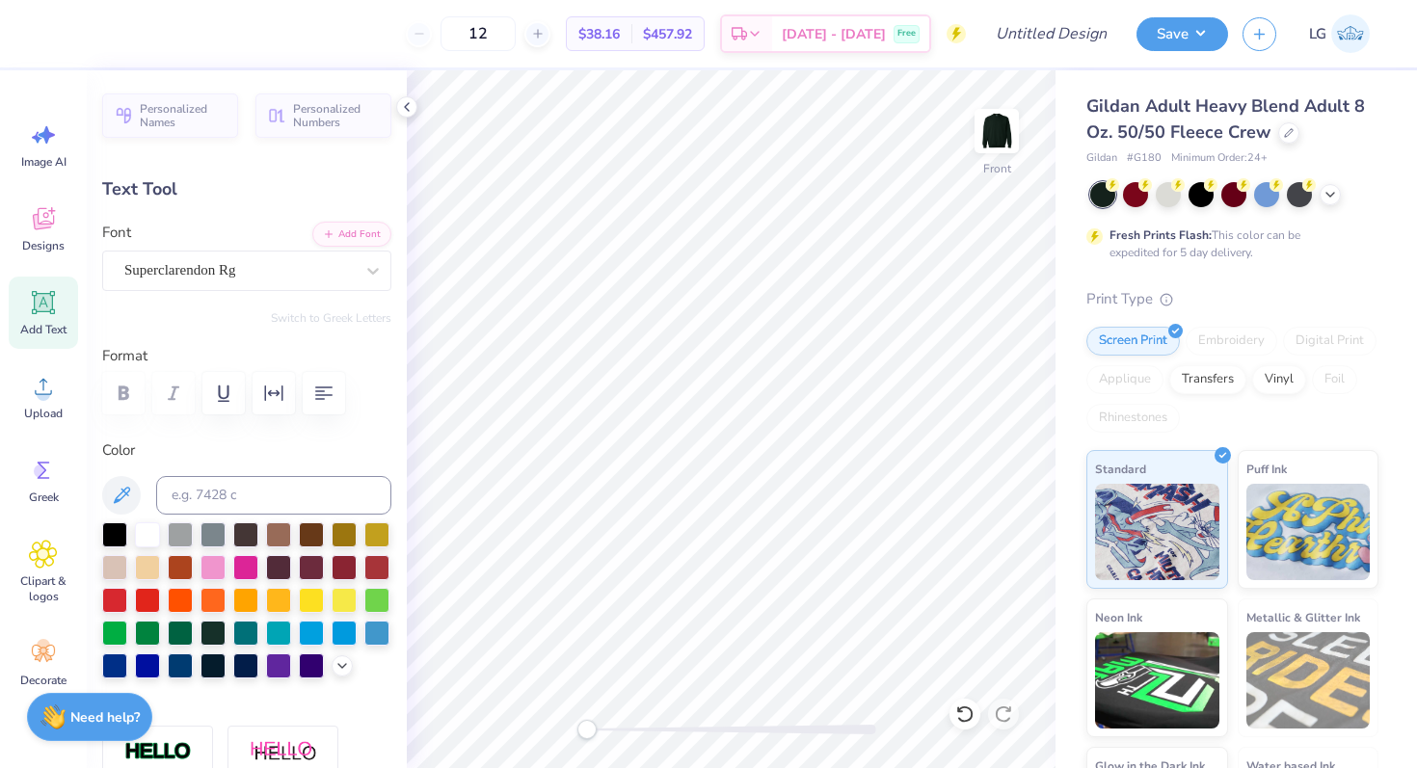
type input "7.70"
type input "0.76"
type input "14.97"
type input "0.0"
type input "13.25"
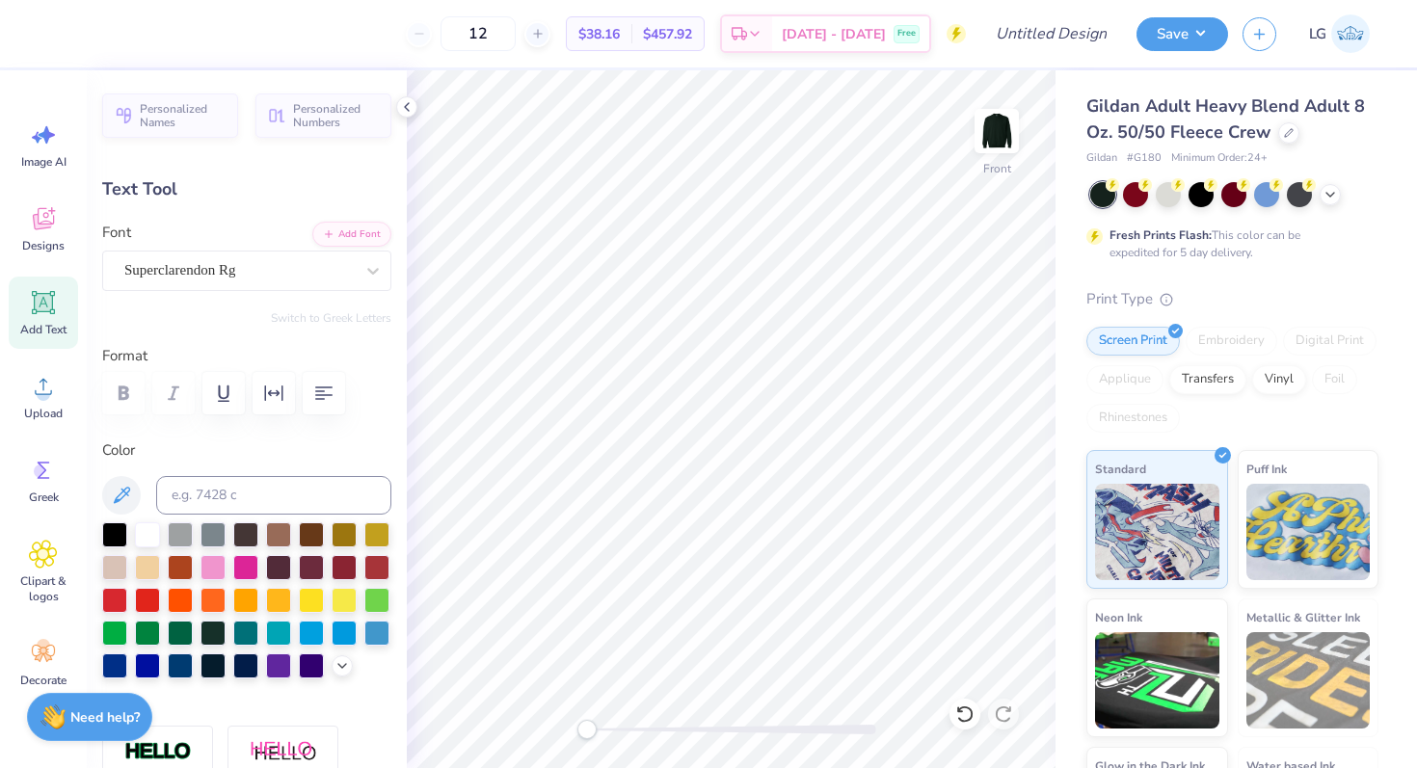
type input "0.0"
type input "0.72"
type input "14.33"
type input "-0.4"
type input "8.08"
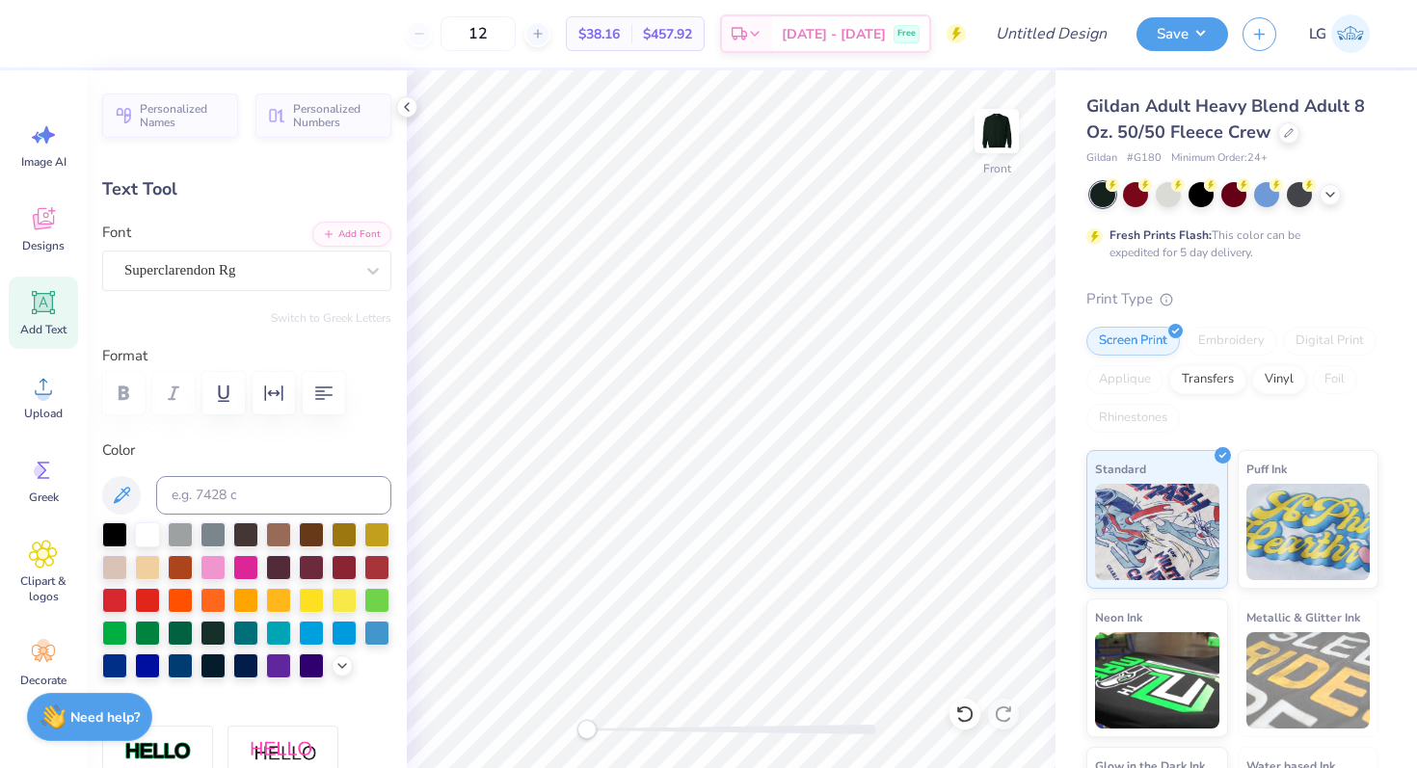
type input "0.75"
type input "13.26"
type input "8.63"
type input "0.80"
type input "0.0"
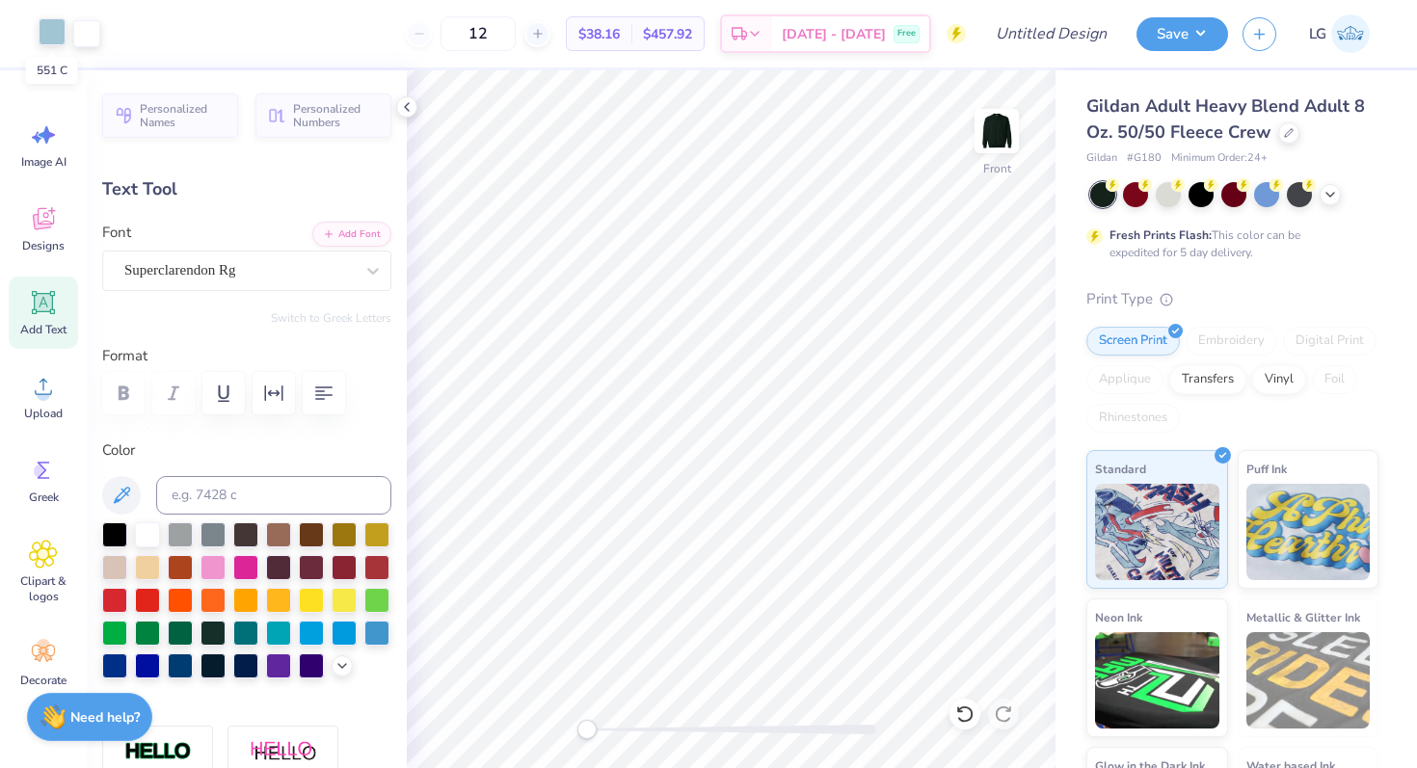
click at [40, 33] on div at bounding box center [52, 31] width 27 height 27
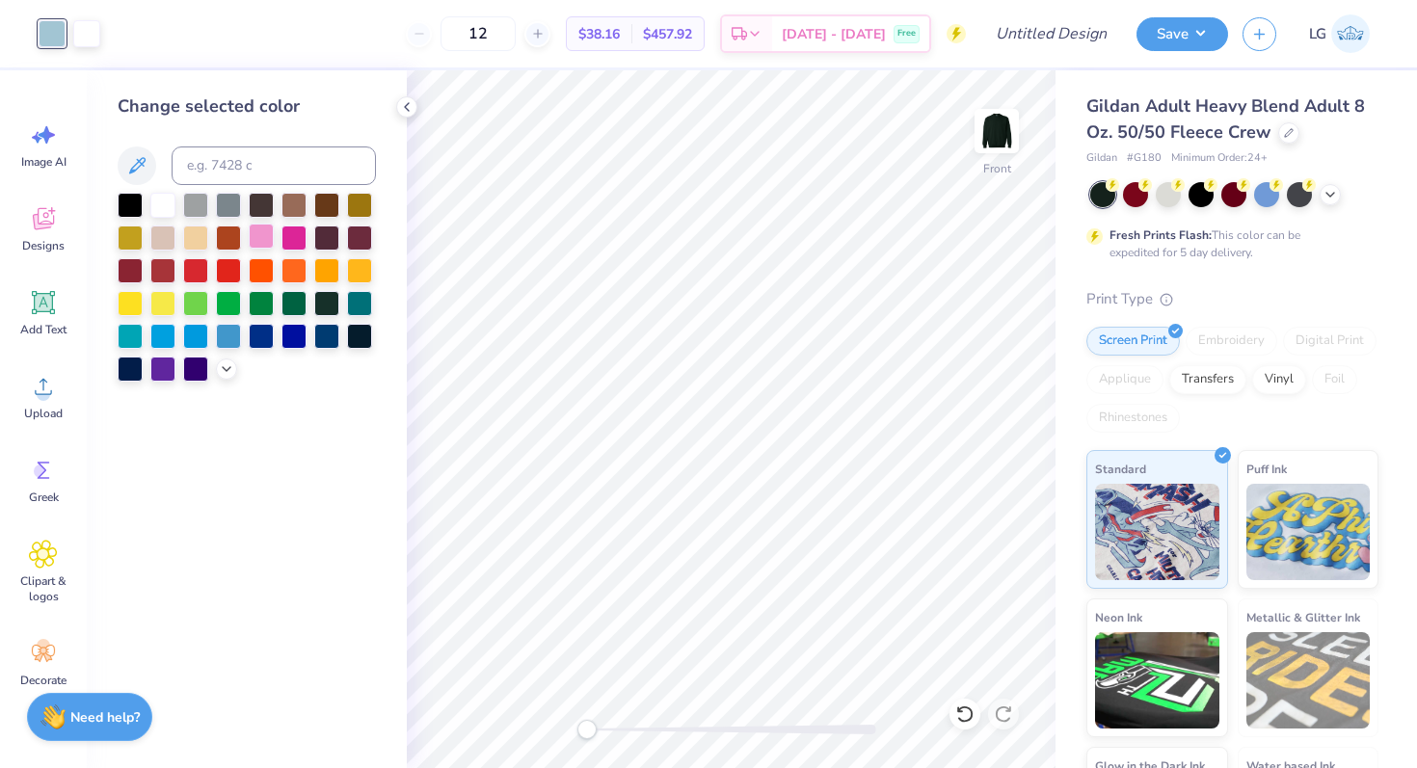
click at [258, 242] on div at bounding box center [261, 236] width 25 height 25
click at [198, 234] on div at bounding box center [195, 236] width 25 height 25
click at [152, 239] on div at bounding box center [162, 236] width 25 height 25
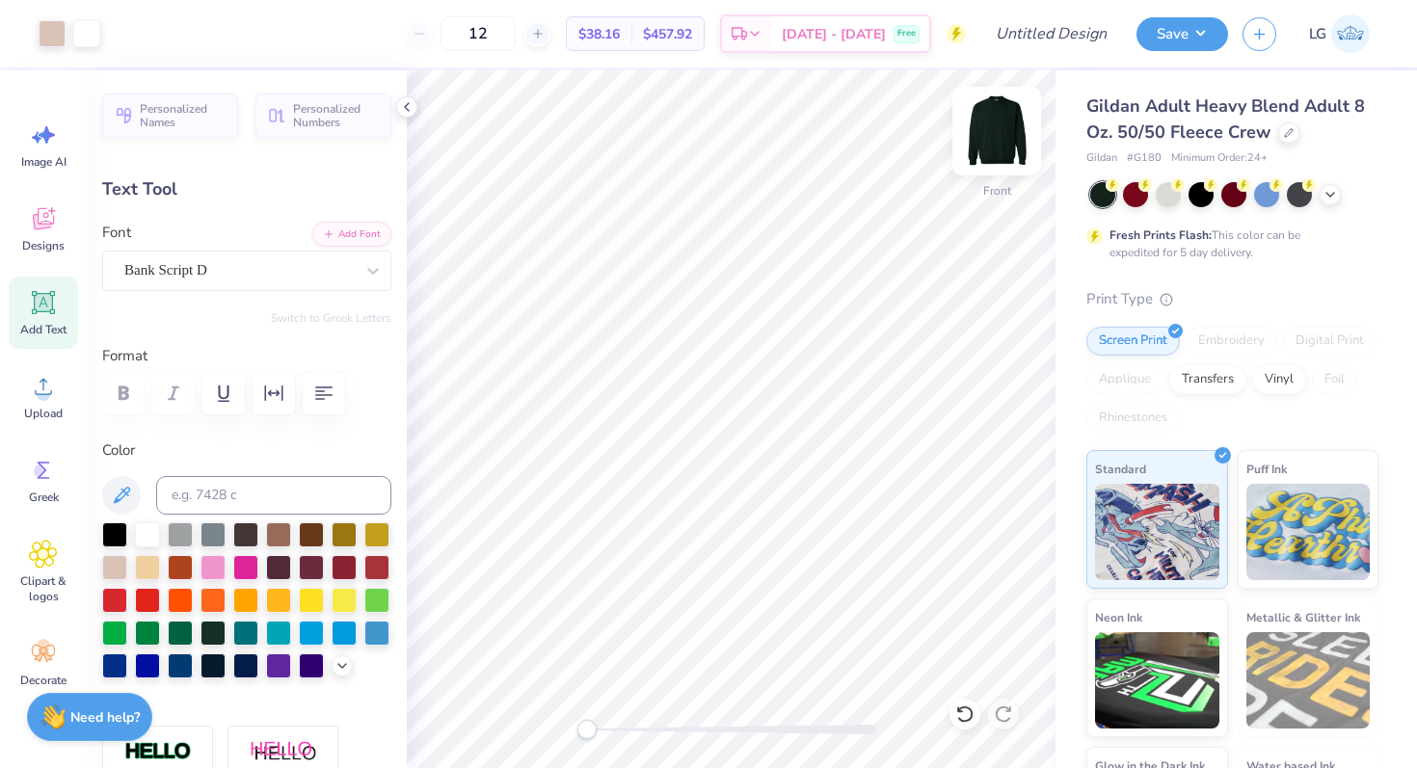
click at [996, 112] on img at bounding box center [996, 131] width 77 height 77
click at [302, 266] on div "Bank Script D" at bounding box center [238, 270] width 233 height 30
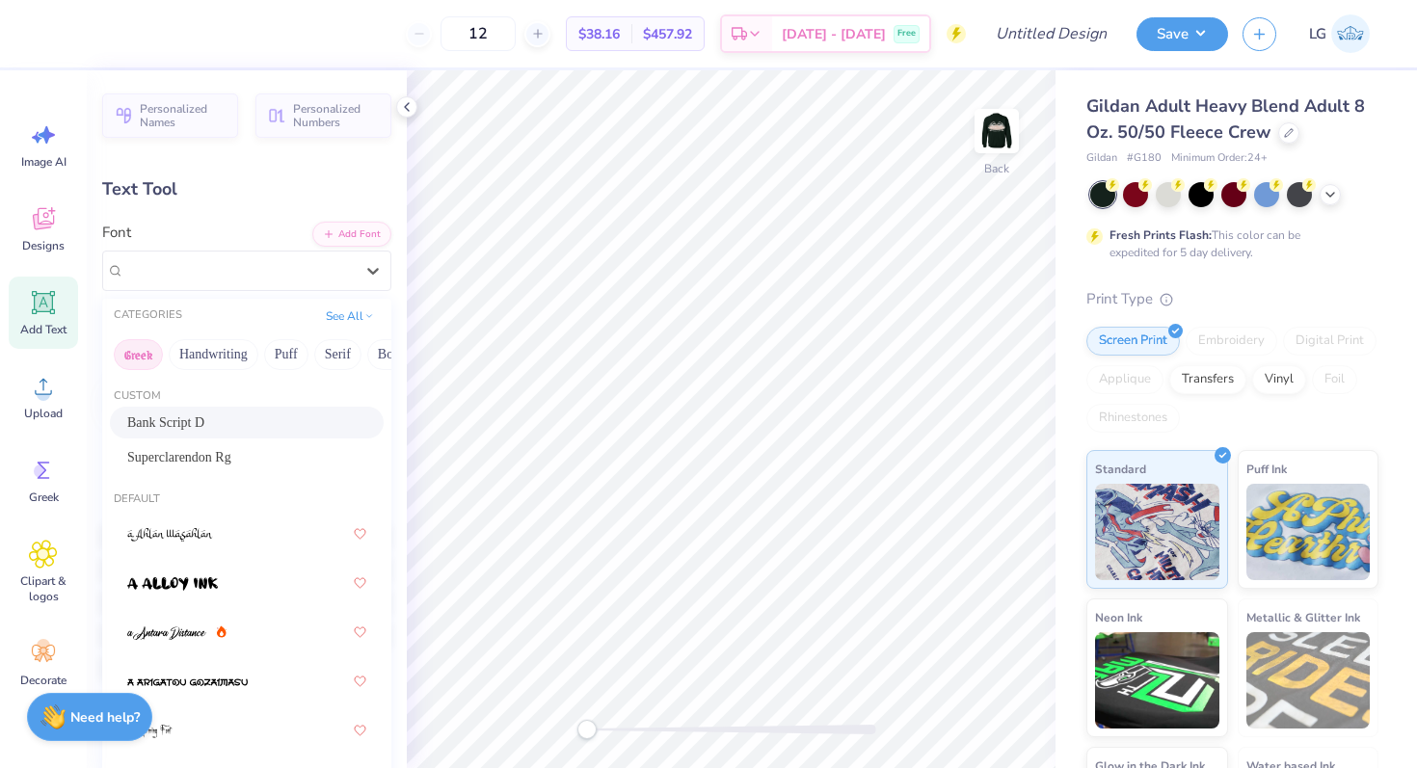
click at [151, 351] on button "Greek" at bounding box center [138, 354] width 49 height 31
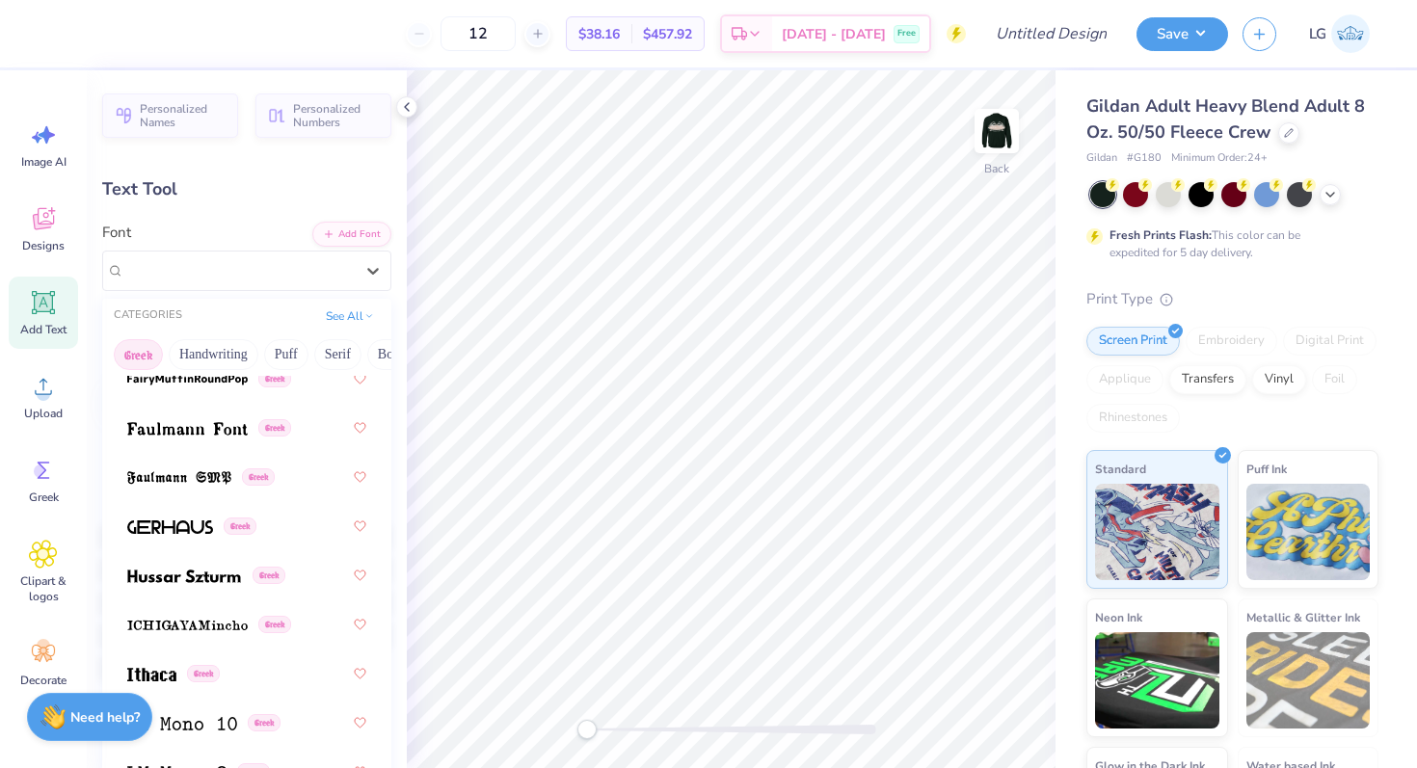
scroll to position [901, 0]
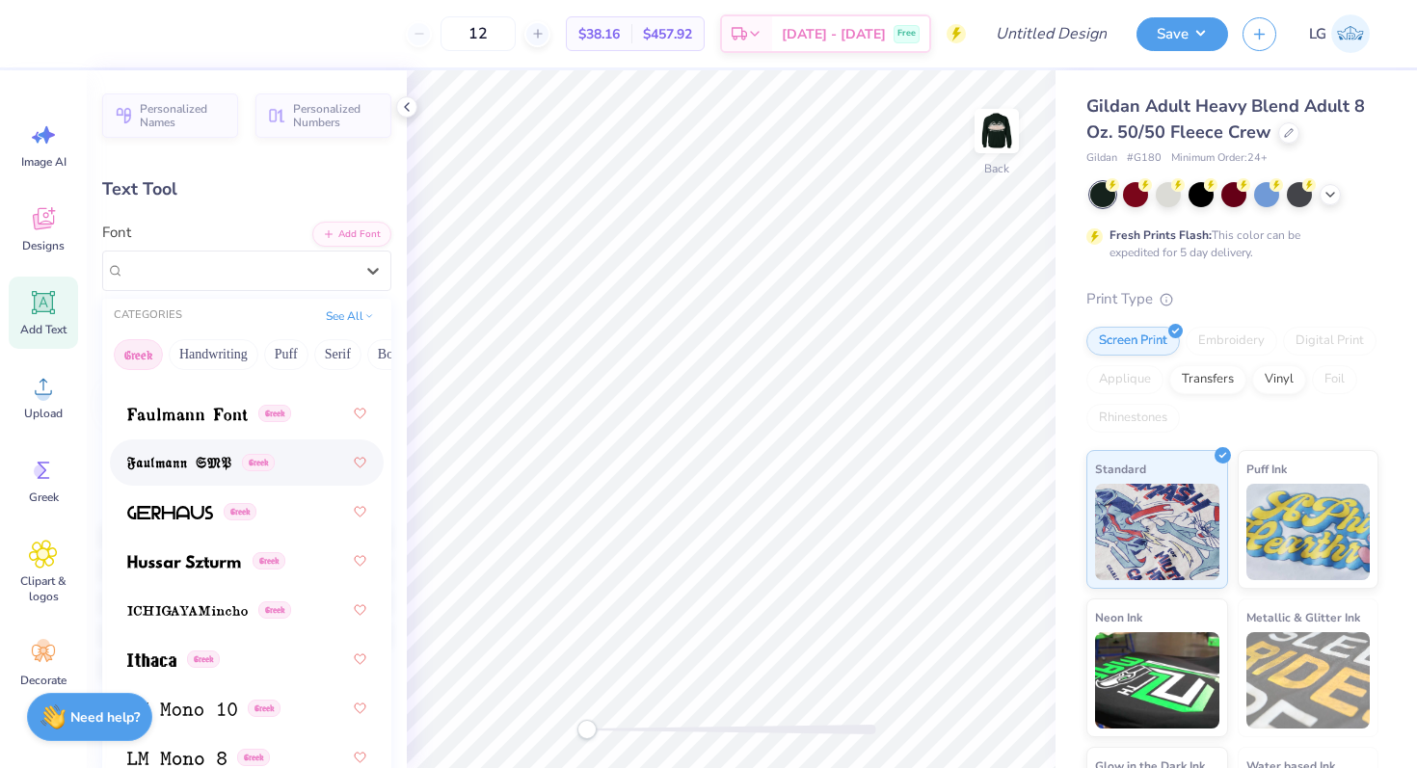
click at [208, 476] on div "Greek" at bounding box center [246, 462] width 239 height 35
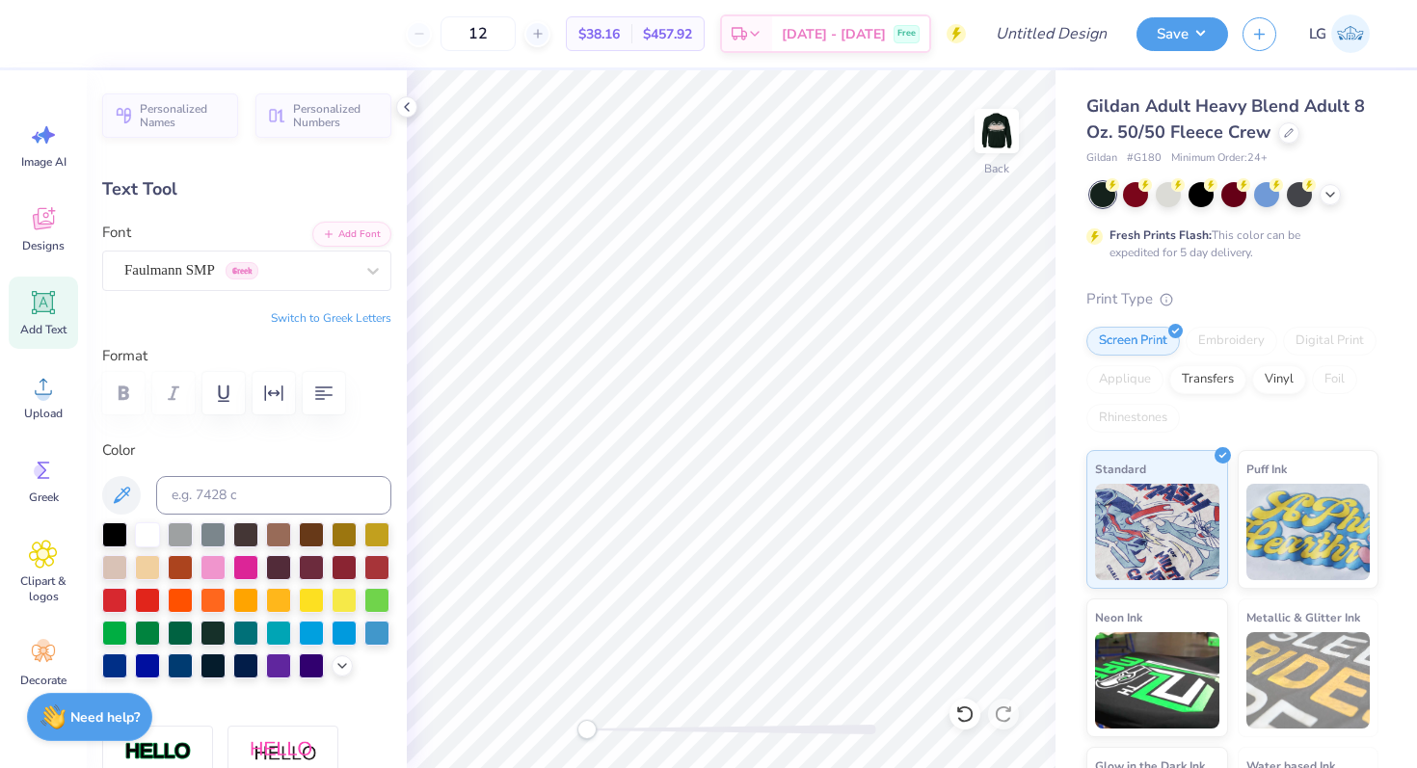
click at [55, 307] on icon at bounding box center [43, 302] width 29 height 29
type input "5.89"
type input "1.71"
type input "11.02"
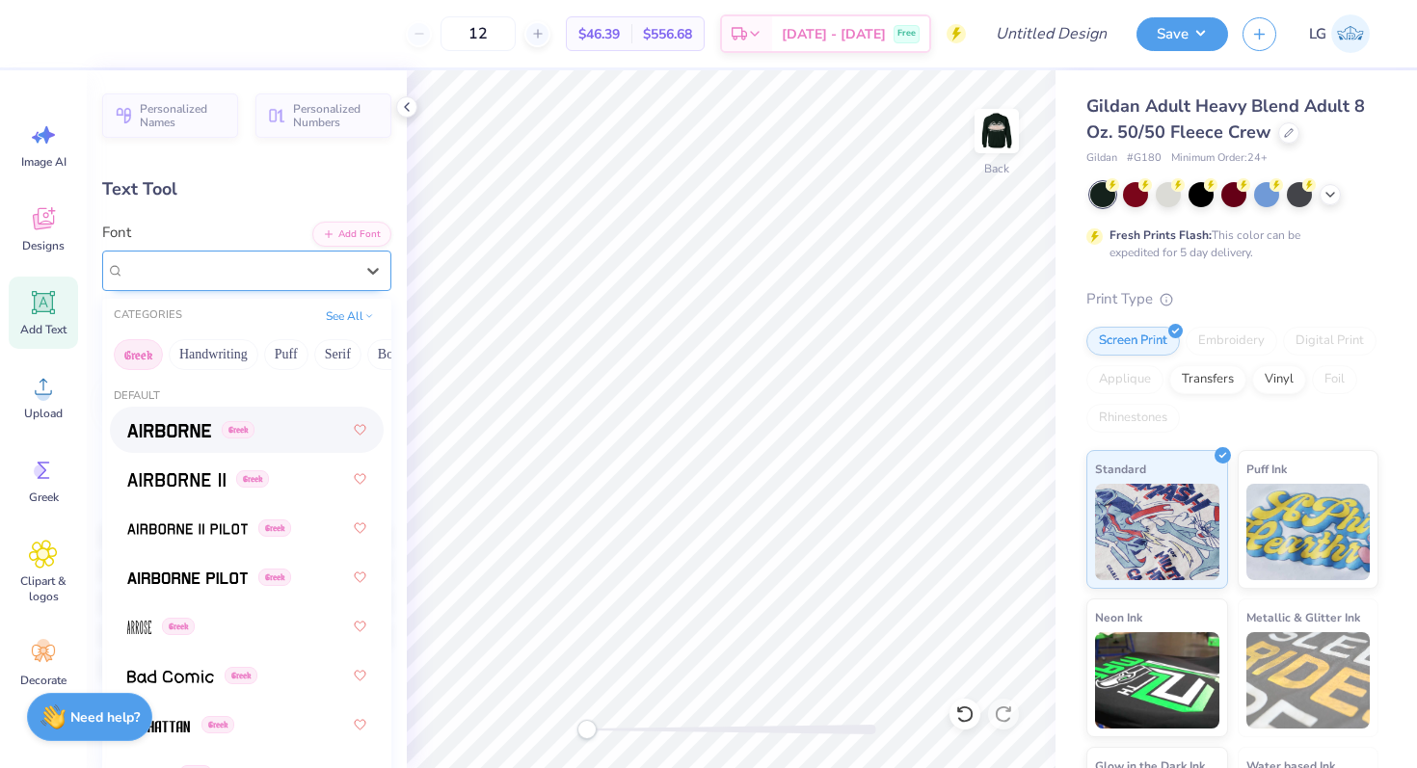
click at [309, 270] on div "Super Dream" at bounding box center [238, 270] width 233 height 30
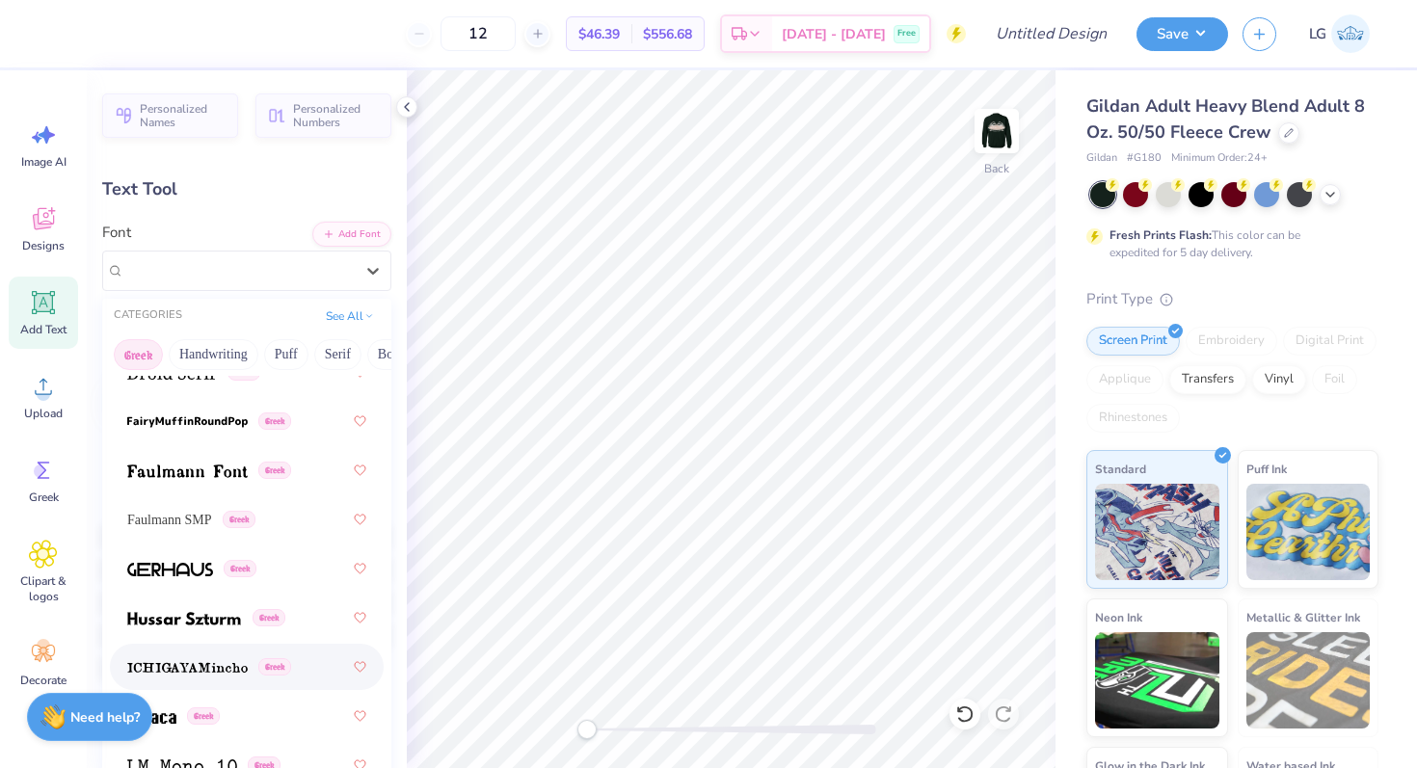
scroll to position [845, 0]
click at [181, 523] on span "Faulmann SMP" at bounding box center [169, 519] width 85 height 20
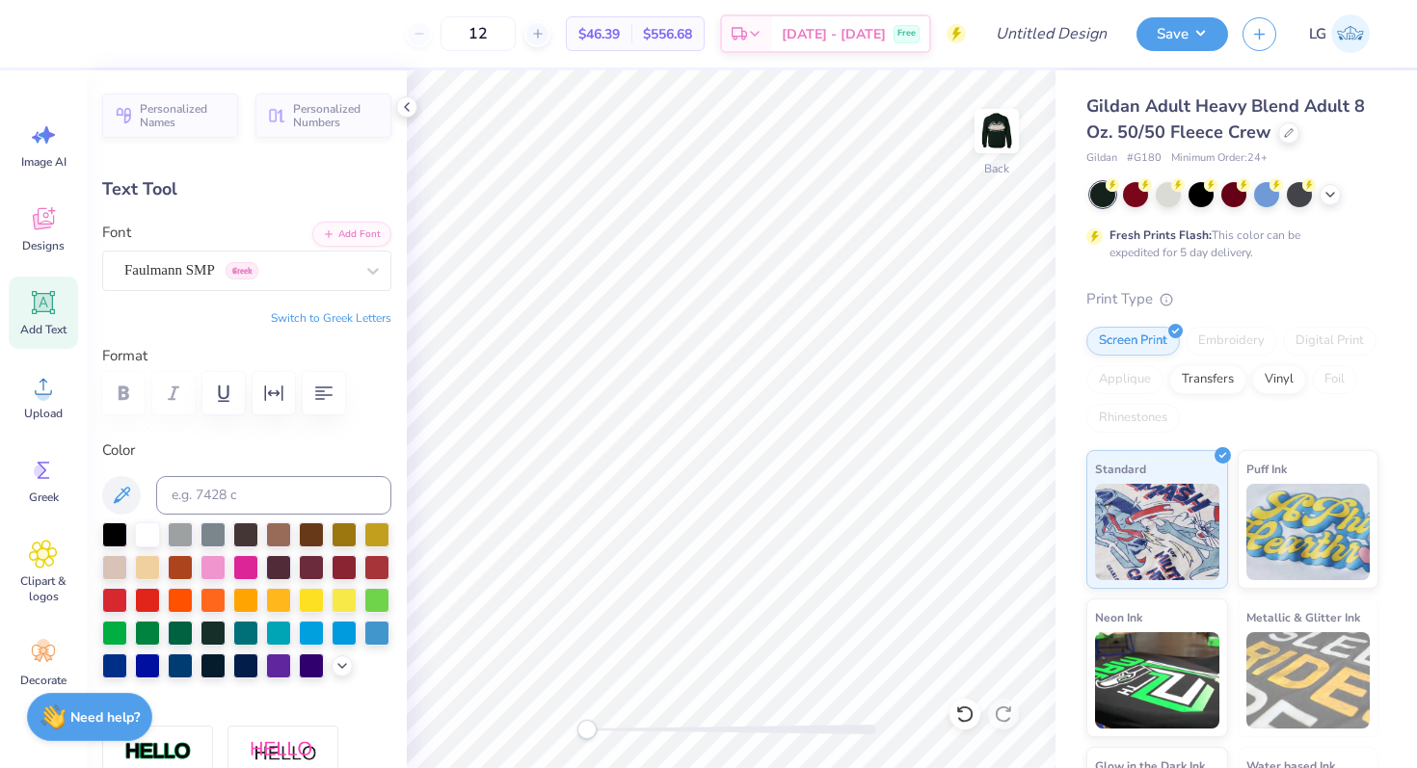
type textarea "AGD"
click at [324, 312] on button "Switch to Greek Letters" at bounding box center [331, 317] width 120 height 15
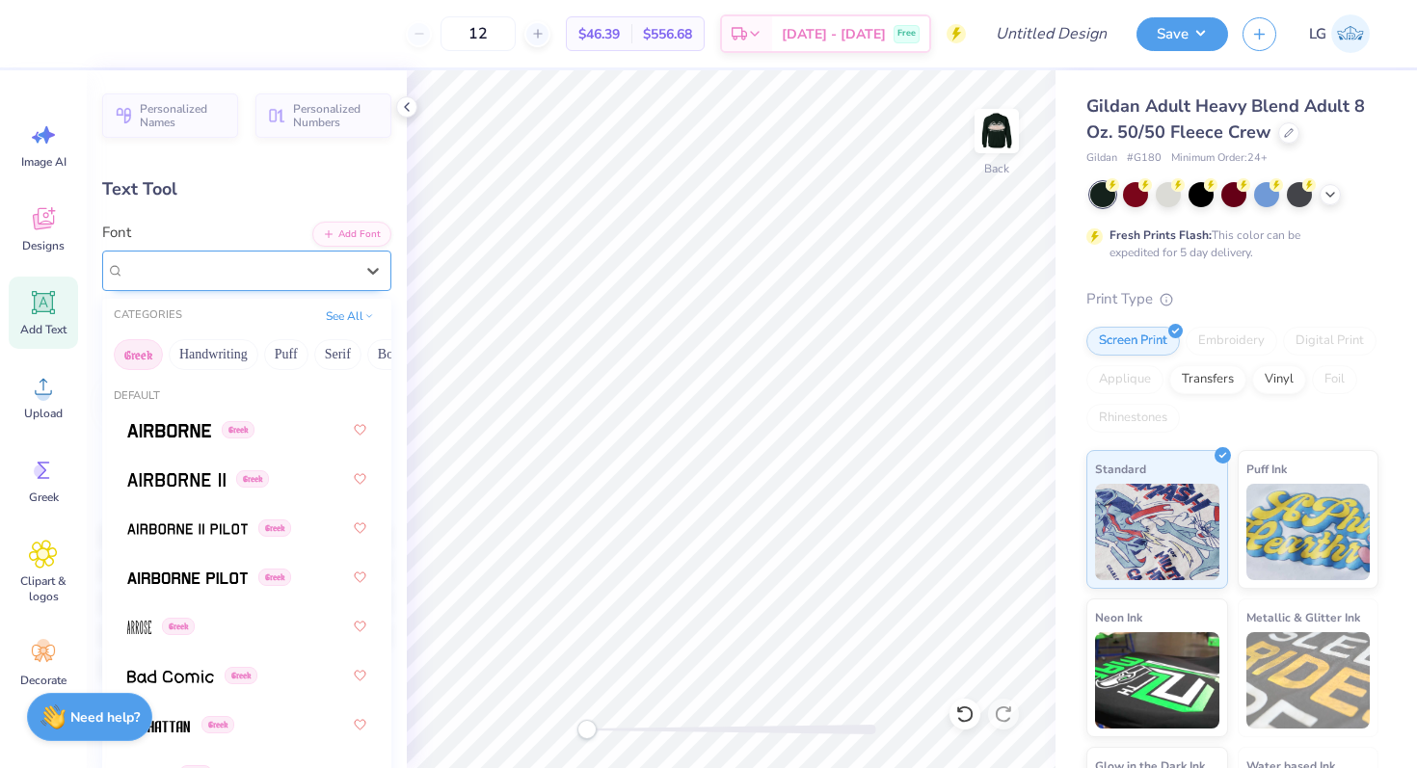
click at [339, 264] on div "Faulmann SMP Greek" at bounding box center [238, 270] width 233 height 30
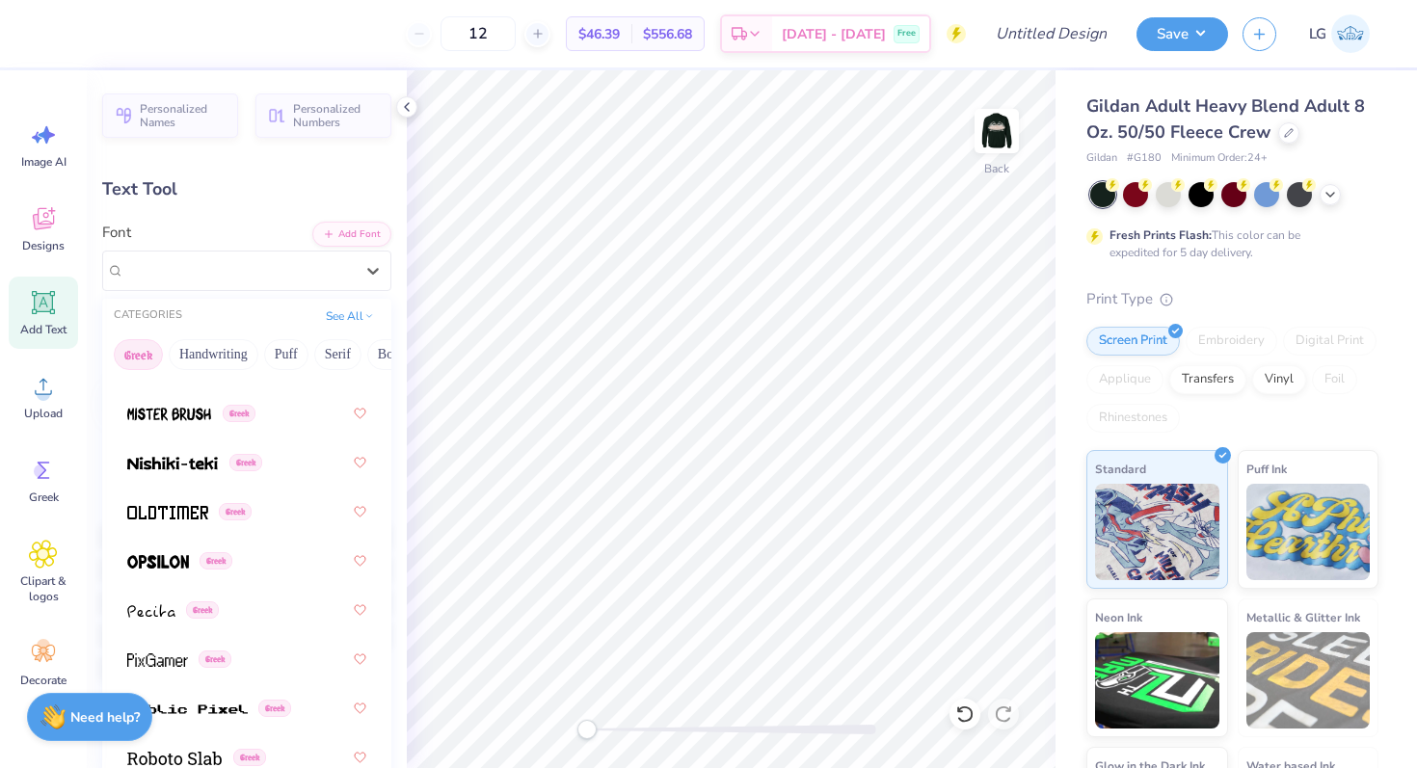
scroll to position [1875, 0]
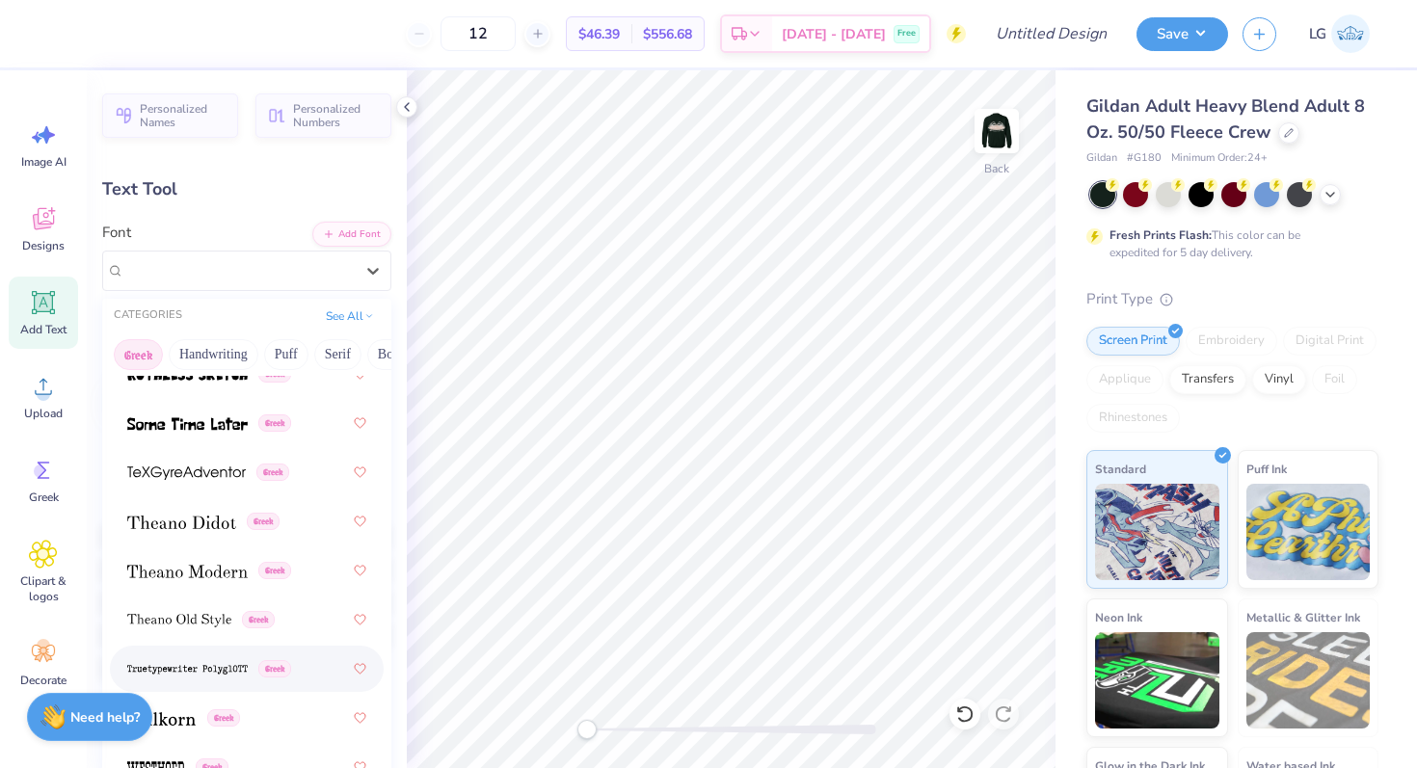
click at [243, 668] on img at bounding box center [187, 669] width 120 height 13
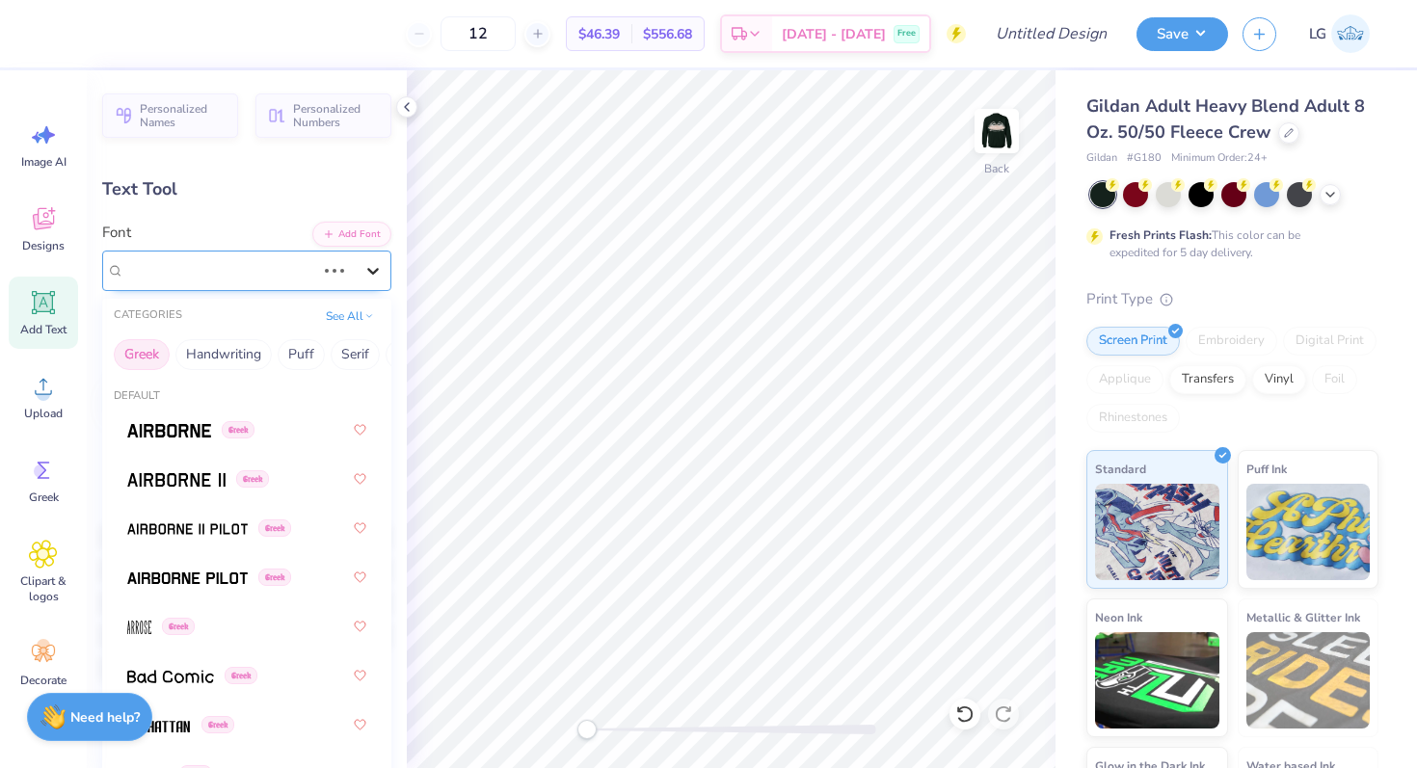
click at [357, 274] on div at bounding box center [373, 271] width 35 height 35
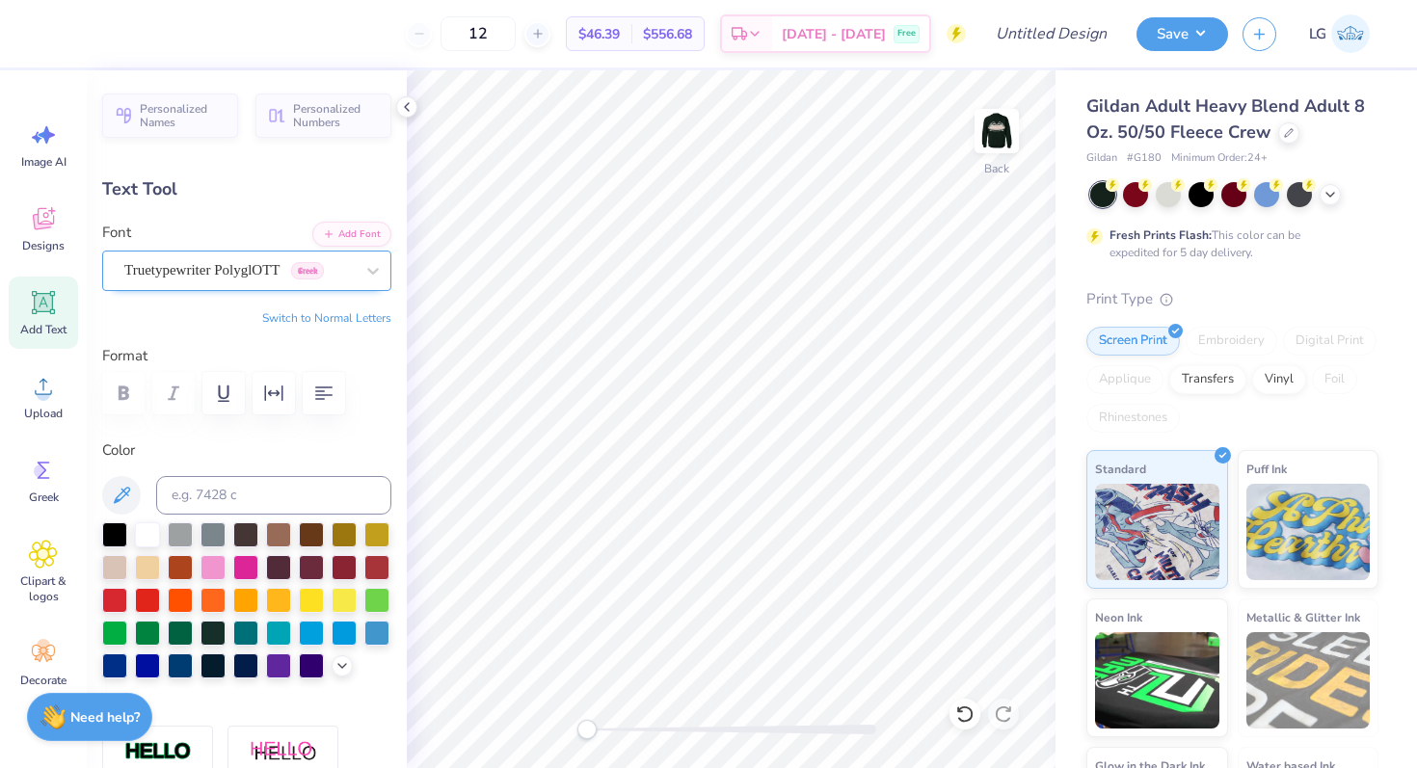
click at [335, 264] on div "Truetypewriter PolyglOTT Greek" at bounding box center [238, 270] width 233 height 30
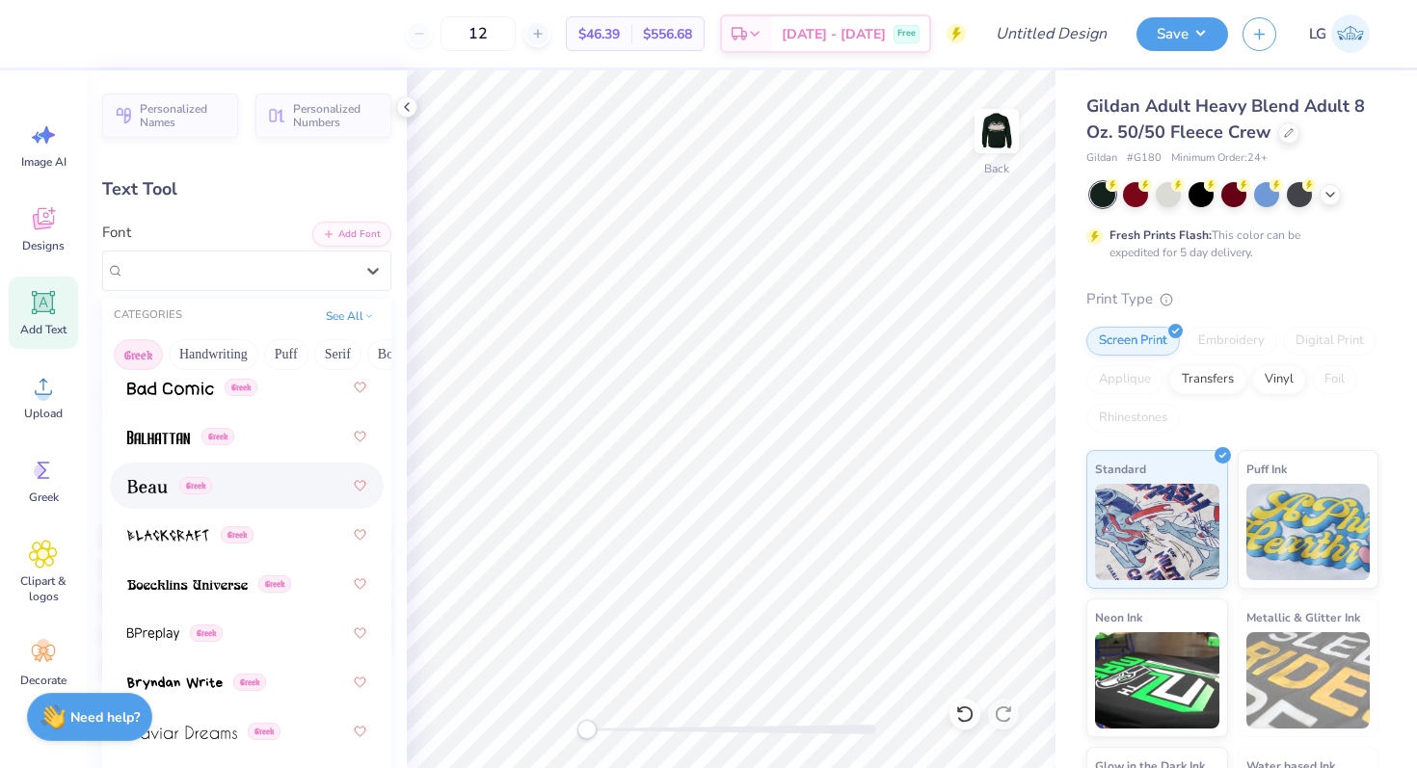
scroll to position [289, 0]
click at [227, 570] on div "Greek" at bounding box center [246, 583] width 239 height 35
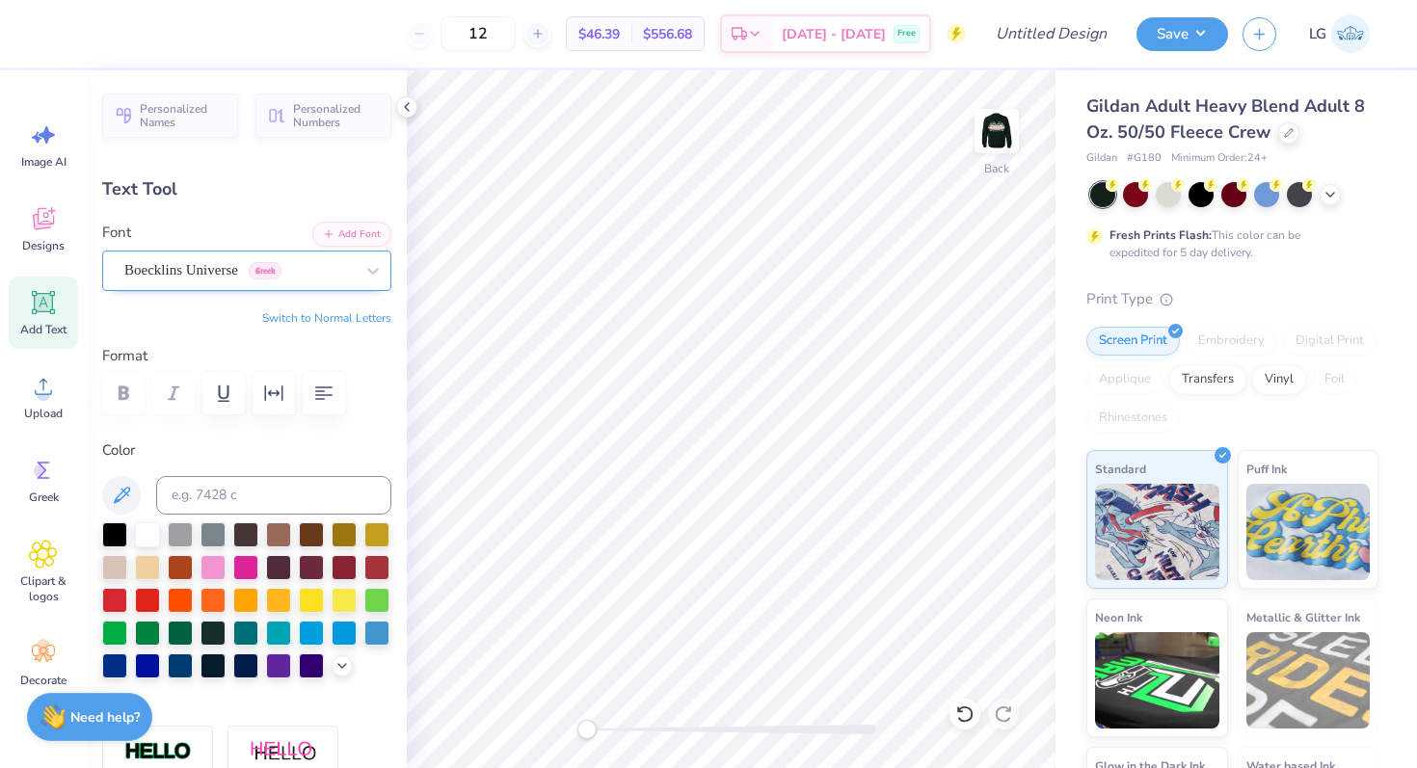
click at [219, 270] on div "Boecklins Universe Greek" at bounding box center [238, 270] width 233 height 30
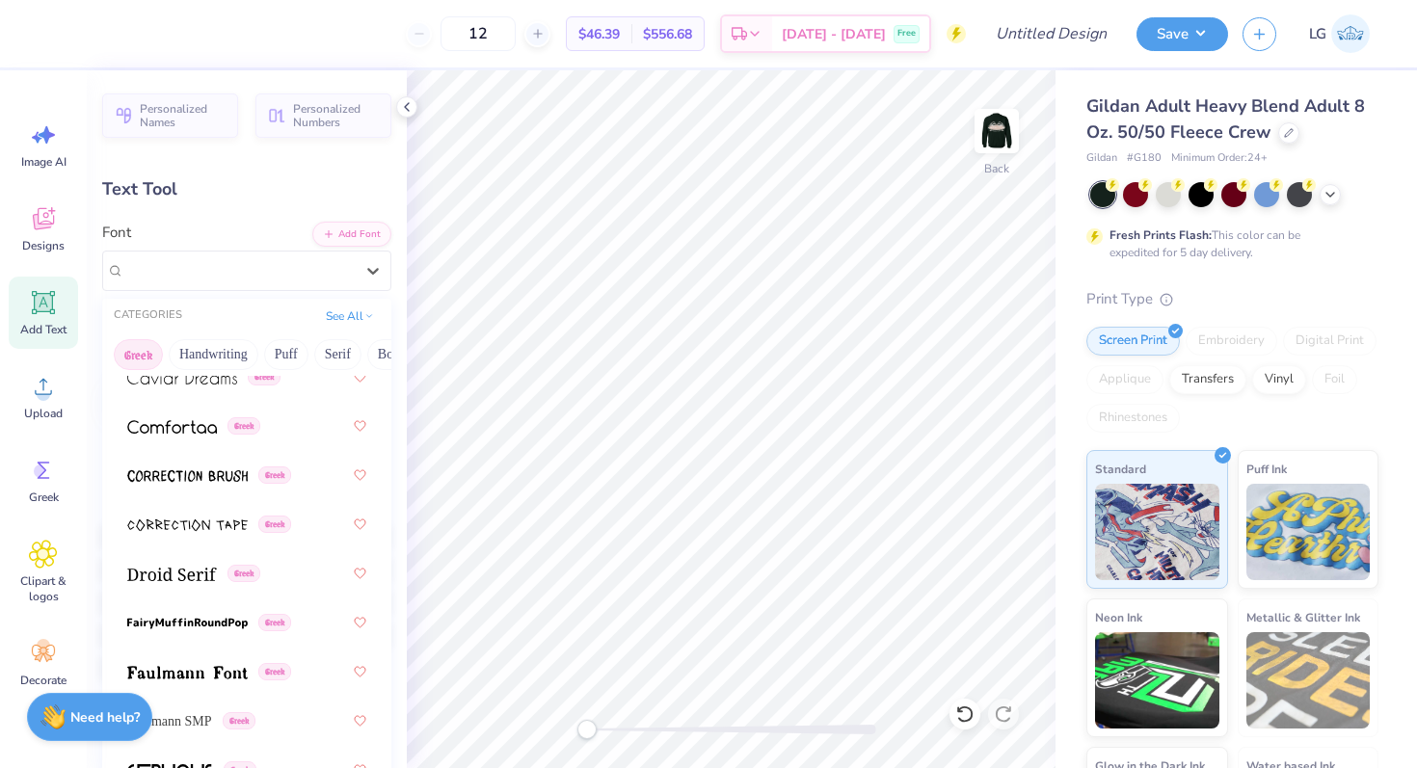
scroll to position [780, 0]
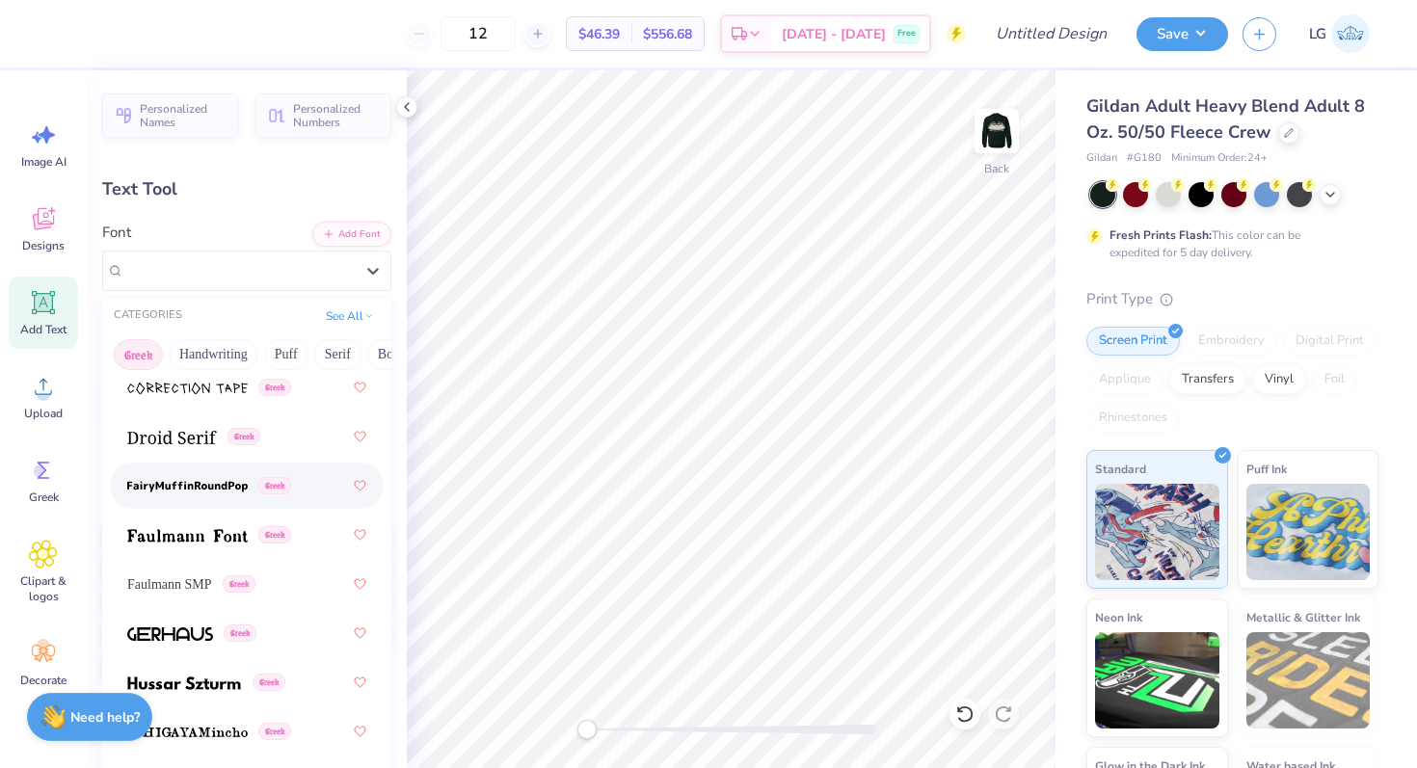
click at [204, 490] on img at bounding box center [187, 486] width 120 height 13
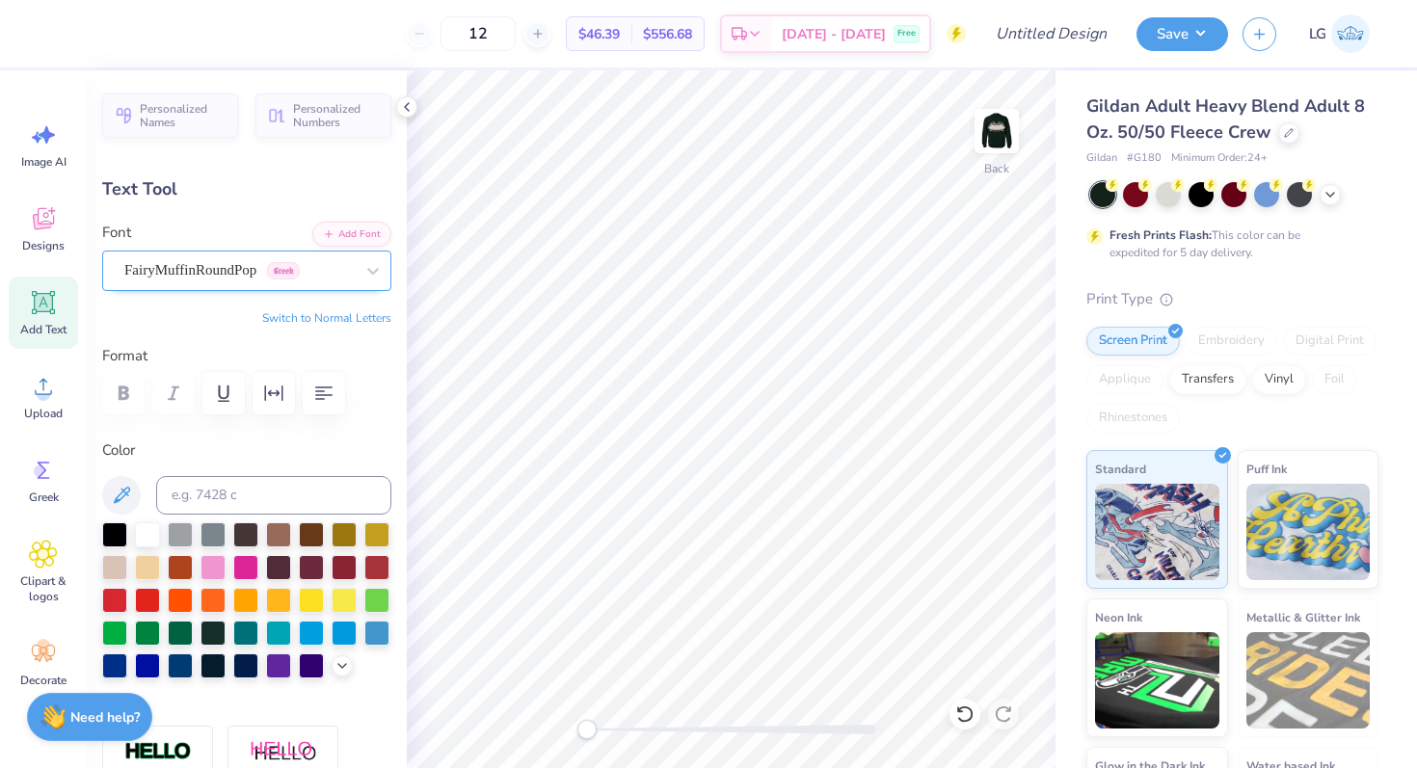
click at [308, 269] on div "FairyMuffinRoundPop Greek" at bounding box center [238, 270] width 233 height 30
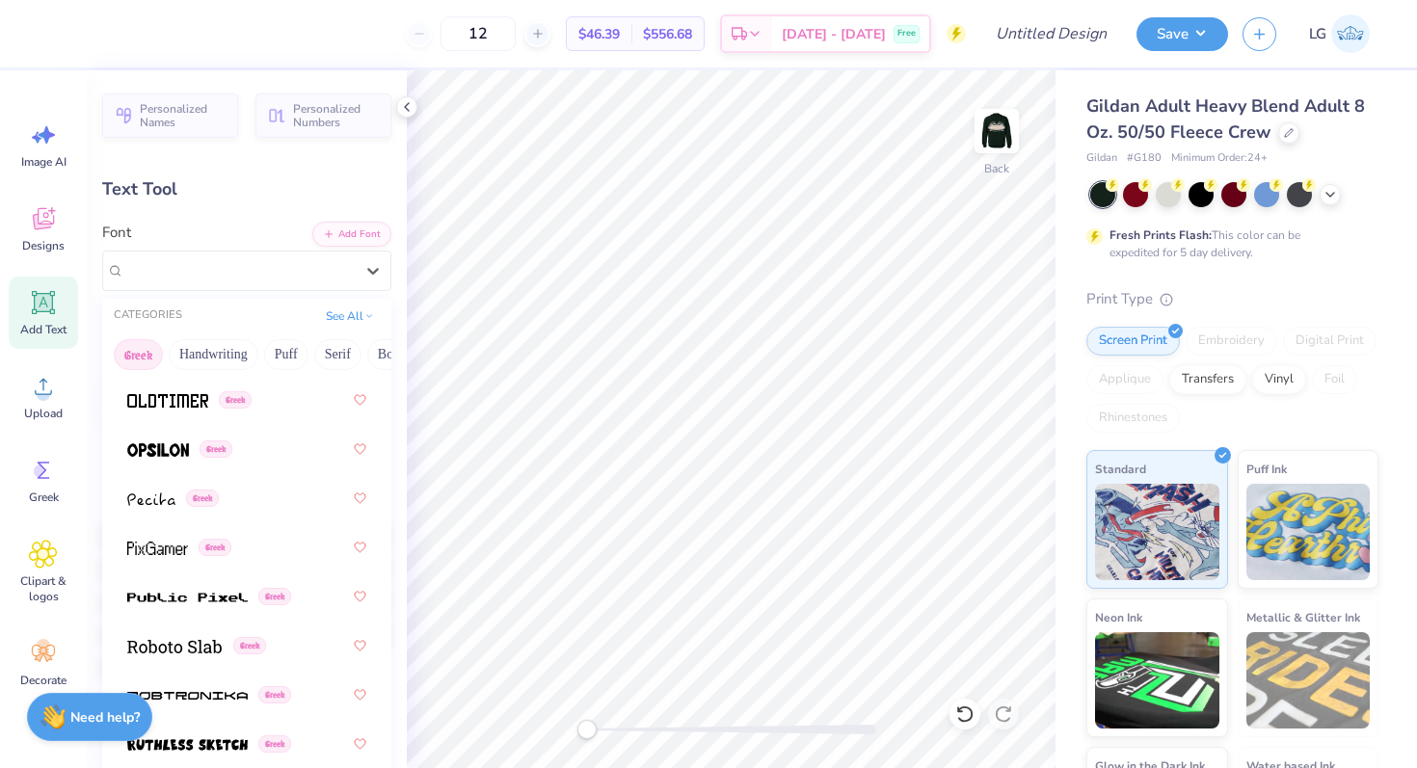
scroll to position [1514, 0]
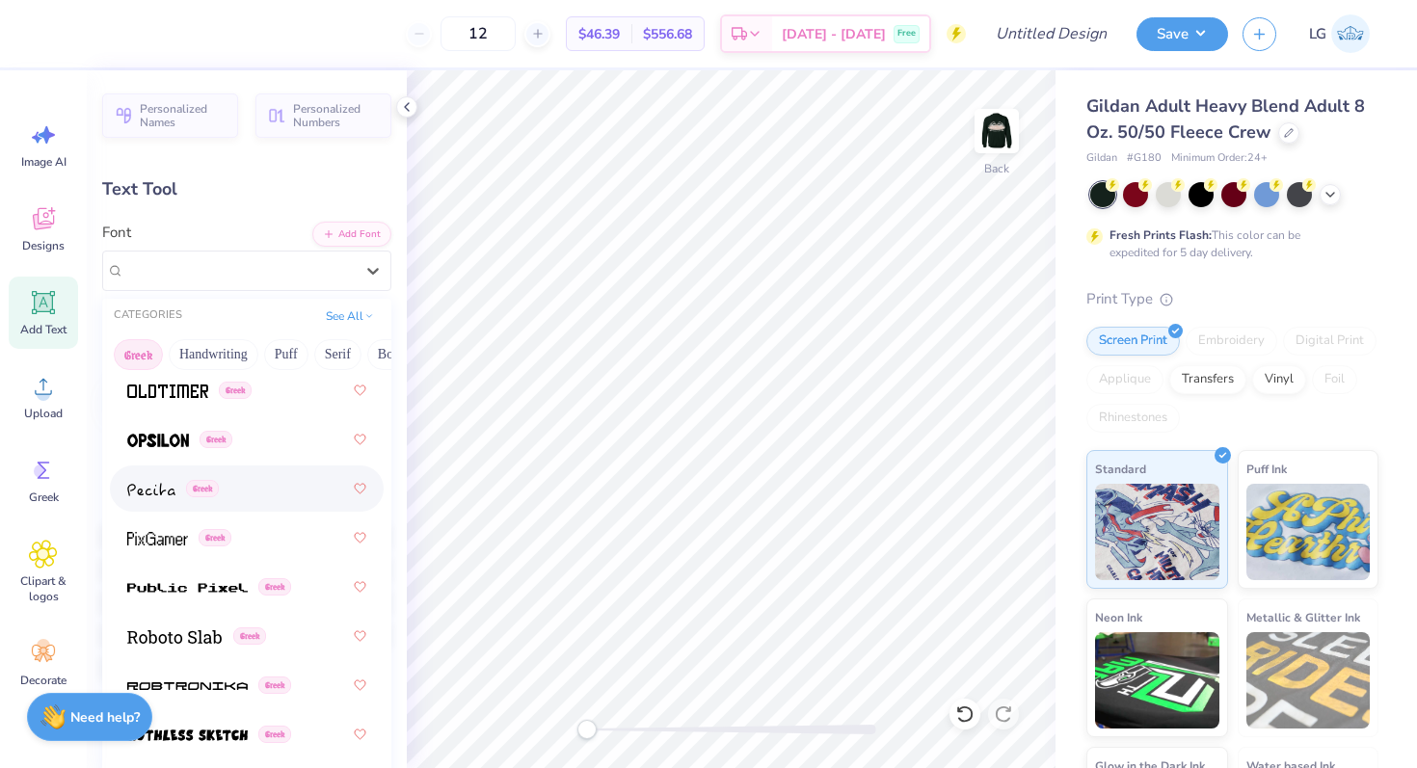
click at [225, 498] on div "Greek" at bounding box center [246, 488] width 239 height 35
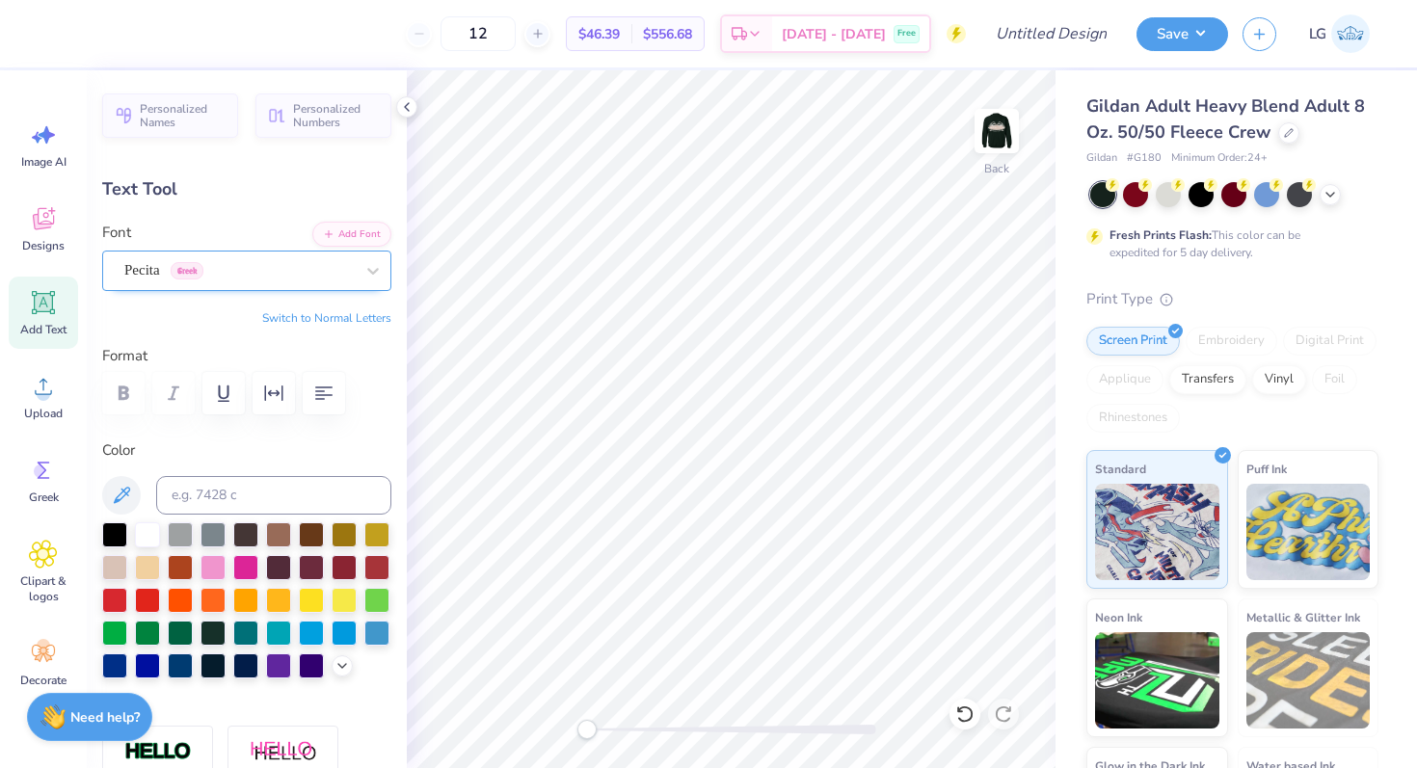
click at [316, 273] on div "Pecita Greek" at bounding box center [238, 270] width 233 height 30
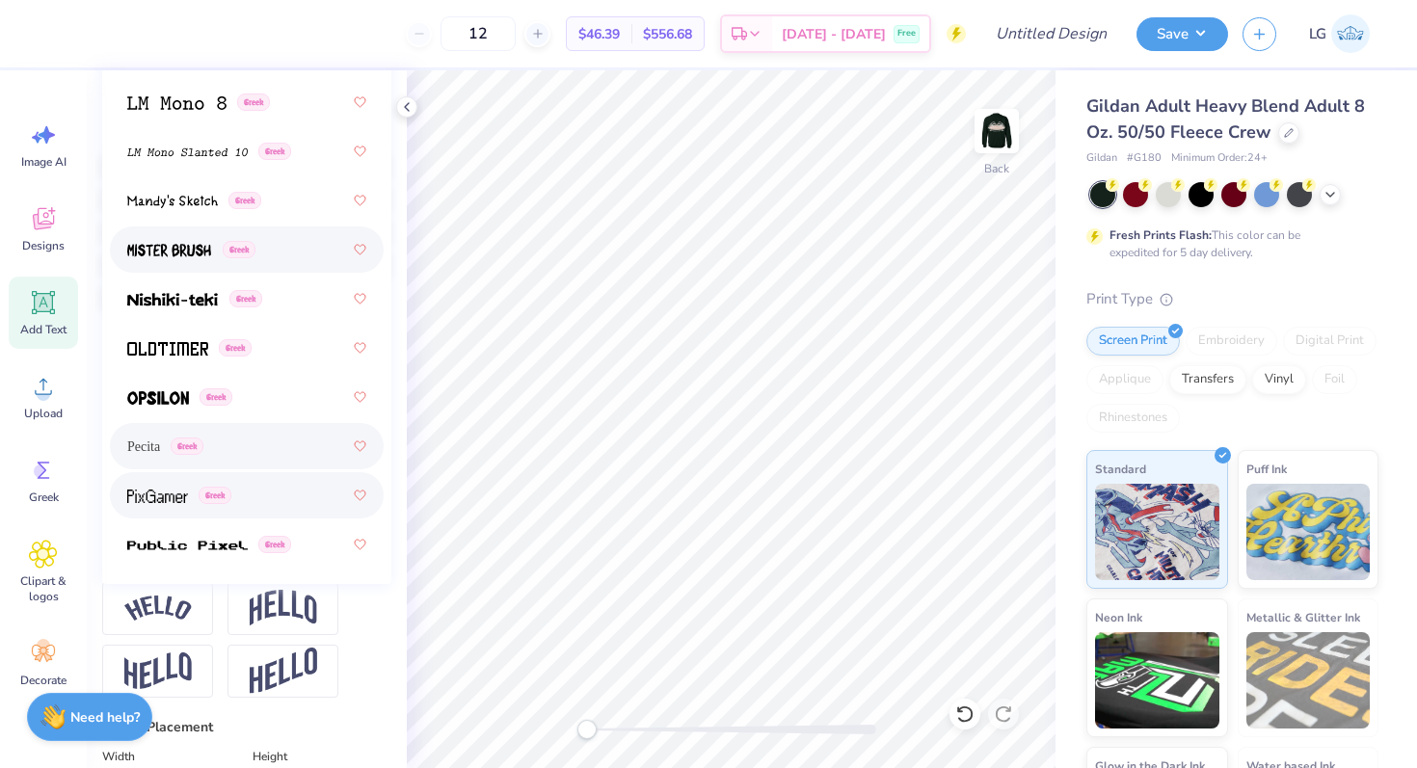
scroll to position [1145, 0]
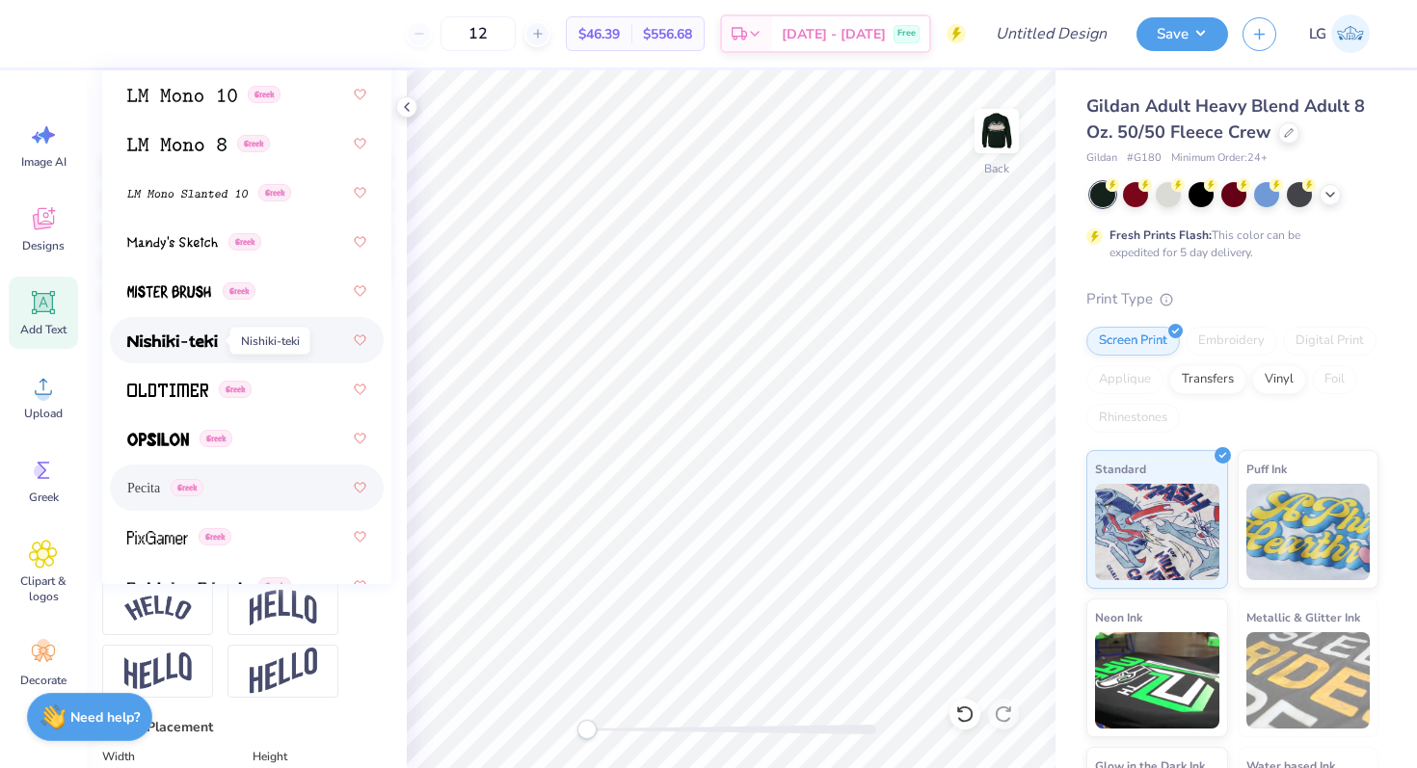
click at [164, 337] on img at bounding box center [172, 341] width 91 height 13
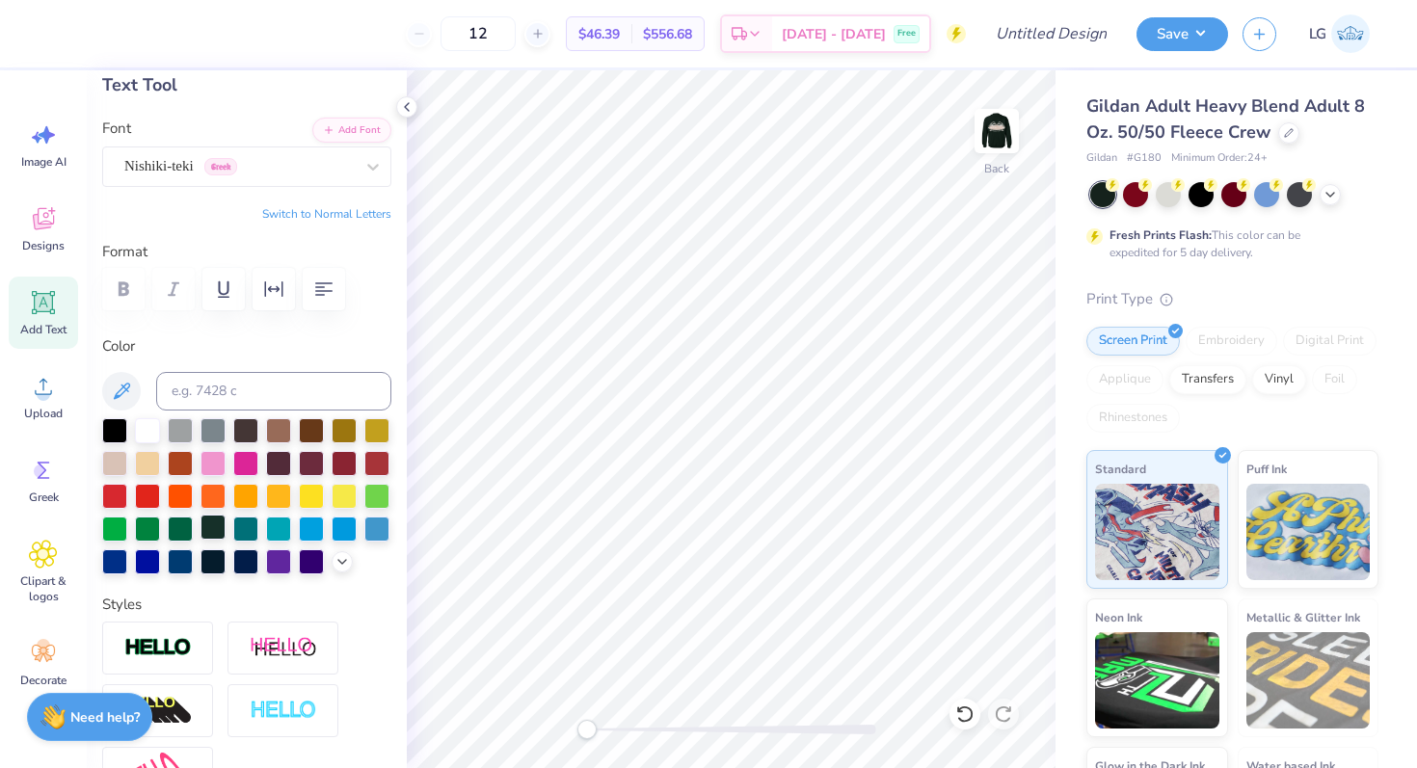
scroll to position [69, 0]
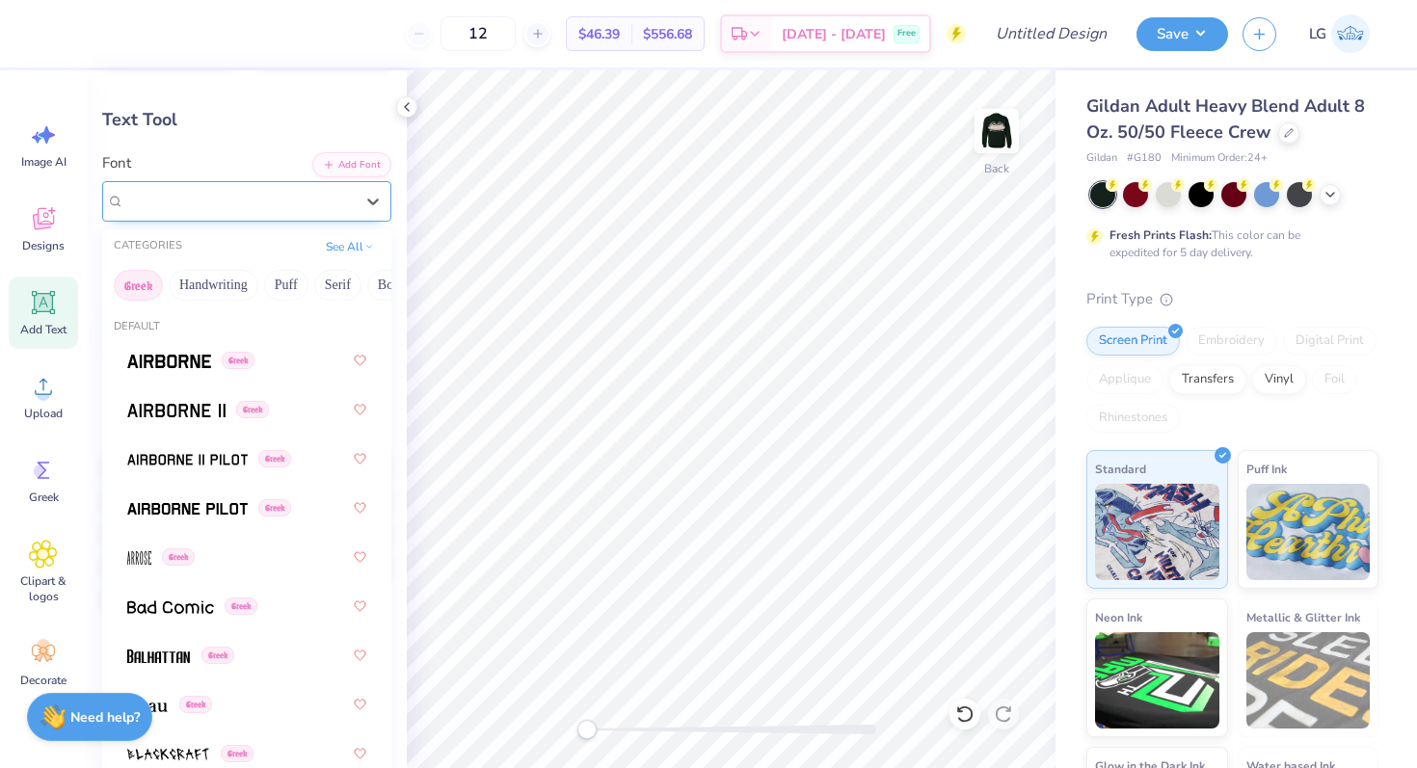
click at [280, 207] on div "Nishiki-teki Greek" at bounding box center [238, 201] width 233 height 30
click at [222, 498] on span at bounding box center [187, 508] width 120 height 20
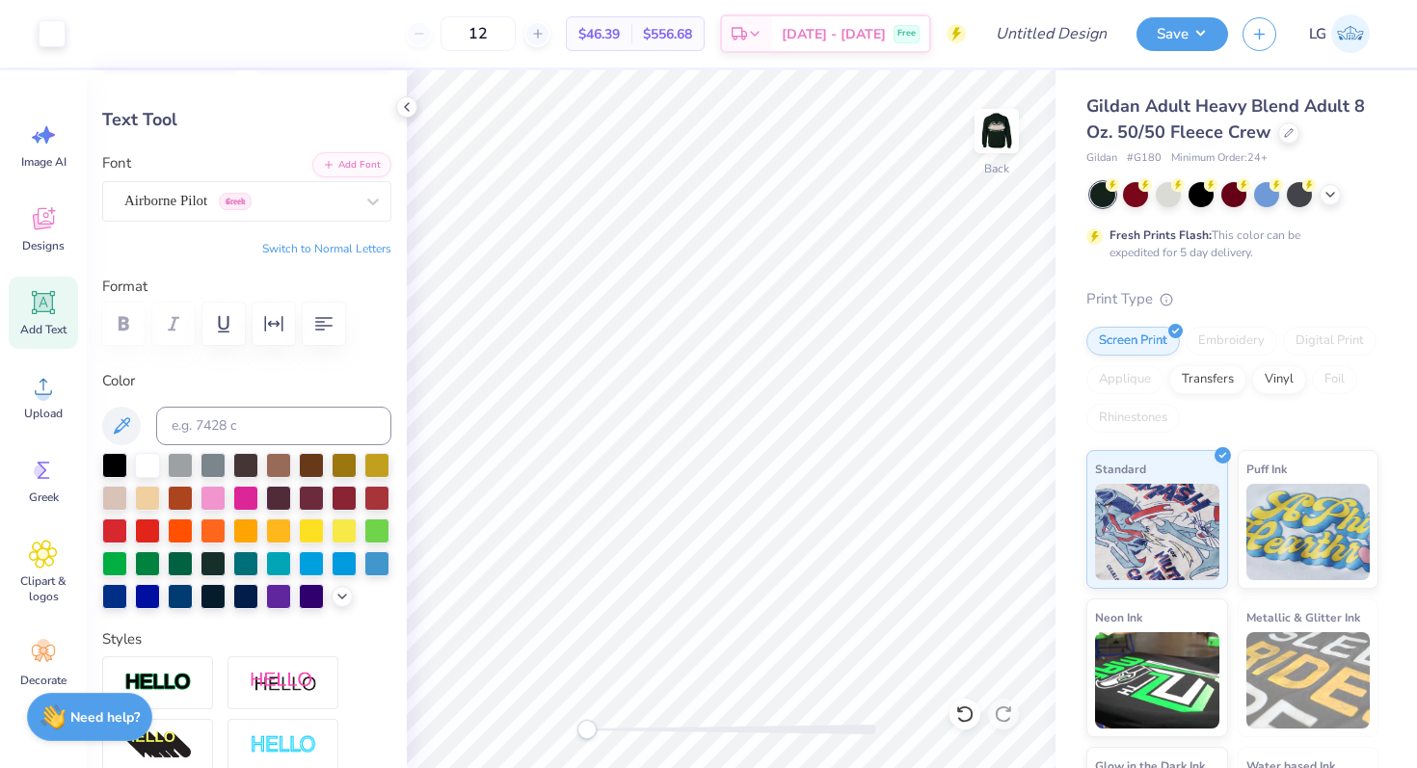
type input "4.45"
type input "1.78"
type input "3.00"
click at [43, 40] on div at bounding box center [52, 31] width 27 height 27
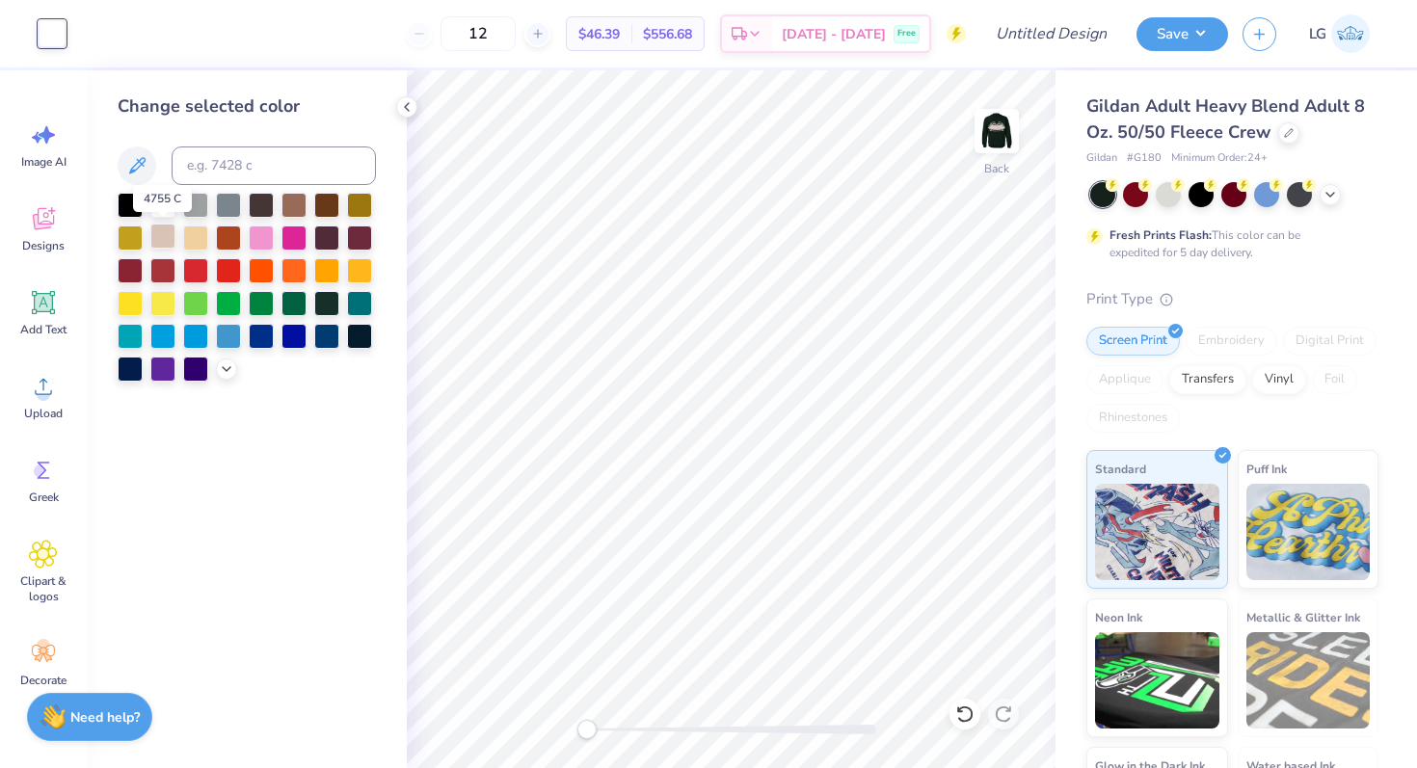
click at [169, 239] on div at bounding box center [162, 236] width 25 height 25
click at [1006, 127] on img at bounding box center [996, 131] width 77 height 77
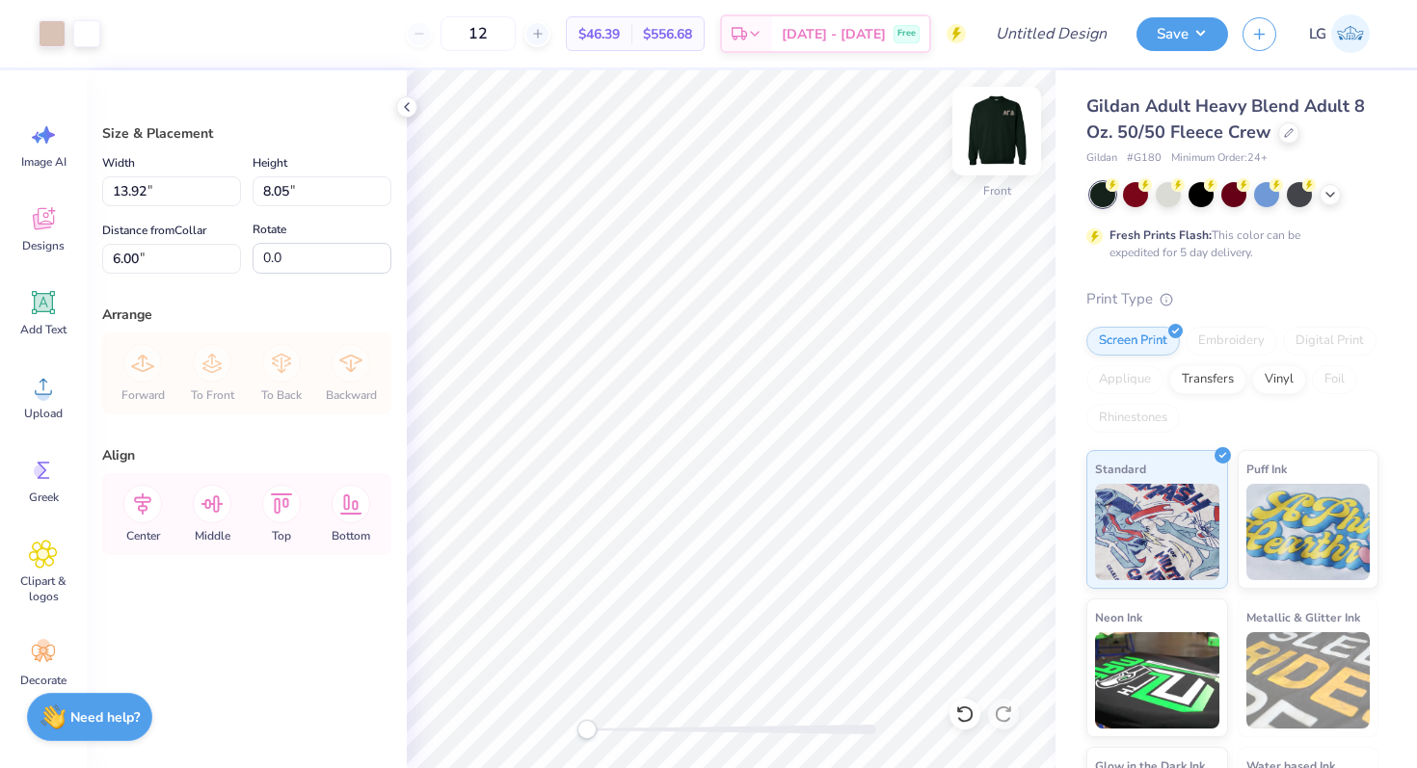
type input "6.06"
type input "3.84"
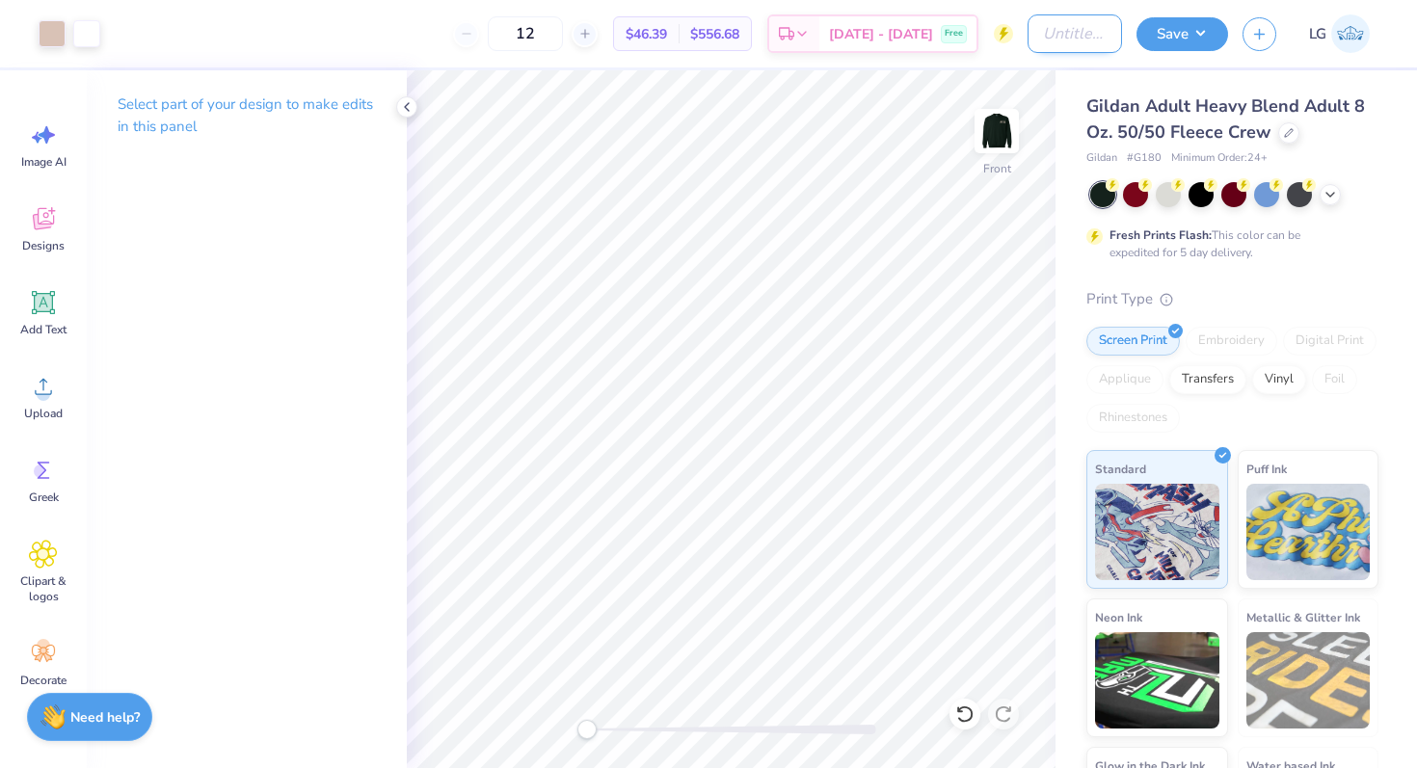
click at [1083, 30] on input "Design Title" at bounding box center [1075, 33] width 94 height 39
type input "AGD SJU Retreat"
click at [1203, 40] on button "Save" at bounding box center [1183, 31] width 92 height 34
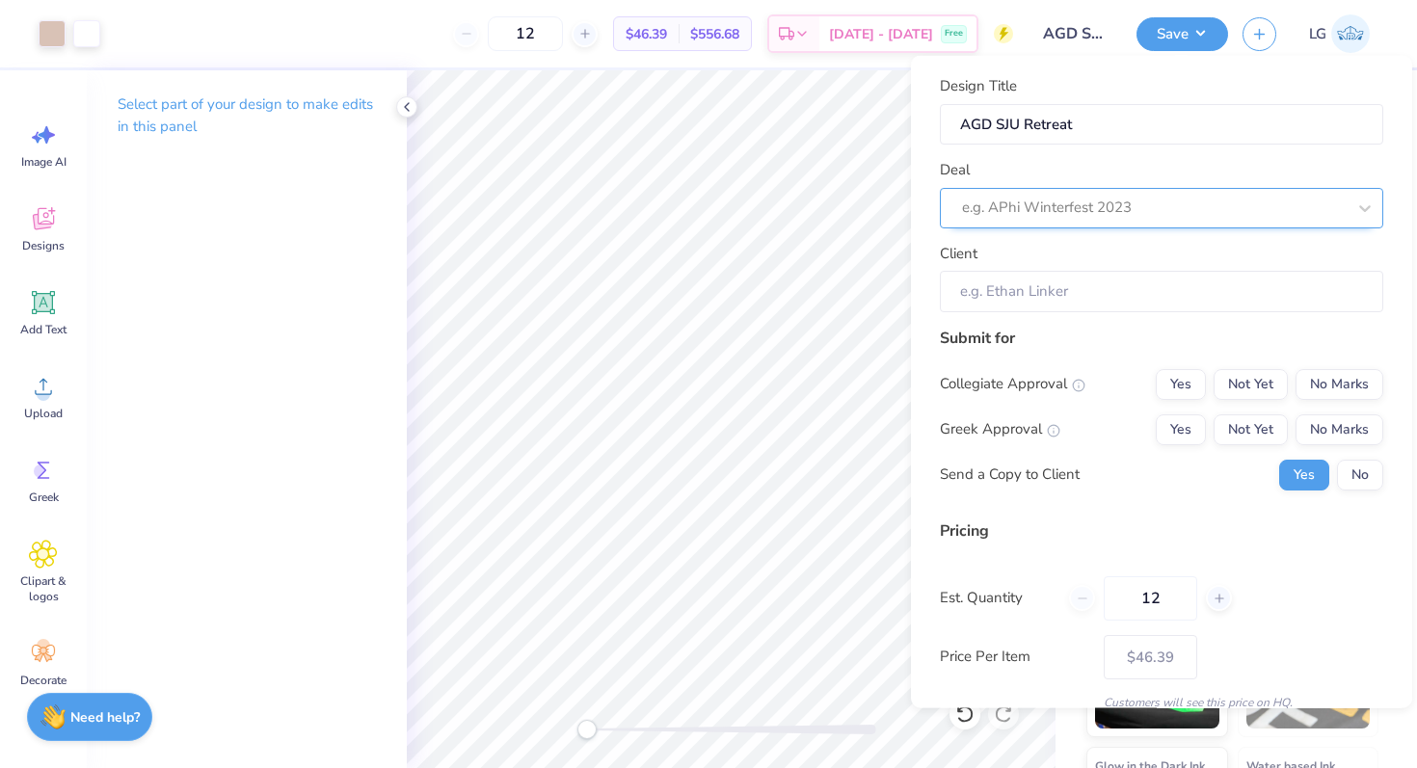
click at [1117, 211] on div at bounding box center [1154, 208] width 384 height 26
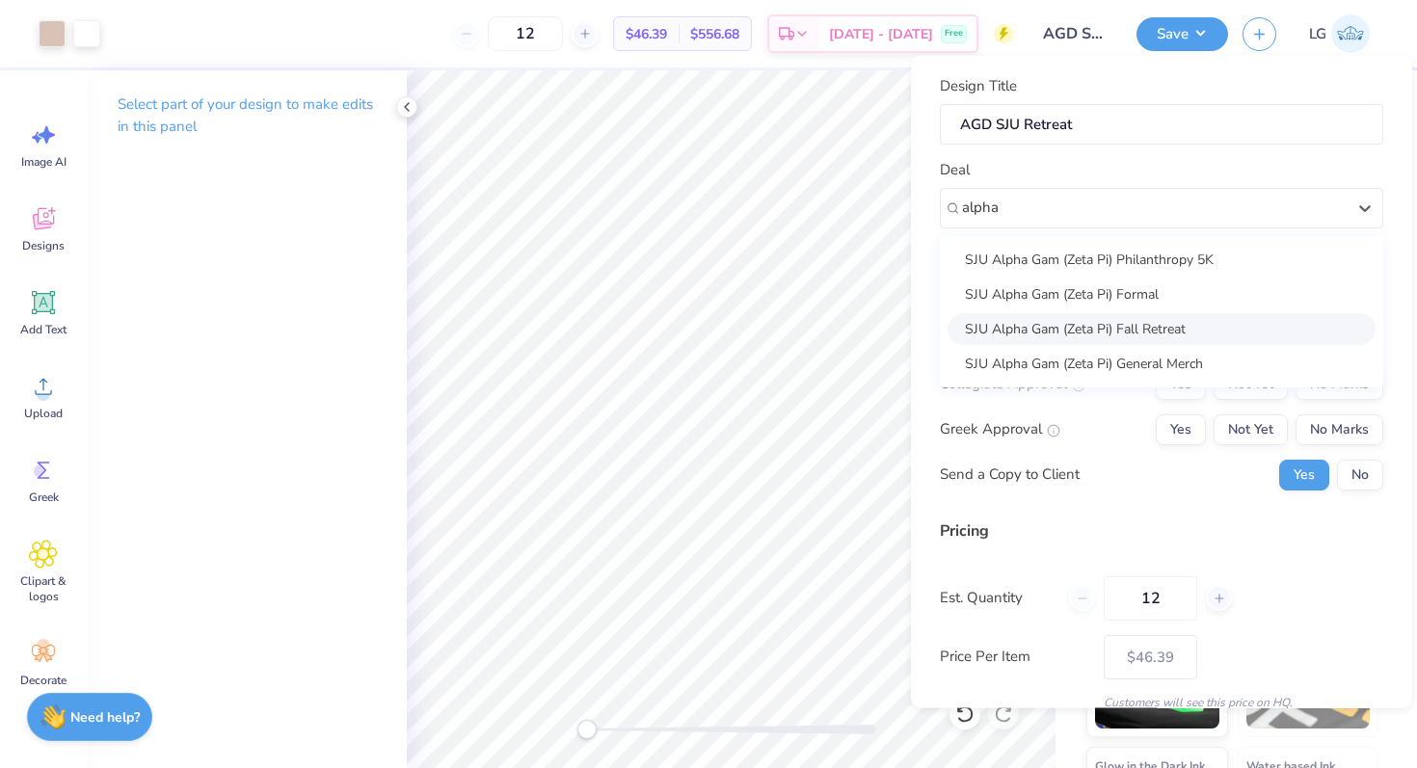
click at [1093, 331] on div "SJU Alpha Gam (Zeta Pi) Fall Retreat" at bounding box center [1162, 328] width 428 height 32
type input "alpha"
type input "[PERSON_NAME]"
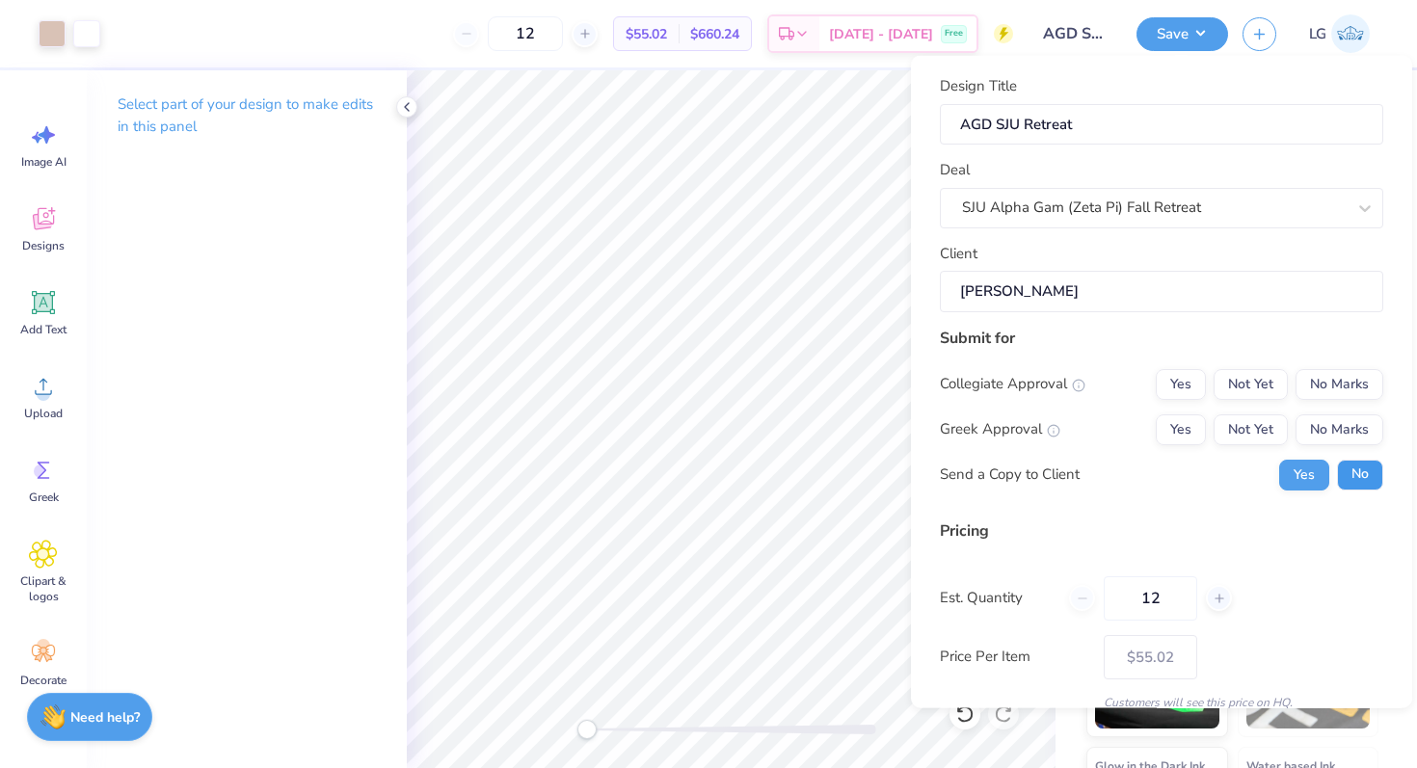
click at [1359, 468] on button "No" at bounding box center [1360, 474] width 46 height 31
click at [1191, 428] on button "Yes" at bounding box center [1181, 429] width 50 height 31
click at [1328, 384] on button "No Marks" at bounding box center [1340, 383] width 88 height 31
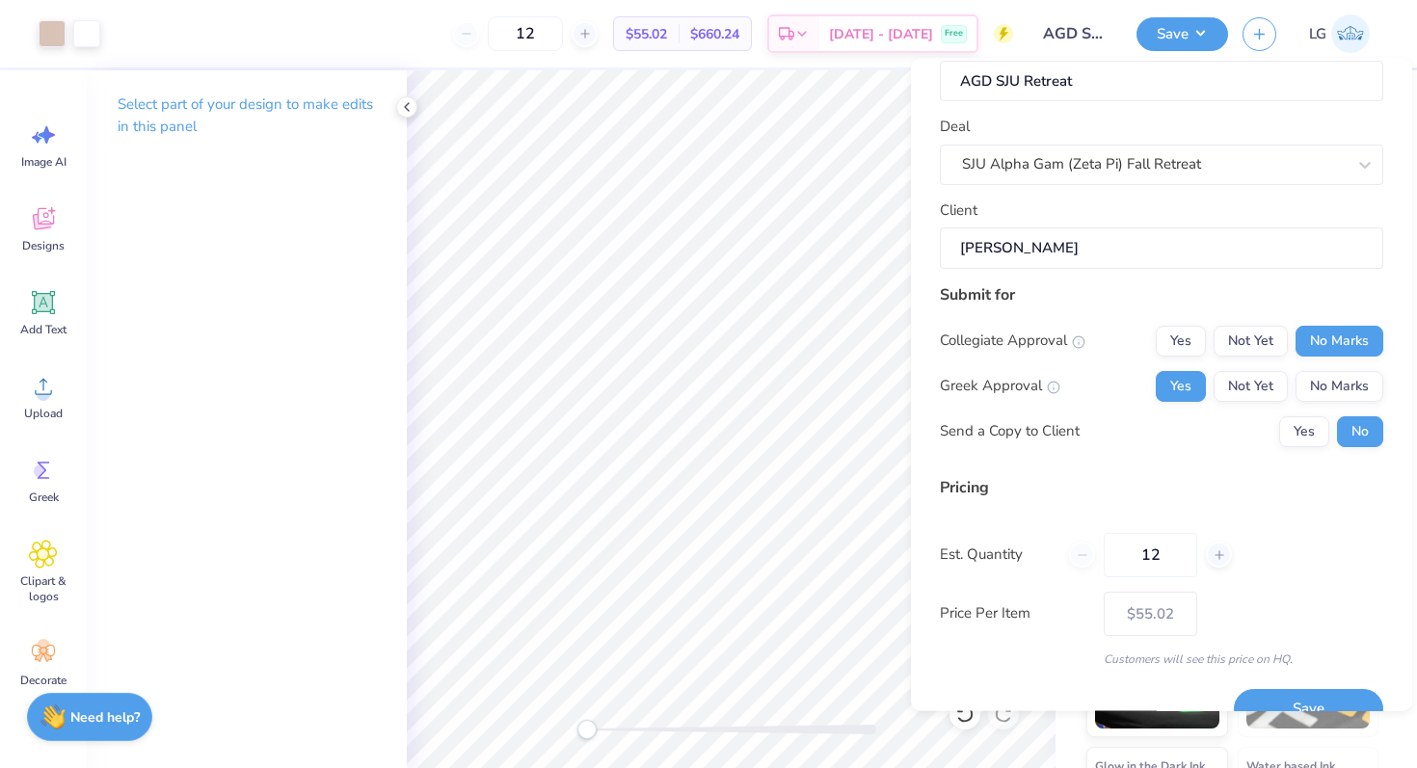
scroll to position [82, 0]
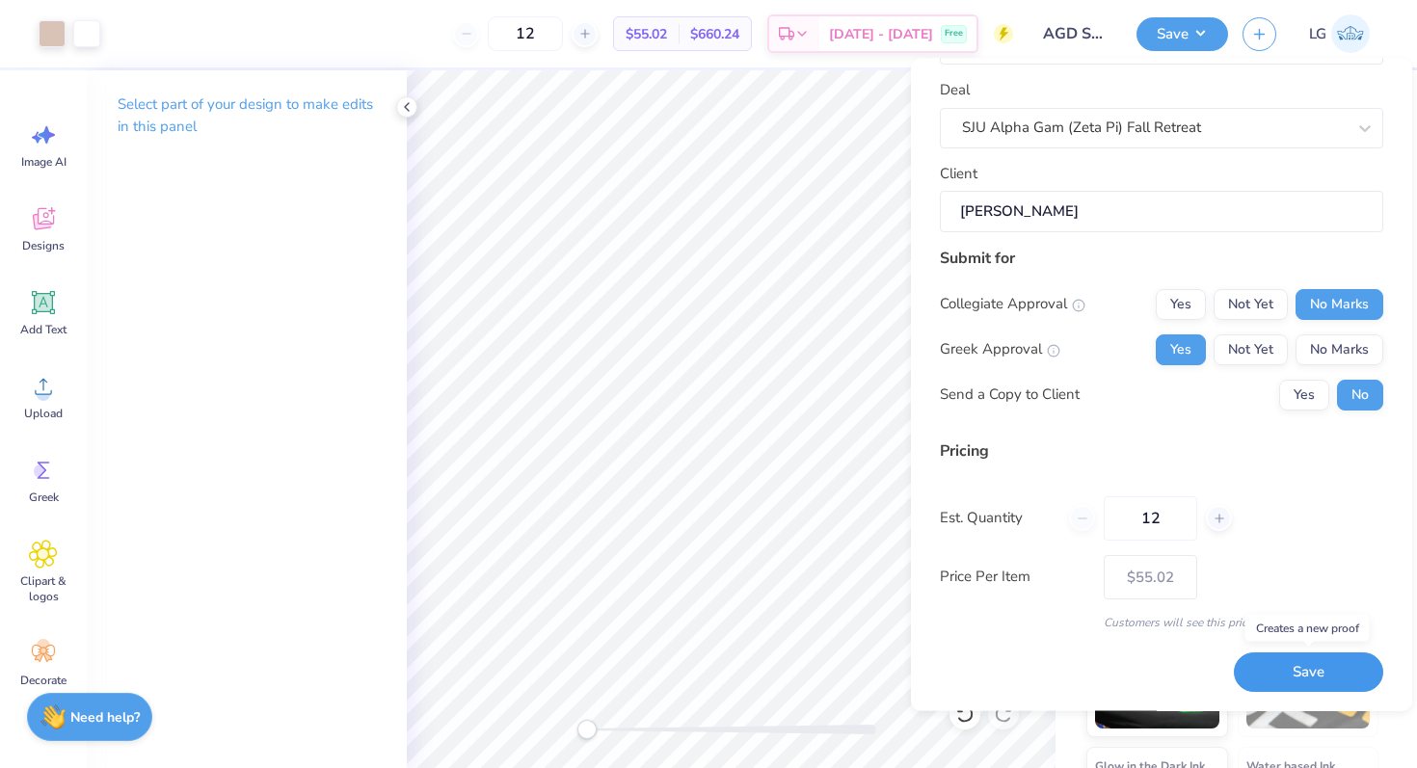
click at [1262, 682] on button "Save" at bounding box center [1308, 674] width 149 height 40
type input "$46.39"
